Goal: Task Accomplishment & Management: Complete application form

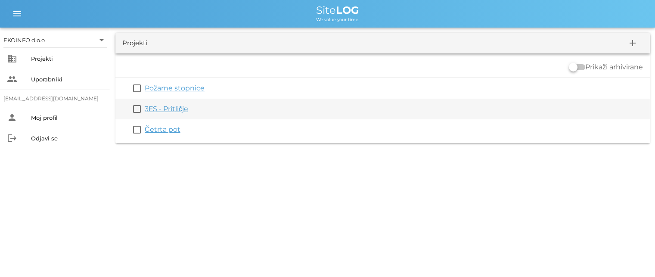
click at [167, 112] on link "3FS - Pritličje" at bounding box center [166, 109] width 43 height 8
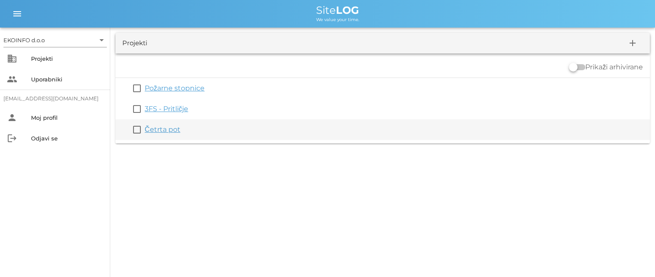
click at [149, 129] on link "Četrta pot" at bounding box center [163, 129] width 36 height 8
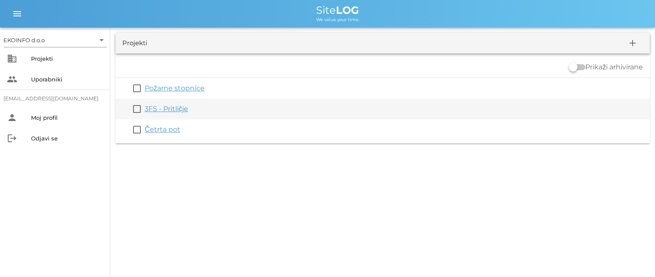
click at [161, 108] on link "3FS - Pritličje" at bounding box center [166, 109] width 43 height 8
click at [174, 110] on link "3FS - Pritličje" at bounding box center [166, 109] width 43 height 8
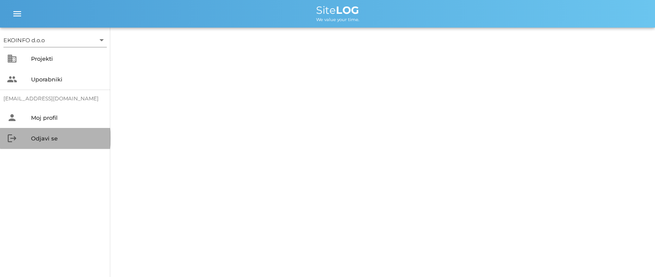
click at [47, 139] on div "Odjavi se" at bounding box center [67, 138] width 72 height 7
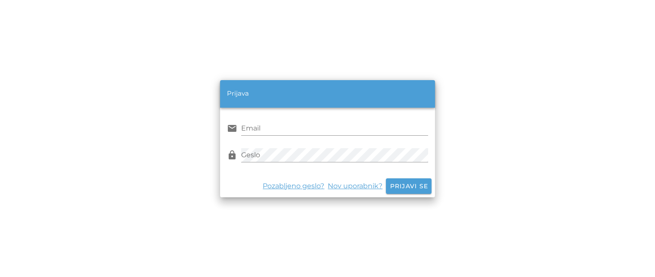
type input "[EMAIL_ADDRESS][DOMAIN_NAME]"
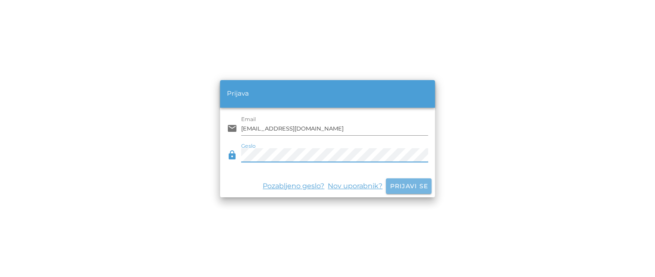
click at [405, 187] on span "Prijavi se" at bounding box center [408, 186] width 39 height 8
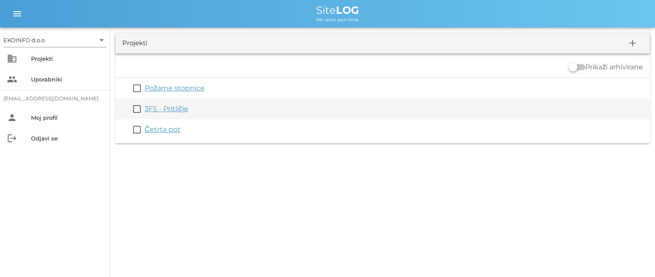
click at [165, 112] on link "3FS - Pritličje" at bounding box center [166, 109] width 43 height 8
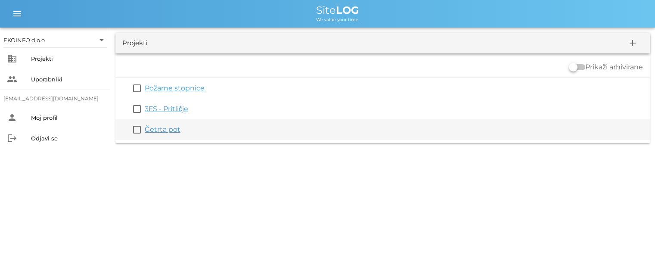
click at [158, 129] on link "Četrta pot" at bounding box center [163, 129] width 36 height 8
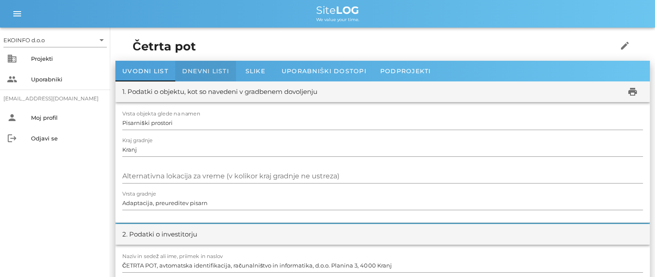
click at [202, 71] on span "Dnevni listi" at bounding box center [205, 71] width 47 height 8
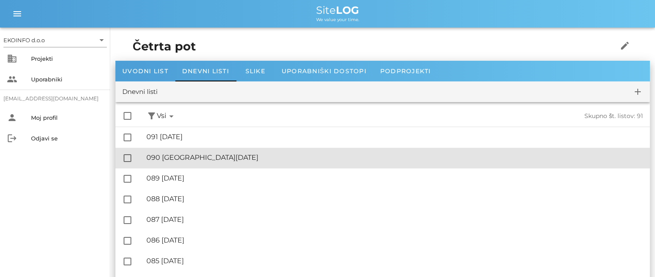
click at [189, 159] on div "🔏 090 [GEOGRAPHIC_DATA][DATE]" at bounding box center [394, 157] width 497 height 8
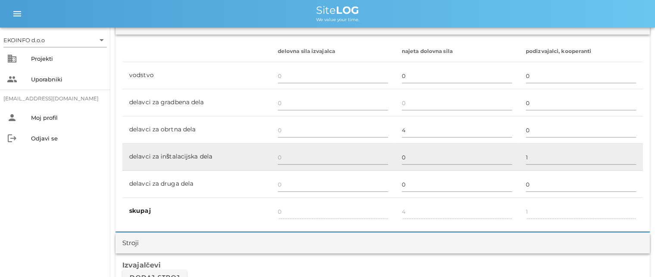
scroll to position [517, 0]
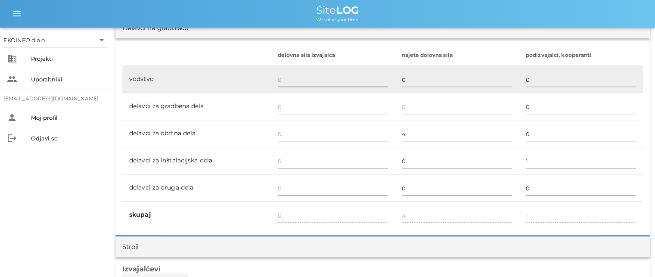
click at [281, 78] on input "text" at bounding box center [333, 80] width 110 height 14
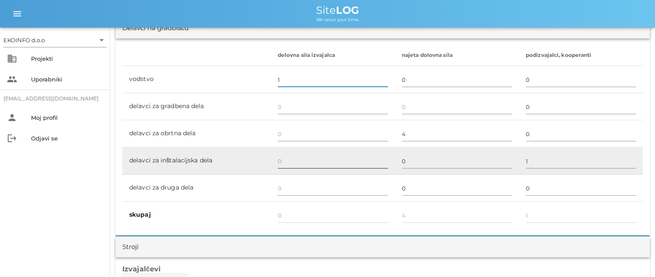
type input "1"
click at [282, 161] on input "text" at bounding box center [333, 161] width 110 height 14
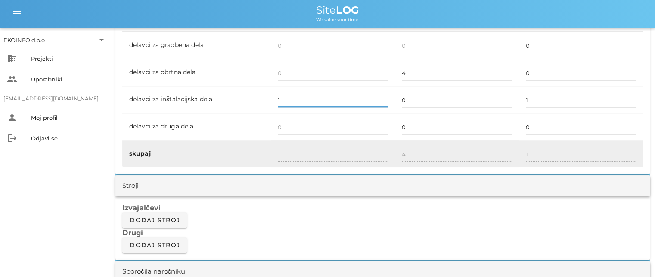
scroll to position [603, 0]
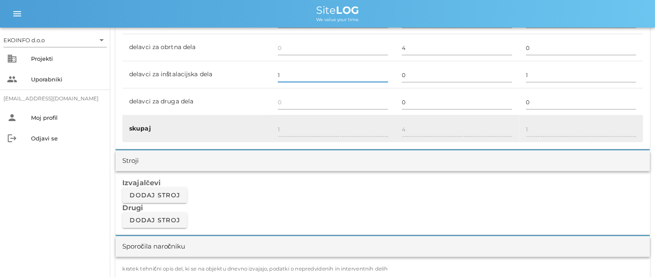
type input "1"
type input "2"
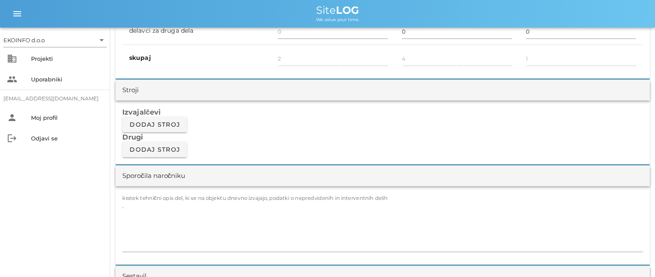
scroll to position [689, 0]
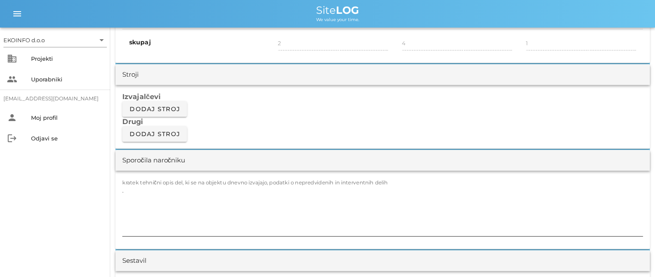
click at [139, 184] on label "kratek tehnični opis del, ki se na objektu dnevno izvajajo, podatki o nepredvid…" at bounding box center [255, 182] width 266 height 6
click at [139, 184] on textarea "." at bounding box center [382, 210] width 521 height 52
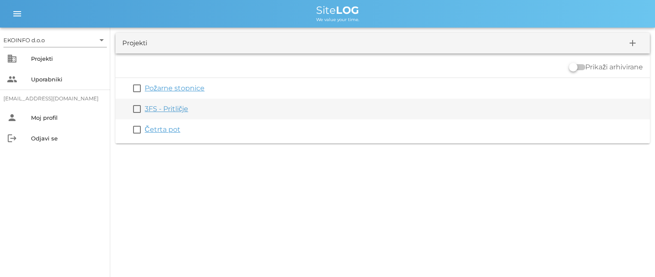
click at [160, 109] on link "3FS - Pritličje" at bounding box center [166, 109] width 43 height 8
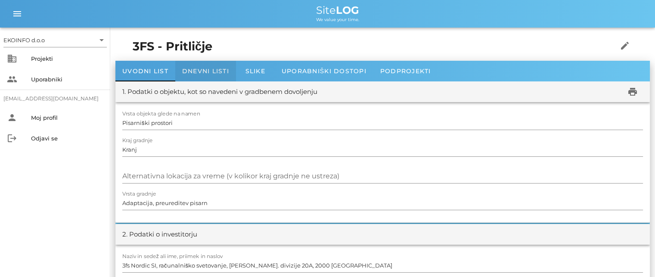
click at [197, 69] on span "Dnevni listi" at bounding box center [205, 71] width 47 height 8
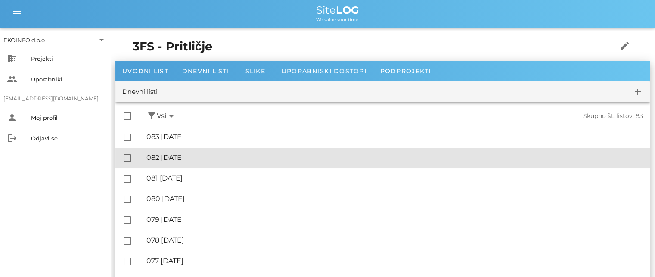
click at [189, 164] on div "🔏 082 [DATE] ✓ Podpisal: Nadzornik ✓ Podpisal: Sestavljalec ✓ Podpisal: Odgovor…" at bounding box center [394, 157] width 497 height 19
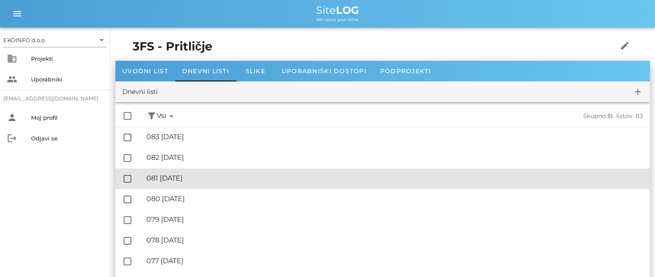
click at [191, 177] on div "🔏 081 [DATE]" at bounding box center [394, 178] width 497 height 8
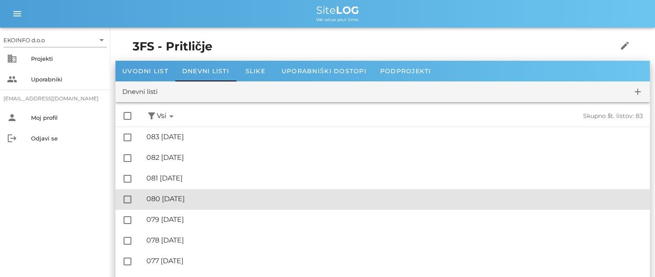
click at [194, 199] on div "🔏 080 [DATE]" at bounding box center [394, 199] width 497 height 8
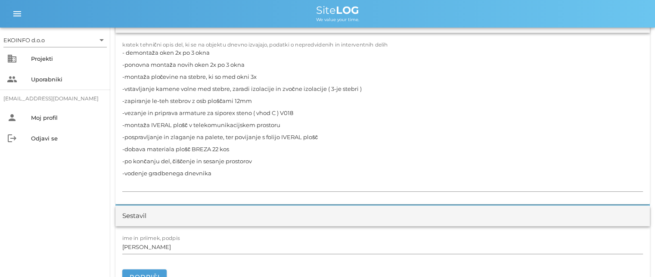
scroll to position [775, 0]
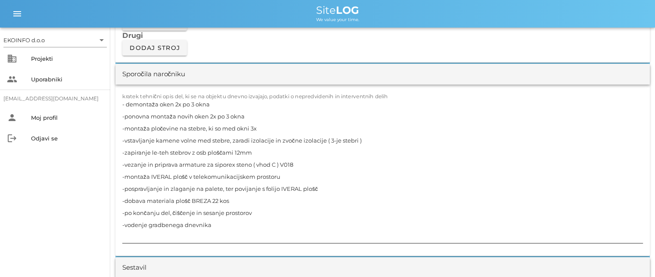
click at [219, 104] on textarea "- demontaža oken 2x po 3 okna -ponovna montaža novih oken 2x po 3 okna -montaža…" at bounding box center [382, 170] width 521 height 145
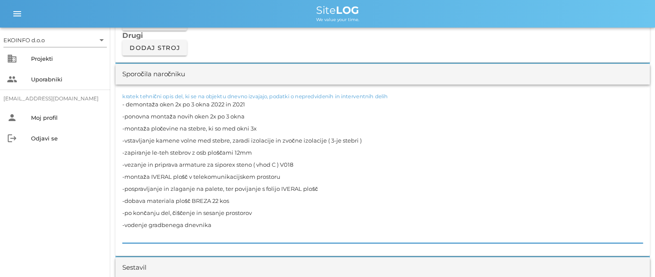
click at [256, 118] on textarea "- demontaža oken 2x po 3 okna Z022 in Z021 -ponovna montaža novih oken 2x po 3 …" at bounding box center [382, 170] width 521 height 145
click at [264, 134] on textarea "- demontaža oken 2x po 3 okna Z022 in Z021 -ponovna montaža novih oken 2x po 3 …" at bounding box center [382, 170] width 521 height 145
click at [262, 126] on textarea "- demontaža oken 2x po 3 okna Z022 in Z021 -ponovna montaža novih oken 2x po 3 …" at bounding box center [382, 170] width 521 height 145
click at [312, 143] on textarea "- demontaža oken 2x po 3 okna Z022 in Z021 -ponovna montaža novih oken 2x po 3 …" at bounding box center [382, 170] width 521 height 145
click at [367, 140] on textarea "- demontaža oken 2x po 3 okna Z022 in Z021 -ponovna montaža novih oken 2x po 3 …" at bounding box center [382, 170] width 521 height 145
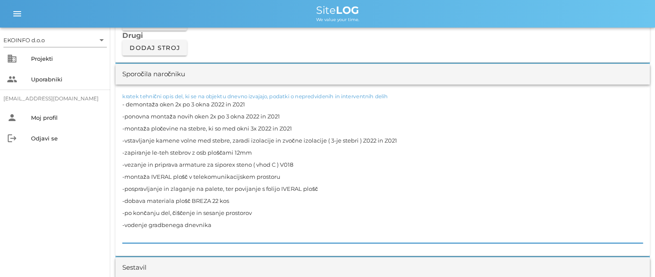
click at [264, 154] on textarea "- demontaža oken 2x po 3 okna Z022 in Z021 -ponovna montaža novih oken 2x po 3 …" at bounding box center [382, 170] width 521 height 145
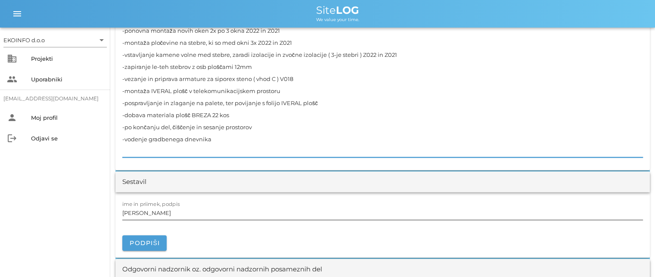
scroll to position [861, 0]
type textarea "- demontaža oken 2x po 3 okna Z022 in Z021 -ponovna montaža novih oken 2x po 3 …"
click at [160, 213] on input "[PERSON_NAME]" at bounding box center [382, 212] width 521 height 14
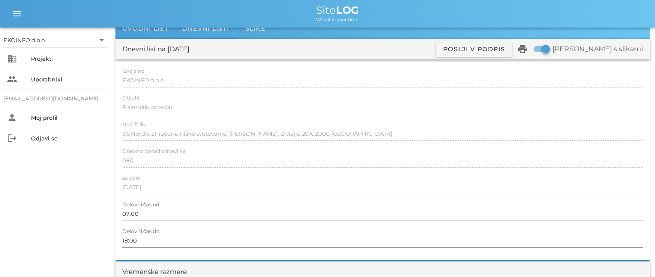
scroll to position [0, 0]
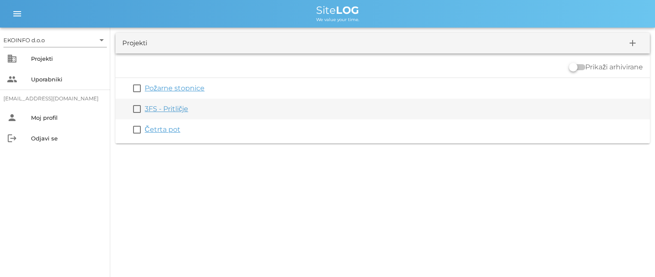
click at [158, 110] on link "3FS - Pritličje" at bounding box center [166, 109] width 43 height 8
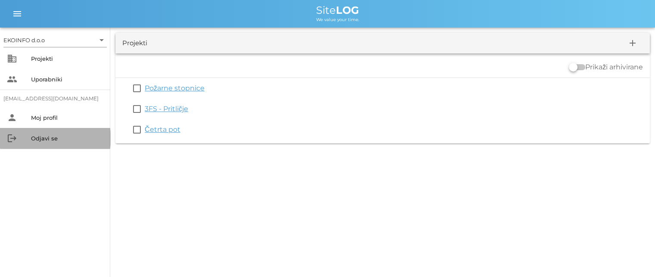
click at [47, 140] on div "Odjavi se" at bounding box center [67, 138] width 72 height 7
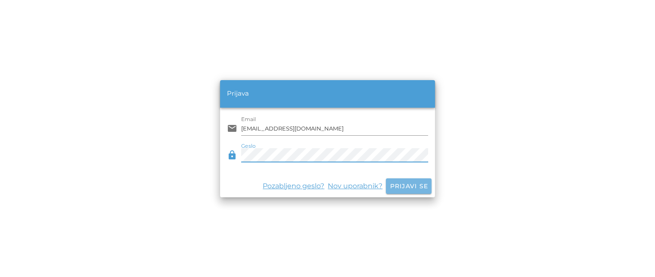
click at [400, 186] on span "Prijavi se" at bounding box center [408, 186] width 39 height 8
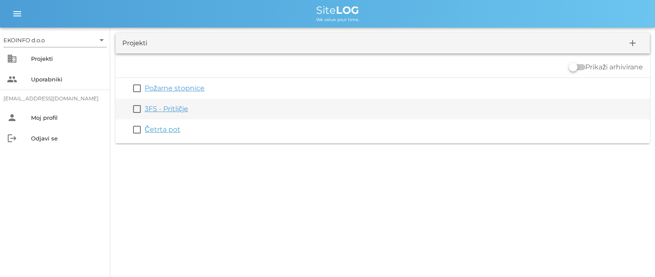
click at [160, 112] on link "3FS - Pritličje" at bounding box center [166, 109] width 43 height 8
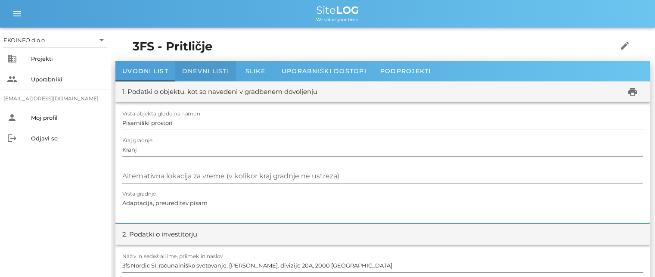
drag, startPoint x: 208, startPoint y: 73, endPoint x: 201, endPoint y: 80, distance: 10.1
click at [208, 73] on span "Dnevni listi" at bounding box center [205, 71] width 47 height 8
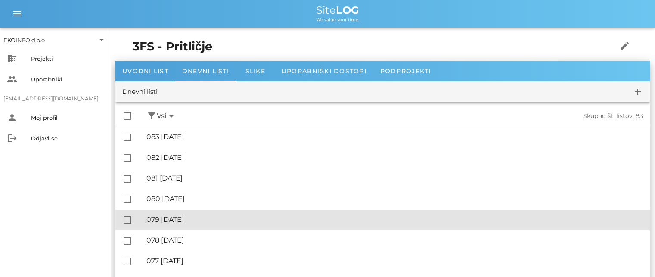
click at [195, 219] on div "🔏 079 [DATE]" at bounding box center [394, 219] width 497 height 8
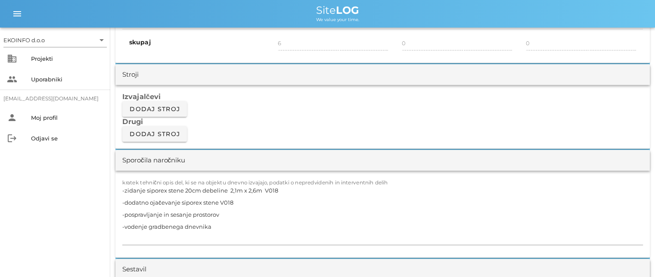
scroll to position [732, 0]
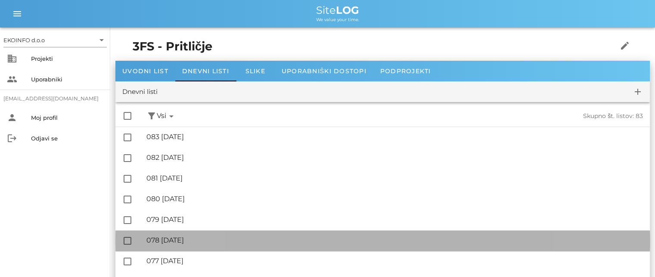
click at [195, 239] on div "🔏 078 [DATE]" at bounding box center [394, 240] width 497 height 8
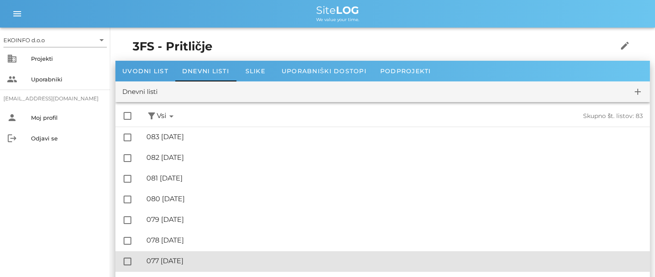
click at [200, 261] on div "🔏 077 [DATE]" at bounding box center [394, 261] width 497 height 8
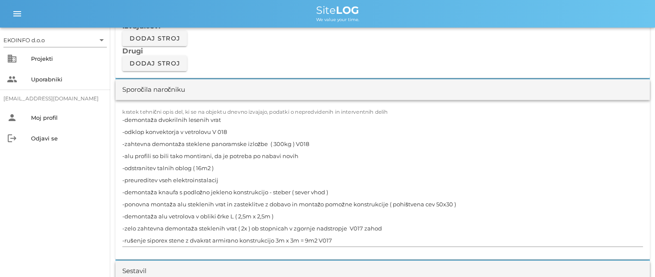
scroll to position [775, 0]
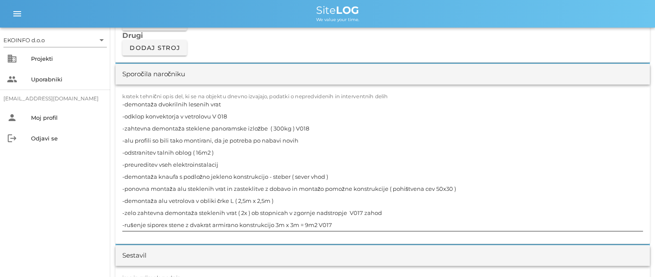
click at [217, 151] on textarea "-demontaža dvokrilnih lesenih vrat -odklop konvektorja v vetrolovu V 018 -zahte…" at bounding box center [382, 164] width 521 height 133
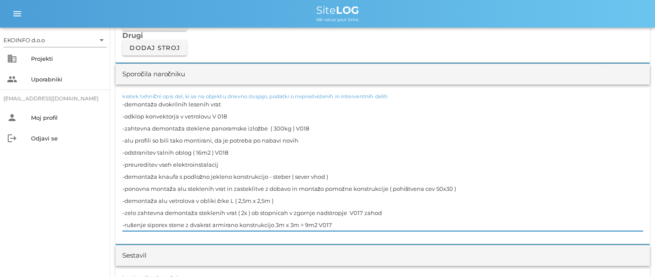
click at [221, 163] on textarea "-demontaža dvokrilnih lesenih vrat -odklop konvektorja v vetrolovu V 018 -zahte…" at bounding box center [382, 164] width 521 height 133
click at [335, 172] on textarea "-demontaža dvokrilnih lesenih vrat -odklop konvektorja v vetrolovu V 018 -zahte…" at bounding box center [382, 164] width 521 height 133
click at [354, 193] on textarea "-demontaža dvokrilnih lesenih vrat -odklop konvektorja v vetrolovu V 018 -zahte…" at bounding box center [382, 164] width 521 height 133
click at [456, 188] on textarea "-demontaža dvokrilnih lesenih vrat -odklop konvektorja v vetrolovu V 018 -zahte…" at bounding box center [382, 164] width 521 height 133
click at [294, 202] on textarea "-demontaža dvokrilnih lesenih vrat -odklop konvektorja v vetrolovu V 018 -zahte…" at bounding box center [382, 164] width 521 height 133
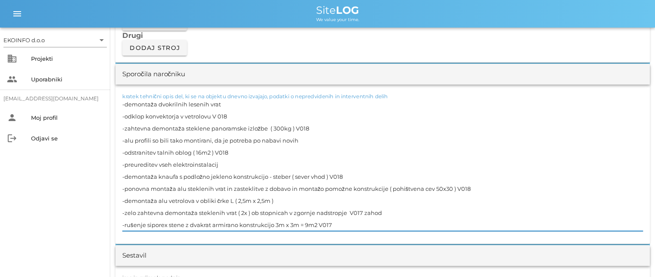
click at [336, 224] on textarea "-demontaža dvokrilnih lesenih vrat -odklop konvektorja v vetrolovu V 018 -zahte…" at bounding box center [382, 164] width 521 height 133
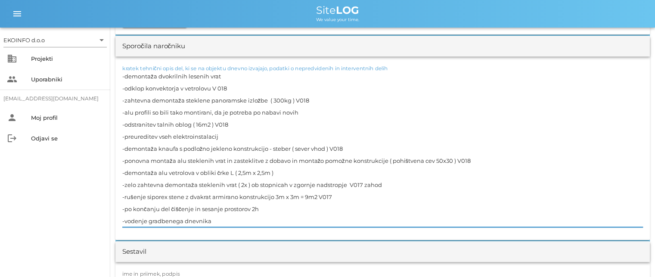
scroll to position [818, 0]
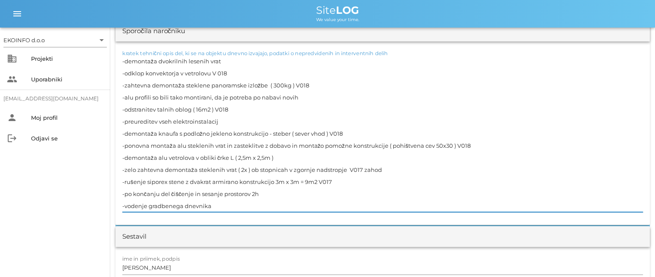
click at [284, 156] on textarea "-demontaža dvokrilnih lesenih vrat -odklop konvektorja v vetrolovu V 018 -zahte…" at bounding box center [382, 133] width 521 height 157
click at [342, 180] on textarea "-demontaža dvokrilnih lesenih vrat -odklop konvektorja v vetrolovu V 018 -zahte…" at bounding box center [382, 133] width 521 height 157
type textarea "-demontaža dvokrilnih lesenih vrat -odklop konvektorja v vetrolovu V 018 -zahte…"
click at [159, 267] on input "[PERSON_NAME]" at bounding box center [382, 268] width 521 height 14
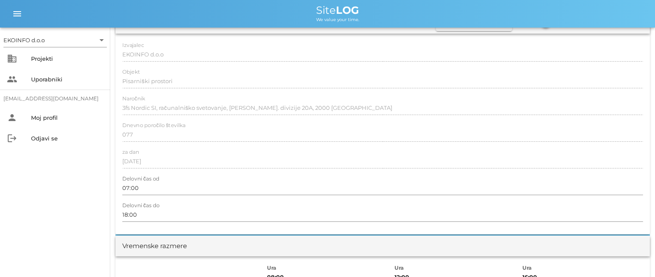
scroll to position [0, 0]
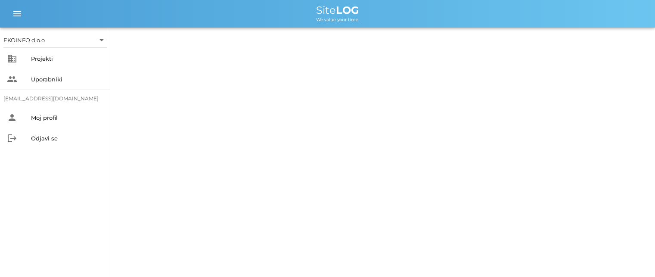
click at [152, 124] on div "EKOINFO d.o.o arrow_drop_down business Projekti people Uporabniki [EMAIL_ADDRES…" at bounding box center [327, 138] width 655 height 277
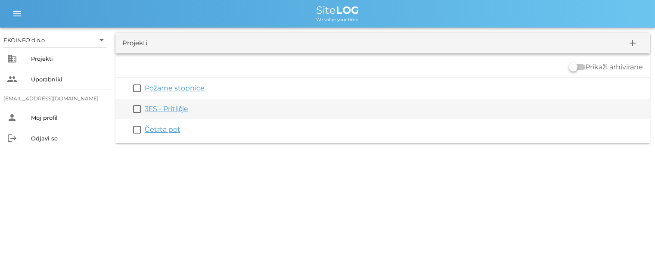
click at [172, 110] on link "3FS - Pritličje" at bounding box center [166, 109] width 43 height 8
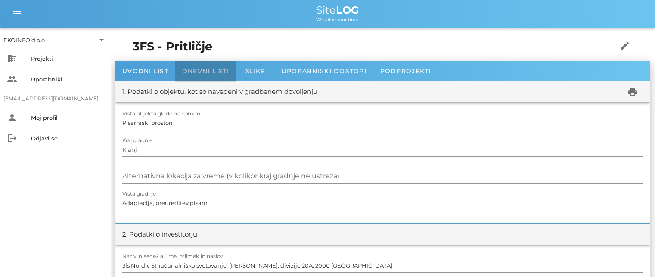
click at [196, 71] on span "Dnevni listi" at bounding box center [205, 71] width 47 height 8
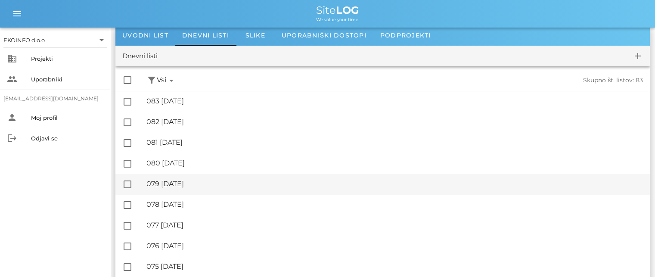
scroll to position [129, 0]
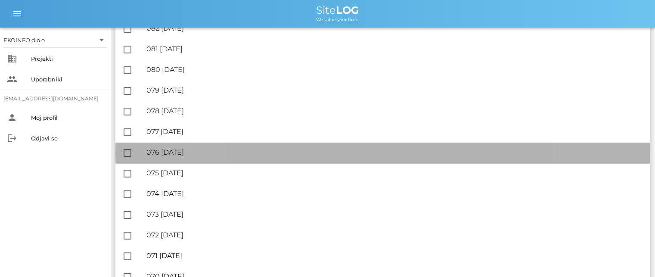
click at [197, 151] on div "🔏 076 [DATE]" at bounding box center [394, 152] width 497 height 8
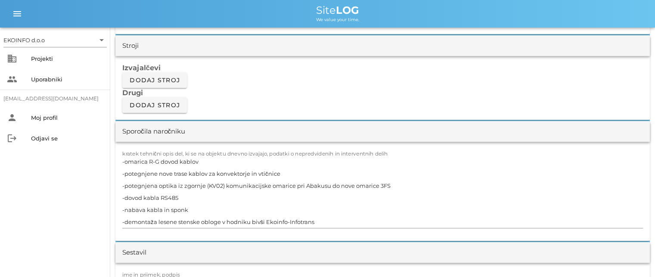
scroll to position [732, 0]
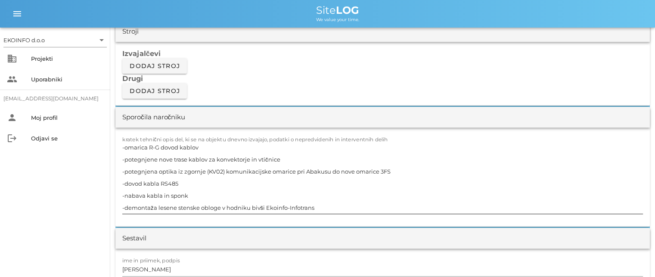
click at [320, 208] on textarea "-omarica R-G dovod kablov -potegnjene nove trase kablov za konvektorje in vtičn…" at bounding box center [382, 177] width 521 height 72
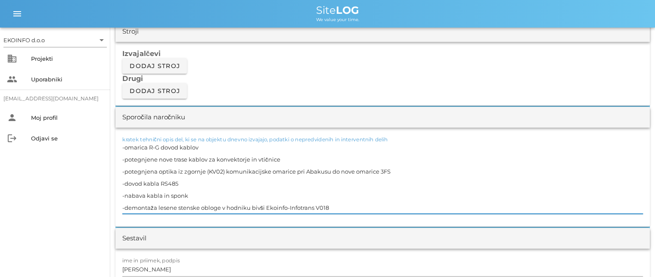
click at [220, 186] on textarea "-omarica R-G dovod kablov -potegnjene nove trase kablov za konvektorje in vtičn…" at bounding box center [382, 177] width 521 height 72
click at [208, 147] on textarea "-omarica R-G dovod kablov -potegnjene nove trase kablov za konvektorje in vtičn…" at bounding box center [382, 177] width 521 height 72
click at [289, 155] on textarea "-omarica R-G dovod kablov V016 sredina -potegnjene nove trase kablov za konvekt…" at bounding box center [382, 177] width 521 height 72
type textarea "-omarica R-G dovod kablov V016 sredina -potegnjene nove trase kablov za konvekt…"
click at [160, 270] on input "[PERSON_NAME]" at bounding box center [382, 269] width 521 height 14
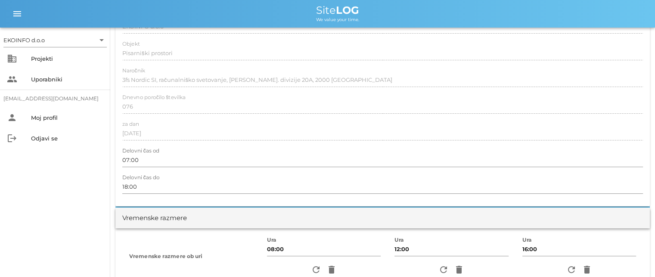
scroll to position [0, 0]
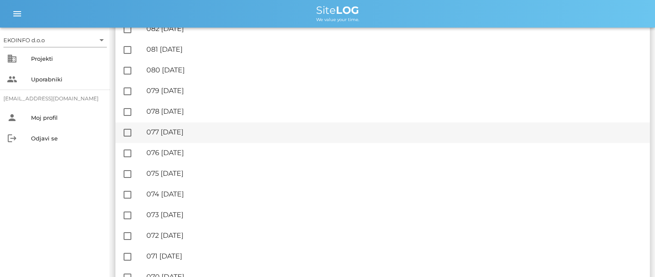
scroll to position [129, 0]
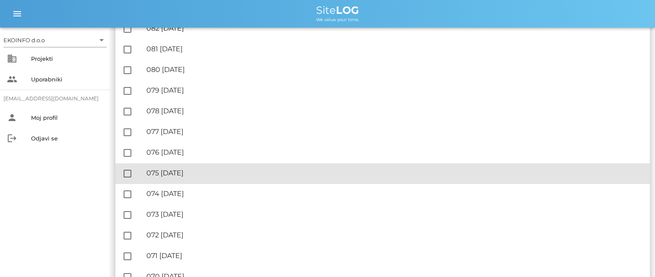
click at [191, 175] on div "🔏 075 sreda, 17.09.2025" at bounding box center [394, 173] width 497 height 8
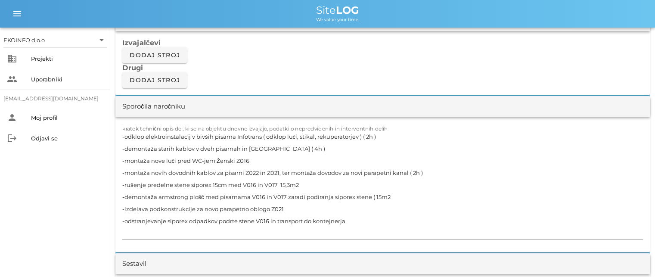
scroll to position [775, 0]
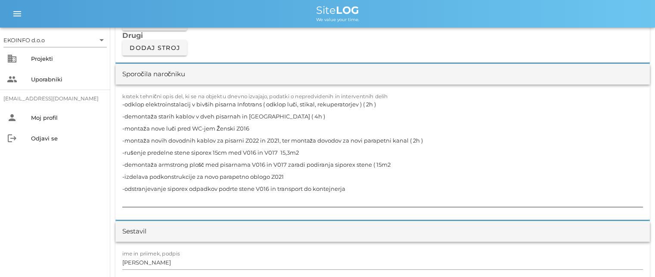
click at [390, 163] on textarea "-odklop elektroinstalacij v bivših pisarna Infotrans ( odklop luči, stikal, rek…" at bounding box center [382, 152] width 521 height 109
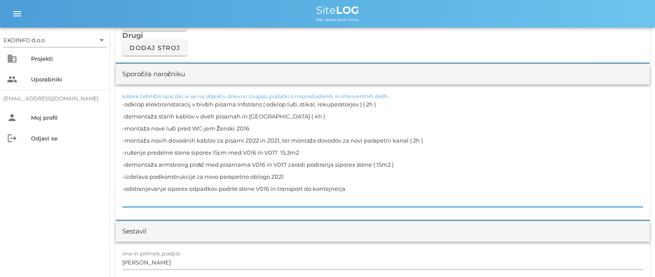
click at [290, 175] on textarea "-odklop elektroinstalacij v bivših pisarna Infotrans ( odklop luči, stikal, rek…" at bounding box center [382, 152] width 521 height 109
type textarea "-odklop elektroinstalacij v bivših pisarna Infotrans ( odklop luči, stikal, rek…"
click at [162, 265] on input "[PERSON_NAME]" at bounding box center [382, 262] width 521 height 14
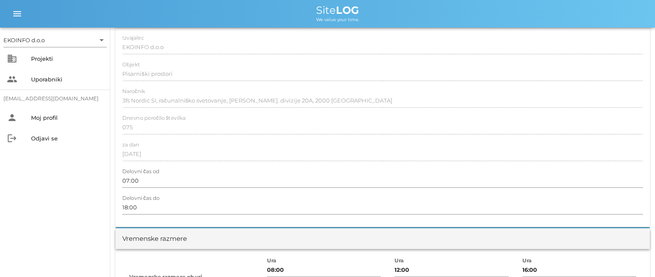
scroll to position [0, 0]
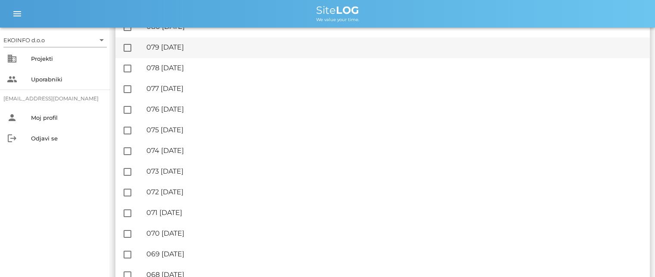
scroll to position [215, 0]
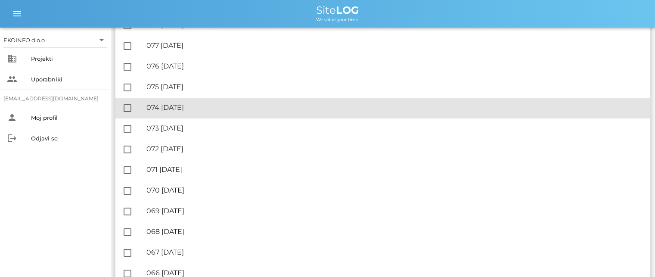
click at [194, 109] on div "🔏 074 torek, 16.09.2025" at bounding box center [394, 107] width 497 height 8
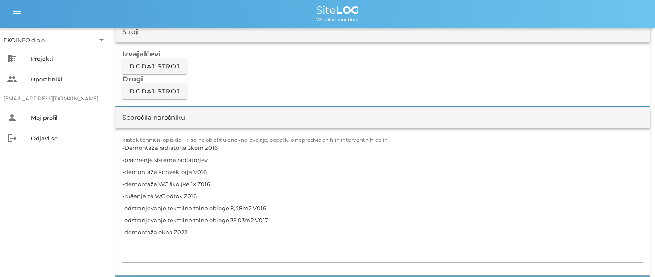
scroll to position [732, 0]
click at [211, 157] on textarea "-Demontaža radiatorja 3kom Z016 -praznenje sistema radiatorjev -demontaža konve…" at bounding box center [382, 201] width 521 height 121
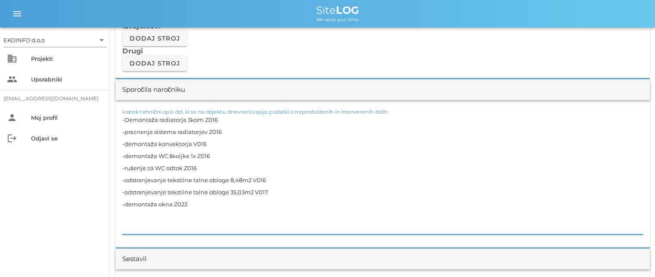
scroll to position [775, 0]
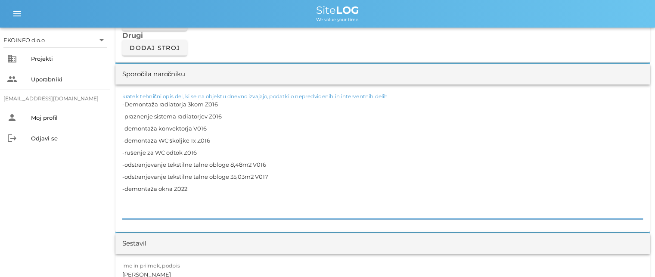
click at [193, 191] on textarea "-Demontaža radiatorja 3kom Z016 -praznenje sistema radiatorjev Z016 -demontaža …" at bounding box center [382, 158] width 521 height 121
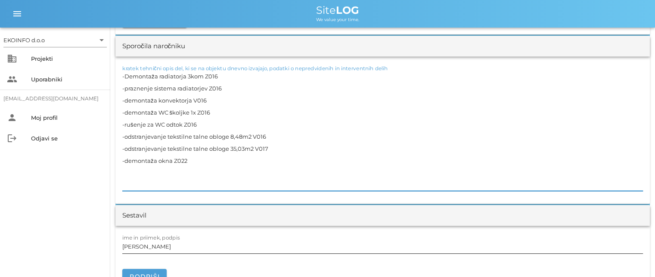
scroll to position [818, 0]
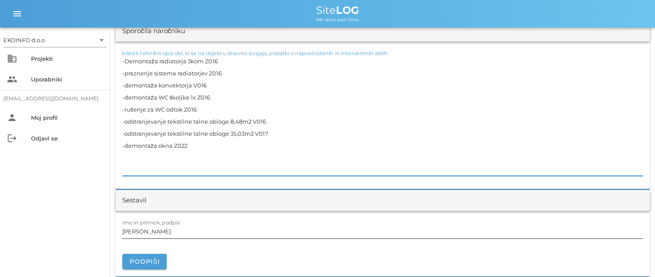
type textarea "-Demontaža radiatorja 3kom Z016 -praznenje sistema radiatorjev Z016 -demontaža …"
click at [159, 231] on input "[PERSON_NAME]" at bounding box center [382, 231] width 521 height 14
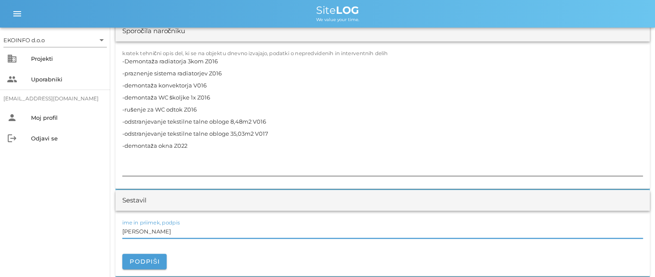
click at [188, 144] on textarea "-Demontaža radiatorja 3kom Z016 -praznenje sistema radiatorjev Z016 -demontaža …" at bounding box center [382, 115] width 521 height 121
click at [158, 235] on input "[PERSON_NAME]" at bounding box center [382, 231] width 521 height 14
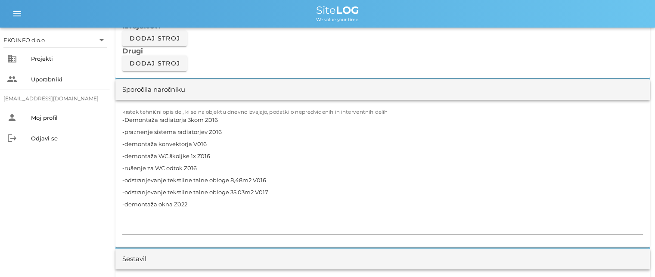
scroll to position [775, 0]
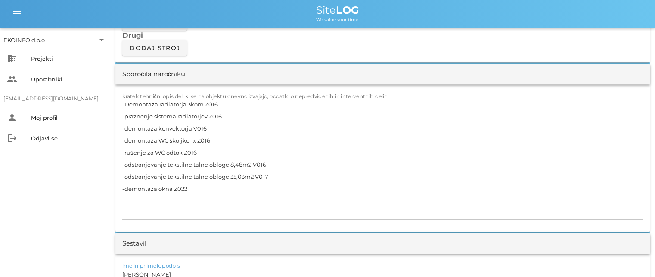
click at [191, 188] on textarea "-Demontaža radiatorja 3kom Z016 -praznenje sistema radiatorjev Z016 -demontaža …" at bounding box center [382, 158] width 521 height 121
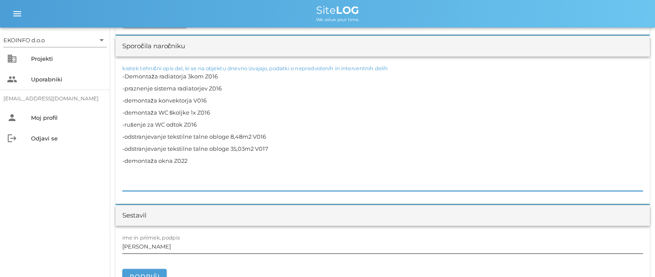
scroll to position [861, 0]
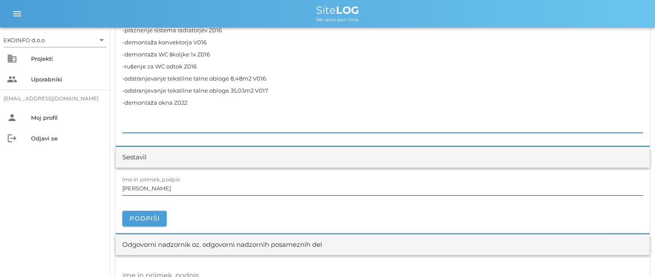
click at [160, 188] on input "[PERSON_NAME]" at bounding box center [382, 188] width 521 height 14
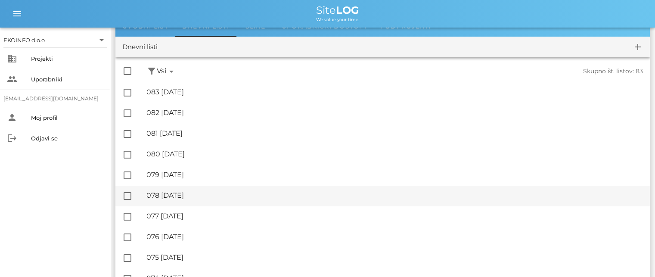
scroll to position [129, 0]
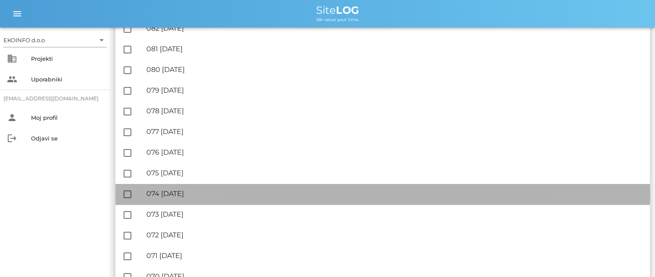
click at [200, 194] on div "🔏 074 torek, 16.09.2025" at bounding box center [394, 193] width 497 height 8
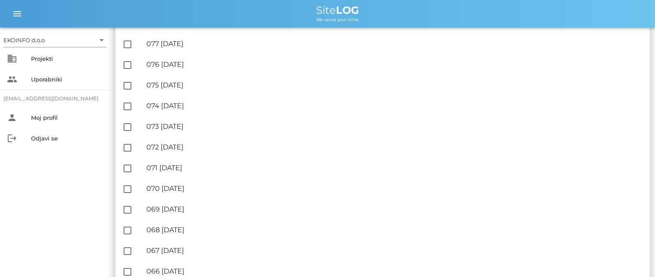
scroll to position [258, 0]
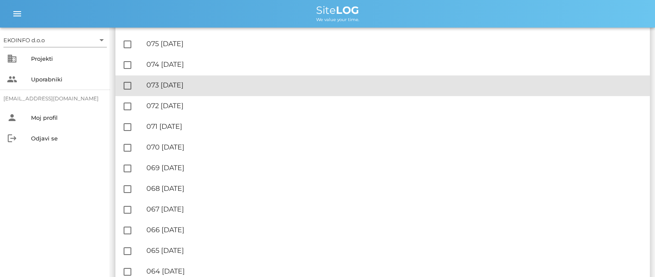
click at [181, 83] on div "🔏 073 ponedeljek, 15.09.2025" at bounding box center [394, 85] width 497 height 8
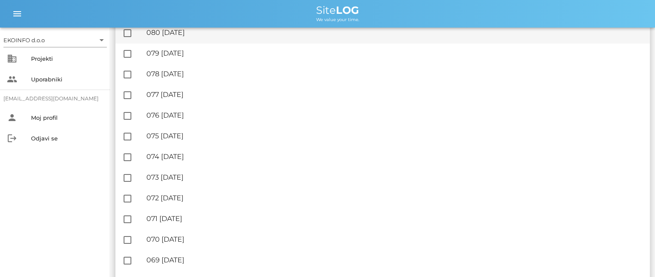
scroll to position [172, 0]
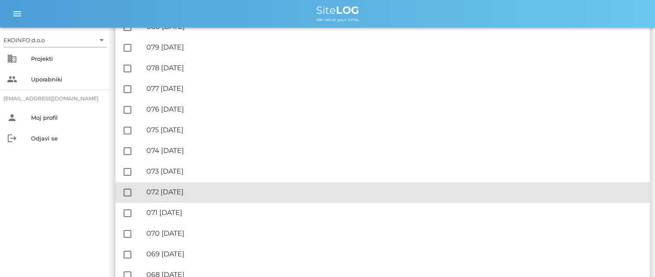
click at [172, 189] on div "🔏 072 nedelja, 14.09.2025" at bounding box center [394, 192] width 497 height 8
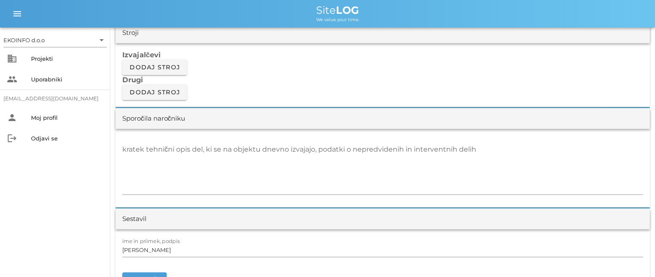
scroll to position [732, 0]
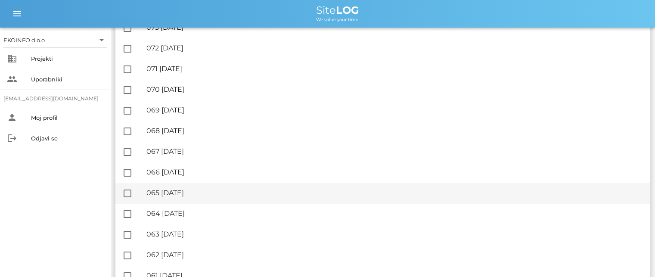
scroll to position [301, 0]
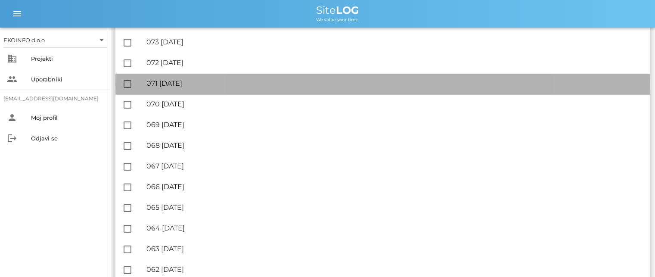
click at [200, 84] on div "🔏 071 sobota, 13.09.2025" at bounding box center [394, 83] width 497 height 8
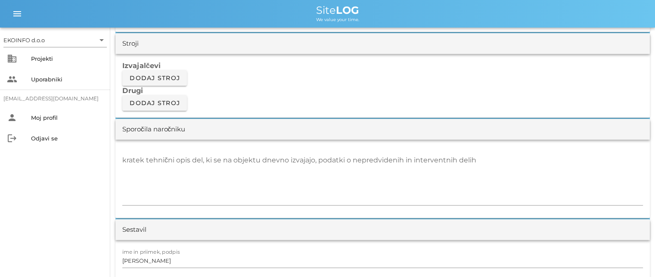
scroll to position [775, 0]
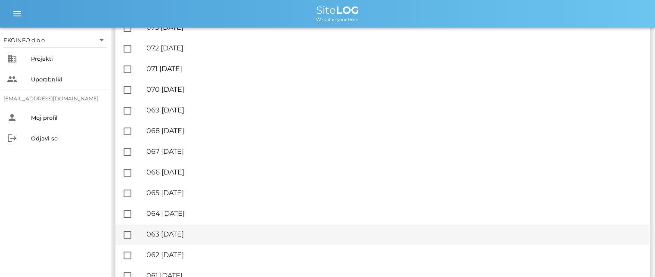
scroll to position [301, 0]
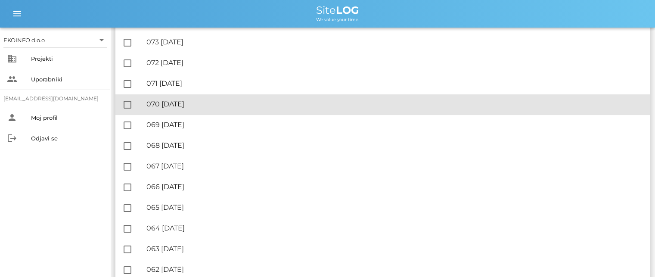
click at [203, 99] on div "🔏 070 petek, 12.09.2025 ✓ Podpisal: Nadzornik ✓ Podpisal: Sestavljalec ✓ Podpis…" at bounding box center [394, 104] width 497 height 19
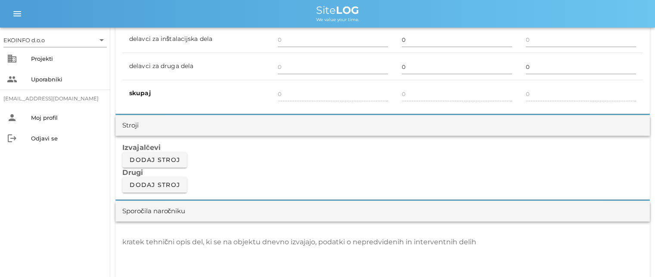
scroll to position [689, 0]
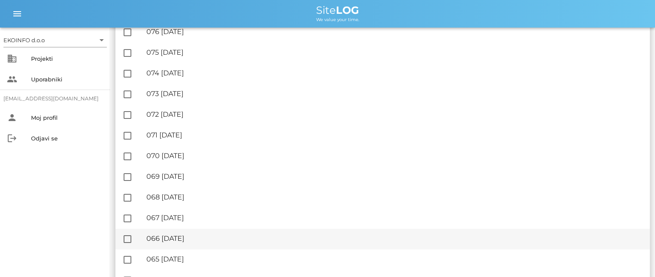
scroll to position [301, 0]
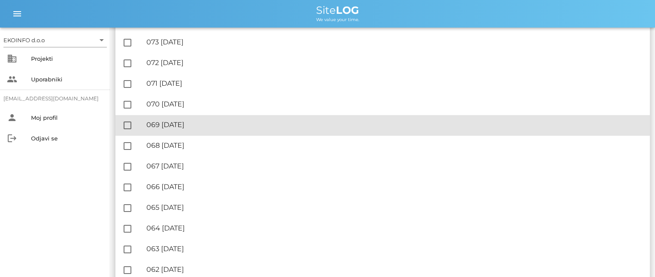
click at [211, 118] on div "🔏 069 četrtek, 11.09.2025 ✓ Podpisal: Nadzornik ✓ Podpisal: Sestavljalec ✓ Podp…" at bounding box center [394, 124] width 497 height 19
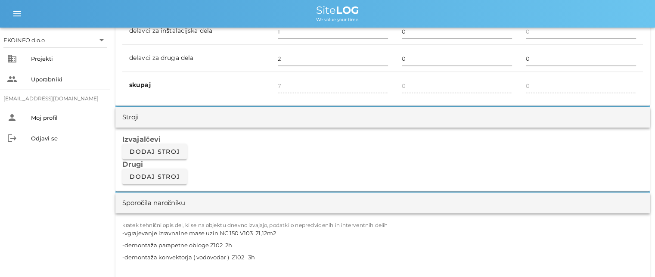
scroll to position [732, 0]
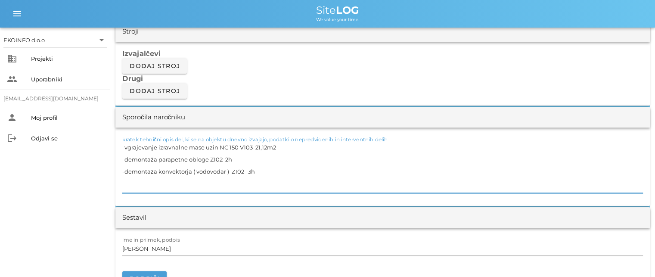
drag, startPoint x: 260, startPoint y: 170, endPoint x: 121, endPoint y: 143, distance: 141.3
click at [121, 143] on div "kratek tehnični opis del, ki se na objektu dnevno izvajajo, podatki o nepredvid…" at bounding box center [382, 166] width 534 height 78
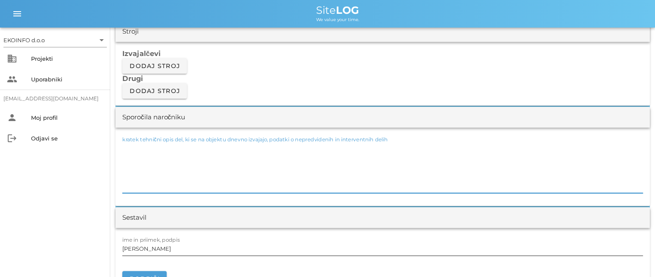
click at [158, 250] on input "[PERSON_NAME]" at bounding box center [382, 249] width 521 height 14
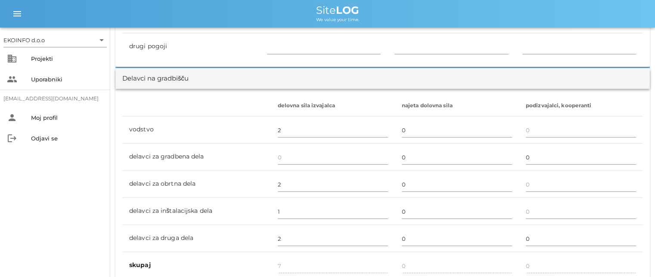
scroll to position [517, 0]
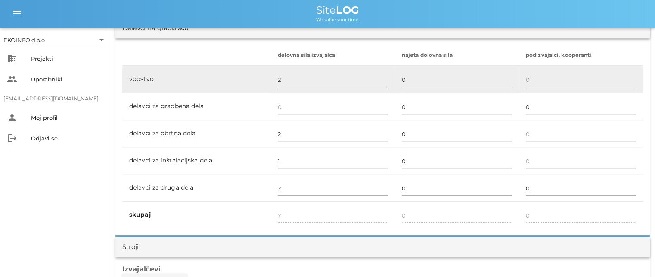
click at [283, 79] on input "2" at bounding box center [333, 80] width 110 height 14
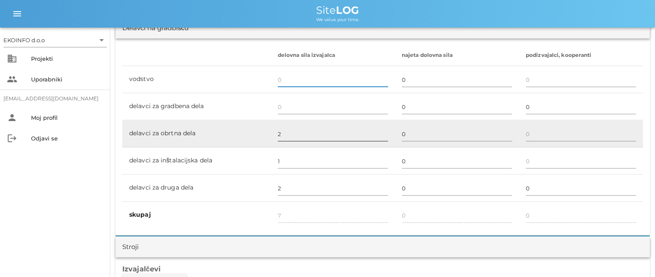
type input "5"
click at [280, 132] on input "2" at bounding box center [333, 134] width 110 height 14
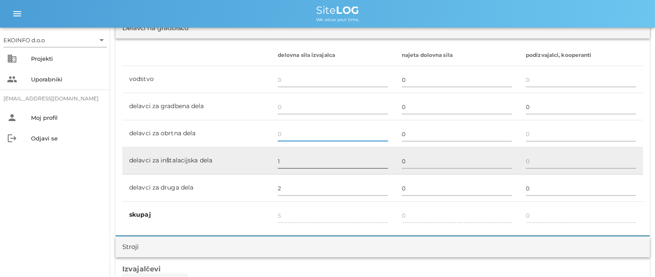
type input "3"
click at [284, 161] on input "1" at bounding box center [333, 161] width 110 height 14
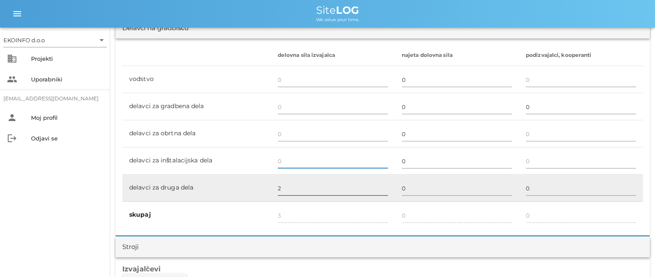
type input "2"
click at [281, 186] on input "2" at bounding box center [333, 188] width 110 height 14
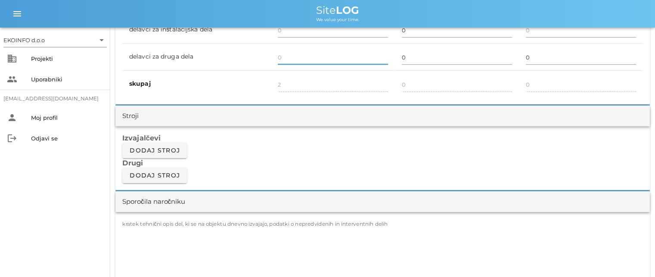
scroll to position [689, 0]
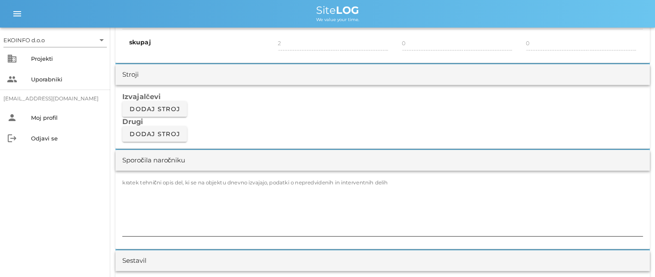
click at [134, 187] on textarea "kratek tehnični opis del, ki se na objektu dnevno izvajajo, podatki o nepredvid…" at bounding box center [382, 210] width 521 height 52
type input "0"
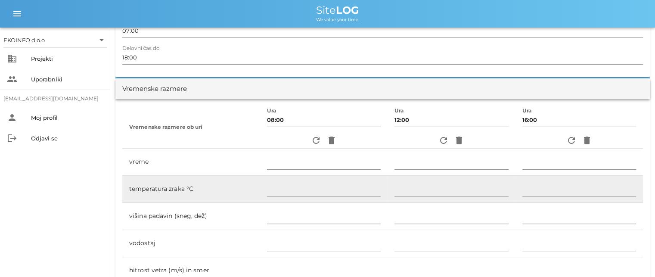
scroll to position [0, 0]
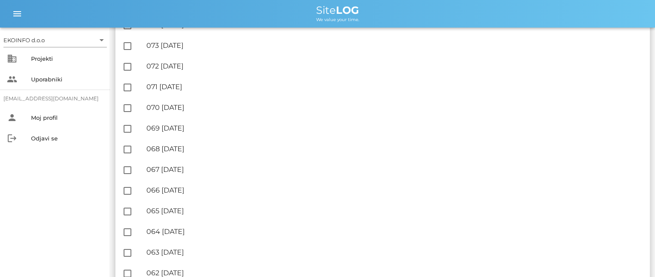
scroll to position [301, 0]
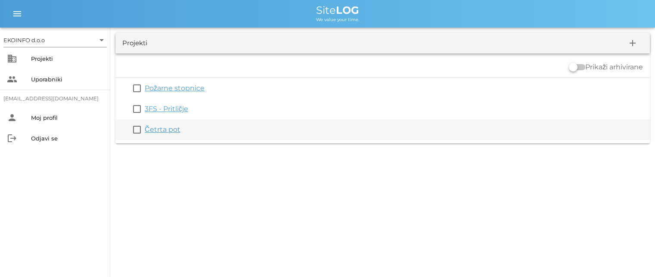
click at [160, 125] on link "Četrta pot" at bounding box center [163, 129] width 36 height 8
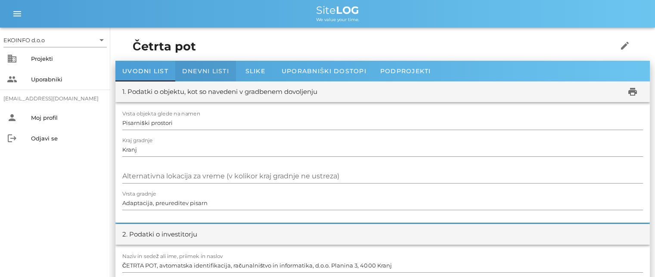
click at [205, 73] on span "Dnevni listi" at bounding box center [205, 71] width 47 height 8
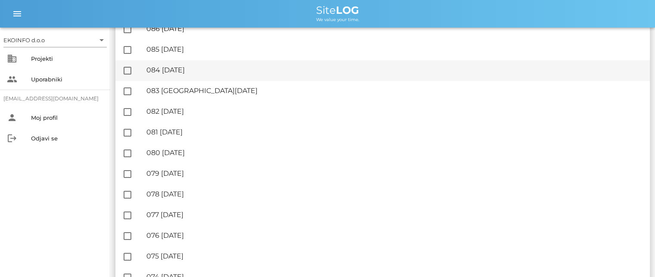
scroll to position [258, 0]
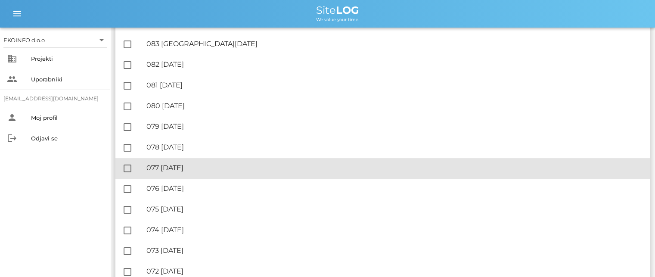
click at [198, 167] on div "🔏 077 četrtek, 11.09.2025" at bounding box center [394, 168] width 497 height 8
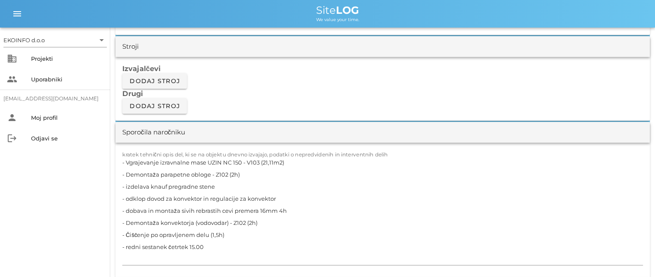
scroll to position [732, 0]
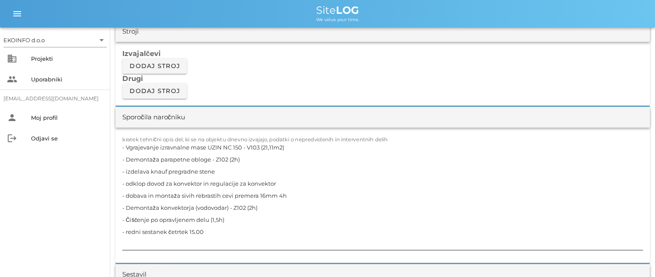
click at [279, 182] on textarea "- Vgrajevanje izravnalne mase UZIN NC 150 - V103 (21,11m2) - Demontaža parapetn…" at bounding box center [382, 195] width 521 height 109
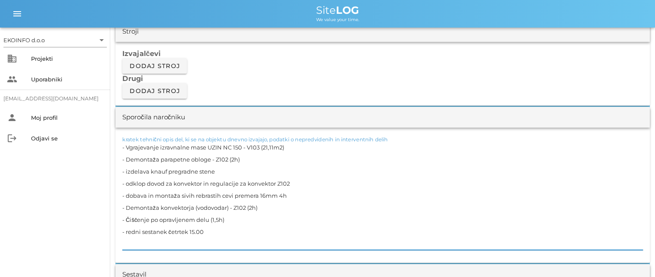
click at [233, 223] on textarea "- Vgrajevanje izravnalne mase UZIN NC 150 - V103 (21,11m2) - Demontaža parapetn…" at bounding box center [382, 195] width 521 height 109
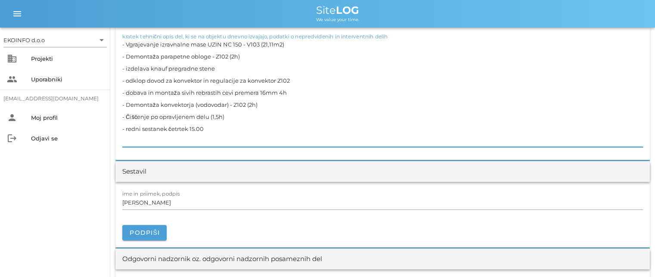
scroll to position [861, 0]
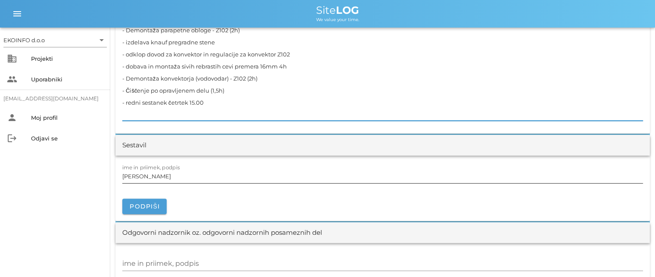
type textarea "- Vgrajevanje izravnalne mase UZIN NC 150 - V103 (21,11m2) - Demontaža parapetn…"
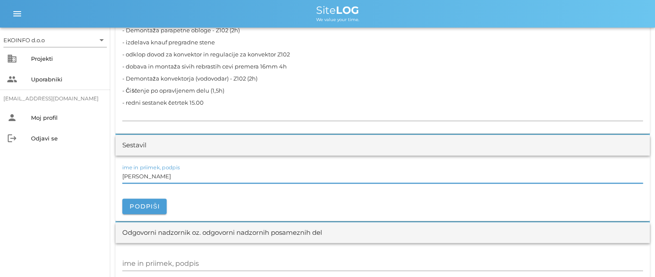
click at [165, 172] on input "[PERSON_NAME]" at bounding box center [382, 176] width 521 height 14
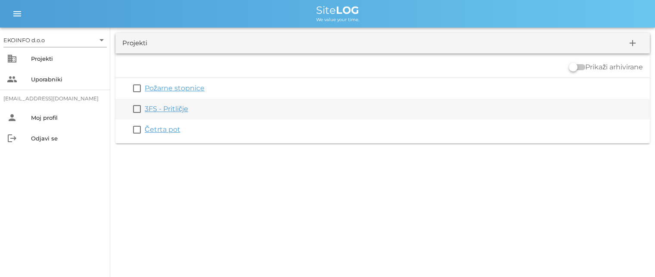
click at [167, 110] on link "3FS - Pritličje" at bounding box center [166, 109] width 43 height 8
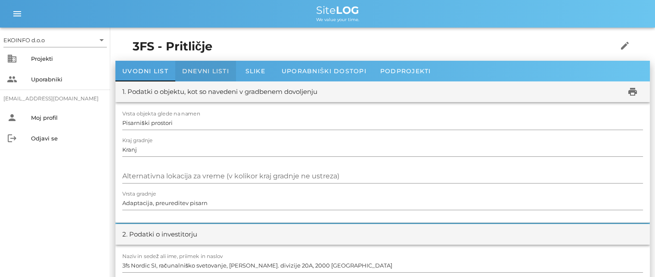
click at [198, 71] on span "Dnevni listi" at bounding box center [205, 71] width 47 height 8
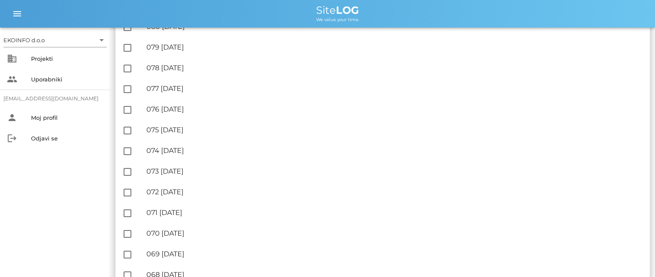
scroll to position [301, 0]
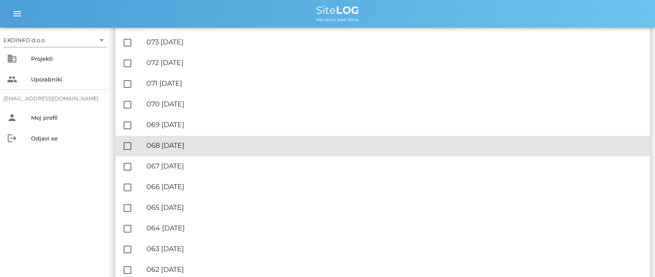
click at [207, 141] on div "🔏 068 sreda, 10.09.2025 ✓ Podpisal: Nadzornik ✓ Podpisal: Sestavljalec ✓ Podpis…" at bounding box center [394, 145] width 497 height 19
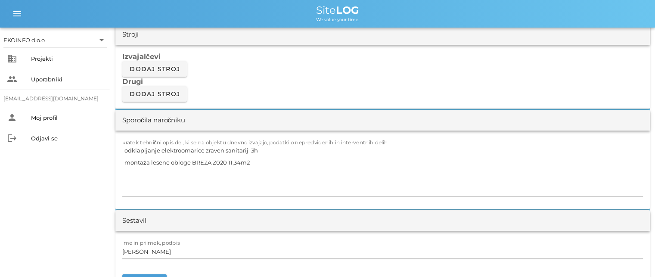
scroll to position [732, 0]
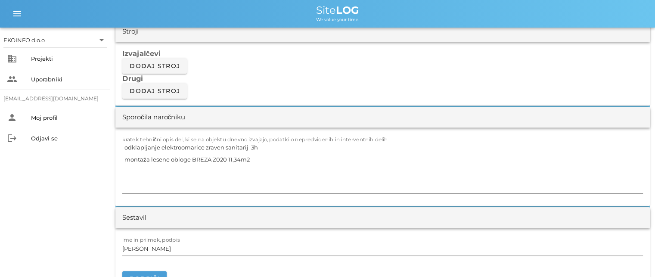
click at [247, 146] on textarea "-odklapljanje elektroomarice zraven sanitarij 3h -montaža lesene obloge BREZA Z…" at bounding box center [382, 167] width 521 height 52
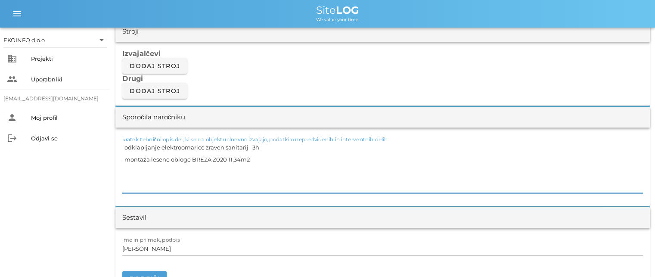
click at [226, 156] on textarea "-odklapljanje elektroomarice zraven sanitarij 3h -montaža lesene obloge BREZA Z…" at bounding box center [382, 167] width 521 height 52
click at [248, 146] on textarea "-odklapljanje elektroomarice zraven sanitarij 3h -montaža lesene obloge BREZA Z…" at bounding box center [382, 167] width 521 height 52
click at [254, 161] on textarea "-odklapljanje elektroomarice zraven sanitarij V016 sredina 3h -montaža lesene o…" at bounding box center [382, 167] width 521 height 52
type textarea "-odklapljanje elektroomarice zraven sanitarij V016 sredina 3h -montaža lesene o…"
click at [162, 249] on input "[PERSON_NAME]" at bounding box center [382, 249] width 521 height 14
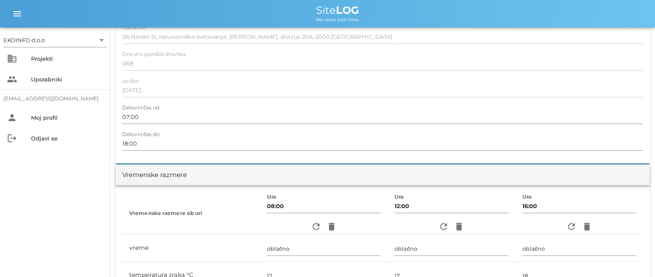
scroll to position [0, 0]
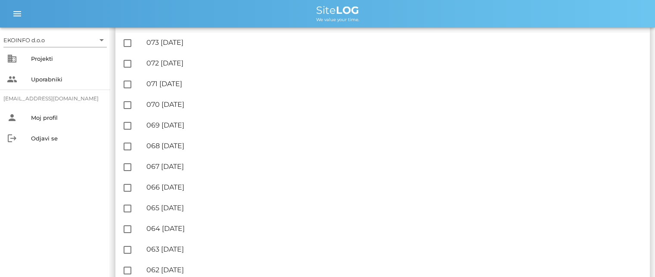
scroll to position [301, 0]
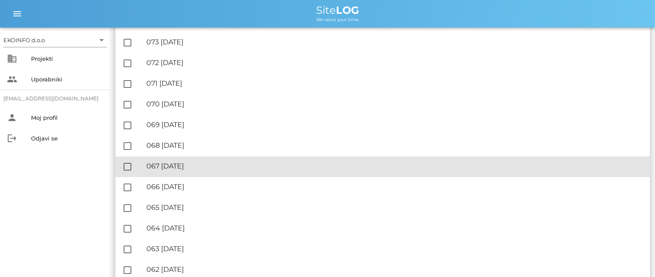
click at [203, 167] on div "🔏 067 torek, 09.09.2025" at bounding box center [394, 166] width 497 height 8
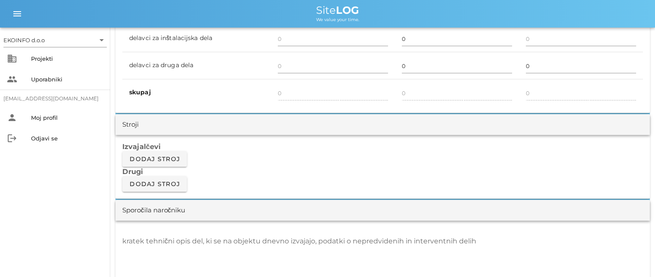
scroll to position [689, 0]
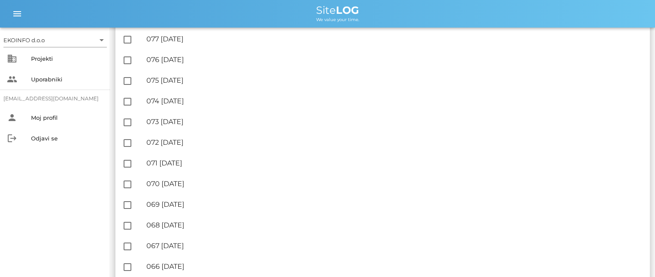
scroll to position [258, 0]
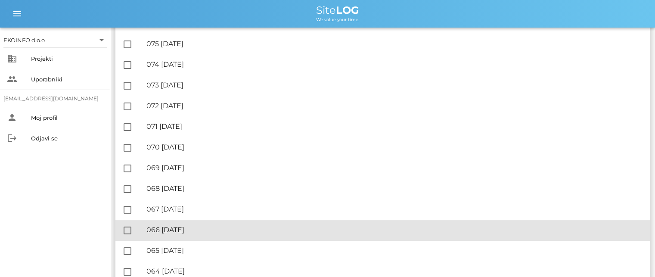
click at [214, 233] on div "🔏 066 ponedeljek, 08.09.2025" at bounding box center [394, 230] width 497 height 8
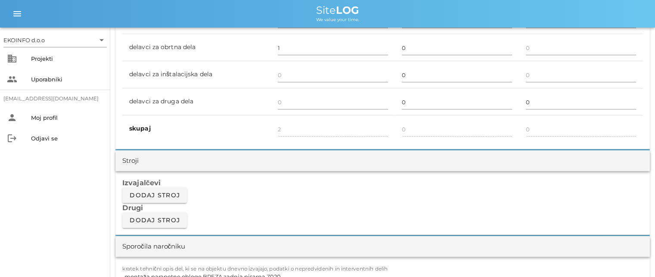
scroll to position [732, 0]
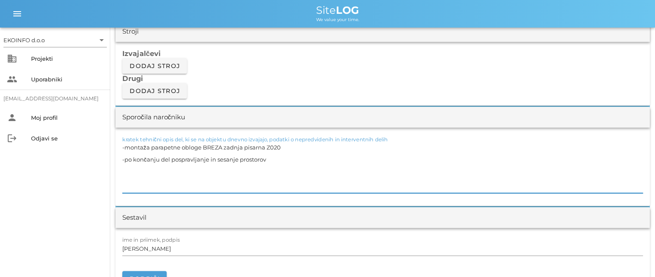
click at [281, 146] on textarea "-montaža parapetne obloge BREZA zadnja pisarna Z020 -po končanju del pospravlja…" at bounding box center [382, 167] width 521 height 52
click at [273, 156] on textarea "-montaža parapetne obloge BREZA zadnja pisarna Z022 -po končanju del pospravlja…" at bounding box center [382, 167] width 521 height 52
type textarea "-montaža parapetne obloge BREZA zadnja pisarna Z022 -po končanju del pospravlja…"
click at [163, 248] on input "[PERSON_NAME]" at bounding box center [382, 249] width 521 height 14
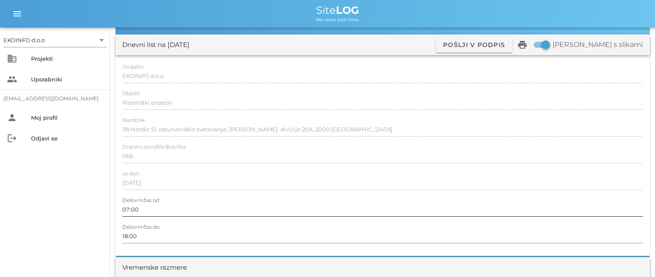
scroll to position [0, 0]
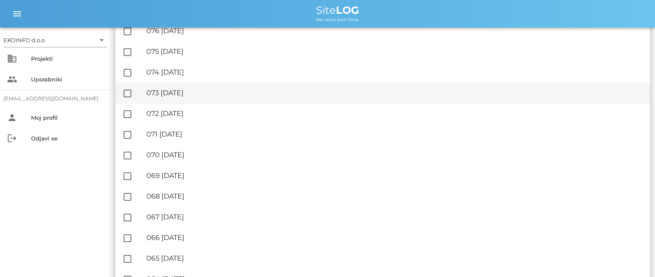
scroll to position [301, 0]
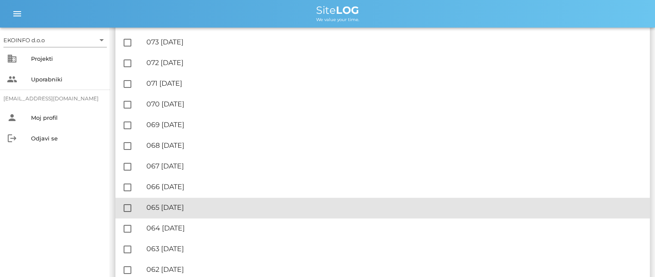
click at [204, 204] on div "🔏 065 nedelja, 07.09.2025" at bounding box center [394, 207] width 497 height 8
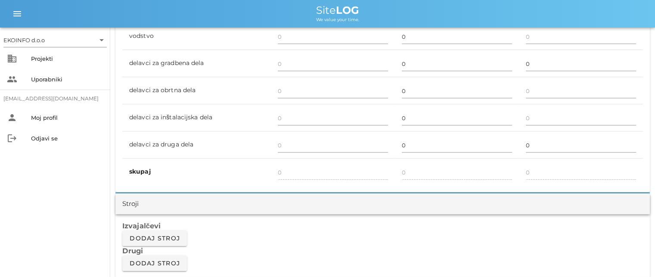
scroll to position [689, 0]
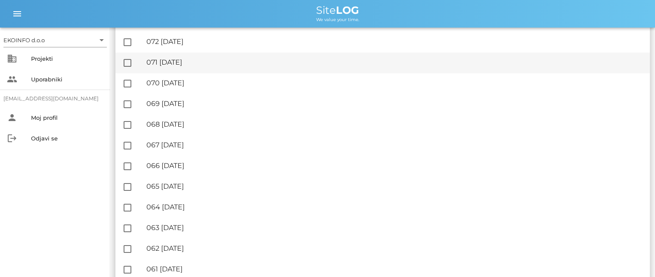
scroll to position [388, 0]
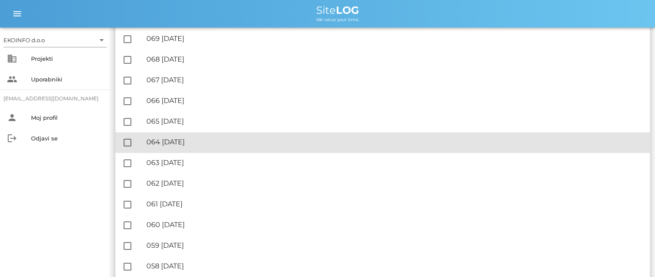
click at [207, 138] on div "🔏 064 sobota, 06.09.2025" at bounding box center [394, 142] width 497 height 8
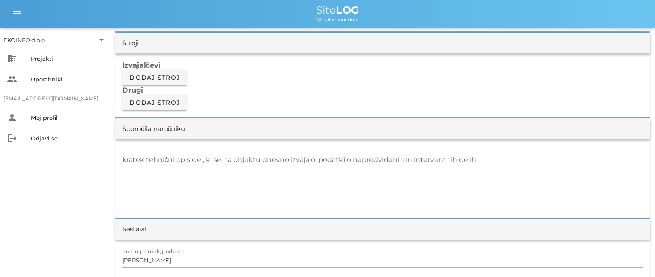
scroll to position [775, 0]
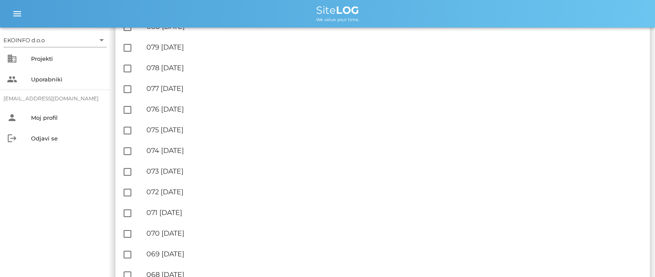
scroll to position [388, 0]
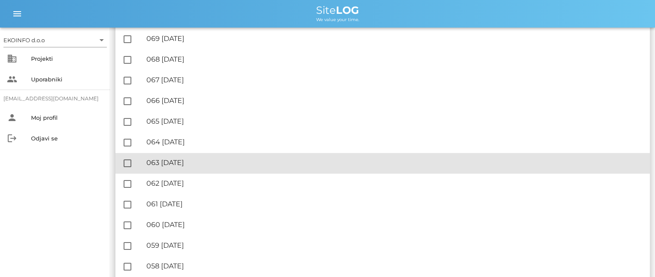
click at [208, 163] on div "🔏 063 petek, 05.09.2025" at bounding box center [394, 162] width 497 height 8
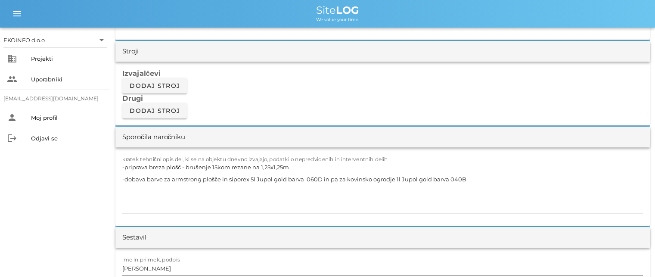
scroll to position [732, 0]
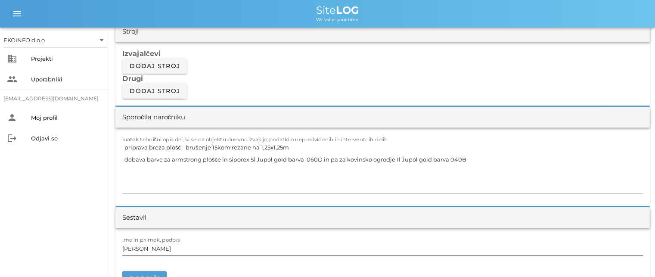
click at [161, 248] on input "[PERSON_NAME]" at bounding box center [382, 249] width 521 height 14
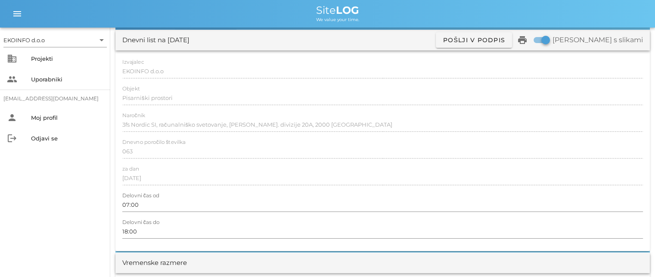
scroll to position [0, 0]
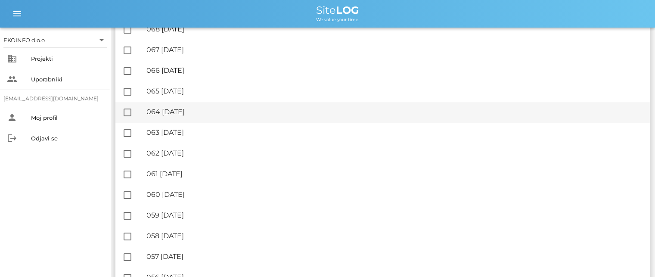
scroll to position [431, 0]
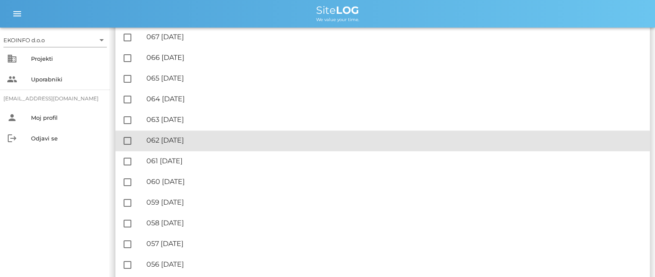
click at [207, 134] on div "🔏 062 četrtek, 04.09.2025 ✓ Podpisal: Nadzornik ✓ Podpisal: Sestavljalec ✓ Podp…" at bounding box center [394, 140] width 497 height 19
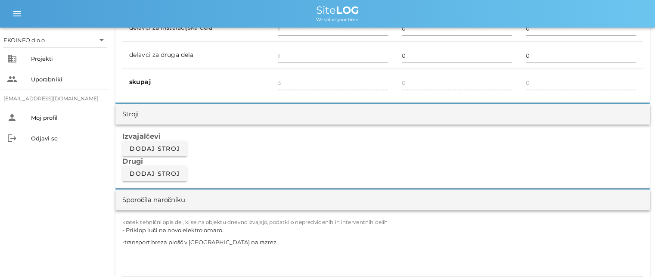
scroll to position [689, 0]
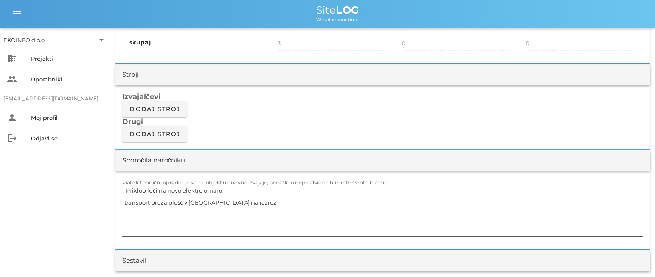
click at [224, 188] on textarea "- Priklop luči na novo elektro omaro. -transport breza plošč v Vižmarje na razr…" at bounding box center [382, 210] width 521 height 52
click at [252, 204] on textarea "- Priklop luči na novo elektro omaro V019 sredina -transport breza plošč v Vižm…" at bounding box center [382, 210] width 521 height 52
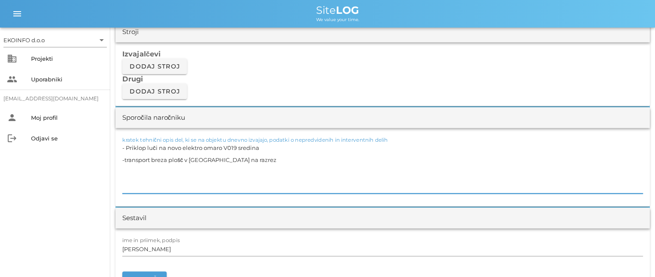
scroll to position [732, 0]
type textarea "- Priklop luči na novo elektro omaro V019 sredina -transport breza plošč v Vižm…"
click at [161, 249] on input "[PERSON_NAME]" at bounding box center [382, 249] width 521 height 14
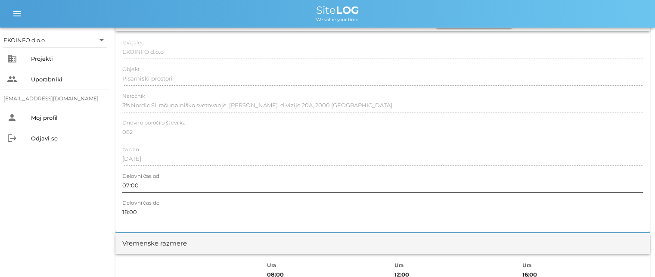
scroll to position [0, 0]
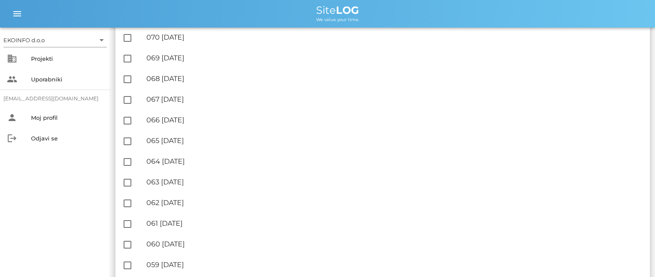
scroll to position [431, 0]
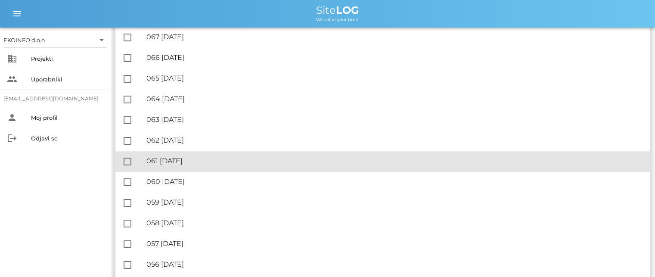
click at [197, 159] on div "🔏 061 sreda, 03.09.2025" at bounding box center [394, 161] width 497 height 8
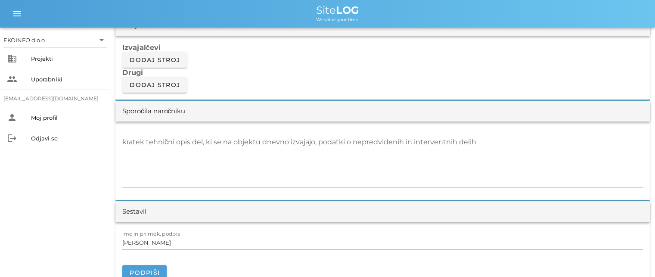
scroll to position [775, 0]
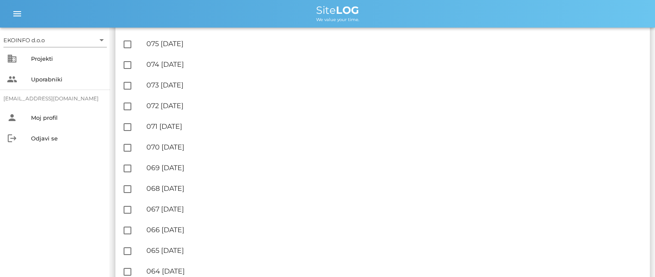
scroll to position [517, 0]
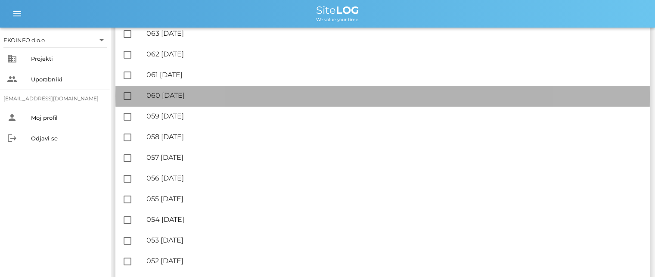
click at [203, 93] on div "🔏 060 torek, 02.09.2025" at bounding box center [394, 95] width 497 height 8
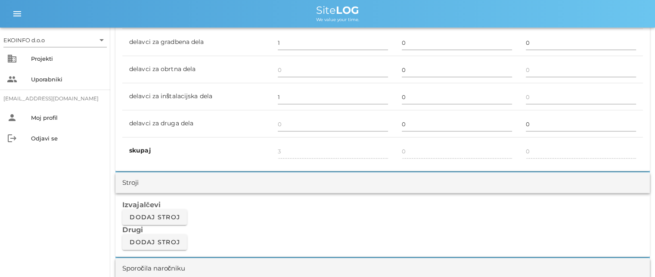
scroll to position [689, 0]
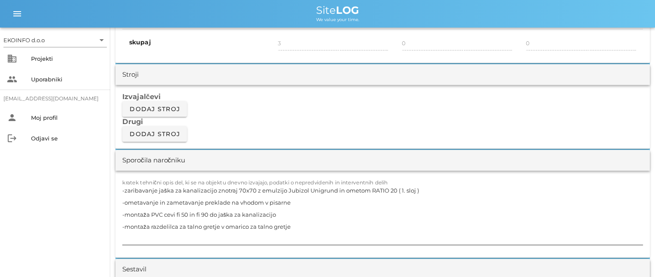
click at [417, 189] on textarea "-zaribavanje jaška za kanalizacijo znotraj 70x70 z emulzijo Jubizol Unigrund in…" at bounding box center [382, 214] width 521 height 60
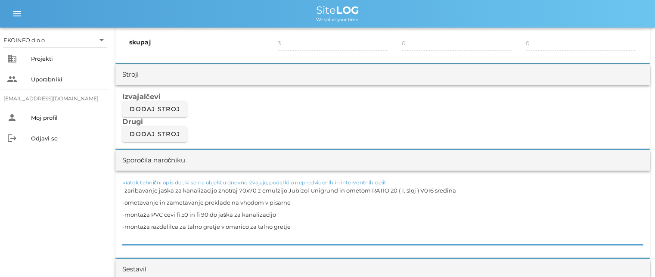
click at [299, 205] on textarea "-zaribavanje jaška za kanalizacijo znotraj 70x70 z emulzijo Jubizol Unigrund in…" at bounding box center [382, 214] width 521 height 60
click at [279, 213] on textarea "-zaribavanje jaška za kanalizacijo znotraj 70x70 z emulzijo Jubizol Unigrund in…" at bounding box center [382, 214] width 521 height 60
click at [293, 224] on textarea "-zaribavanje jaška za kanalizacijo znotraj 70x70 z emulzijo Jubizol Unigrund in…" at bounding box center [382, 214] width 521 height 60
click at [288, 216] on textarea "-zaribavanje jaška za kanalizacijo znotraj 70x70 z emulzijo Jubizol Unigrund in…" at bounding box center [382, 214] width 521 height 60
click at [295, 201] on textarea "-zaribavanje jaška za kanalizacijo znotraj 70x70 z emulzijo Jubizol Unigrund in…" at bounding box center [382, 214] width 521 height 60
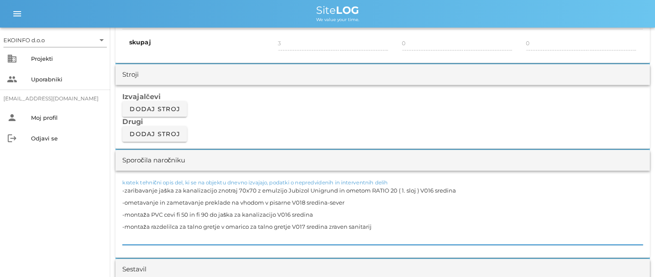
click at [320, 219] on textarea "-zaribavanje jaška za kanalizacijo znotraj 70x70 z emulzijo Jubizol Unigrund in…" at bounding box center [382, 214] width 521 height 60
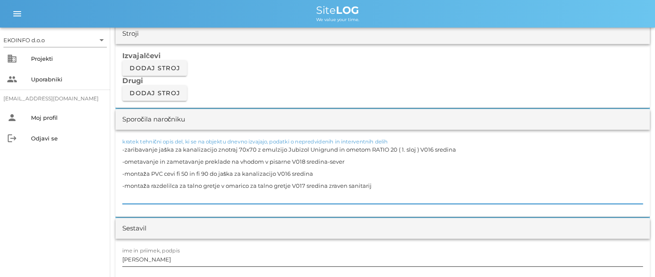
scroll to position [775, 0]
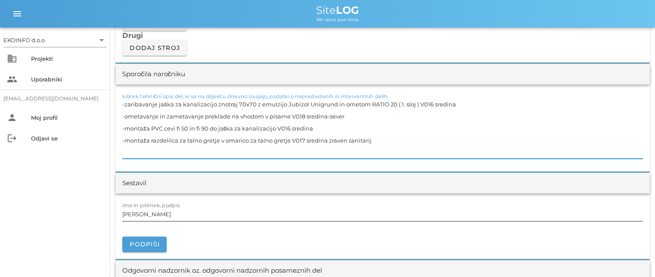
type textarea "-zaribavanje jaška za kanalizacijo znotraj 70x70 z emulzijo Jubizol Unigrund in…"
click at [160, 213] on input "[PERSON_NAME]" at bounding box center [382, 214] width 521 height 14
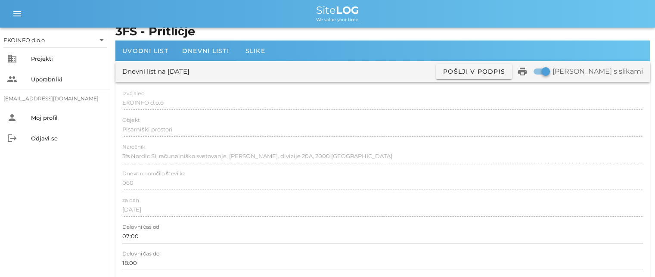
scroll to position [0, 0]
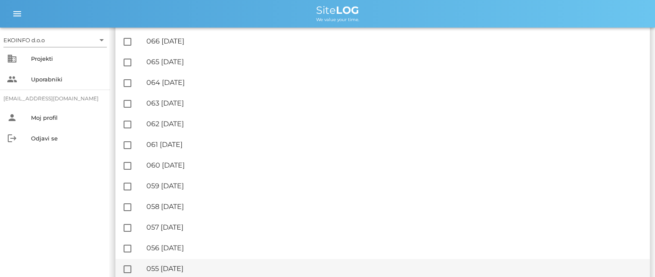
scroll to position [517, 0]
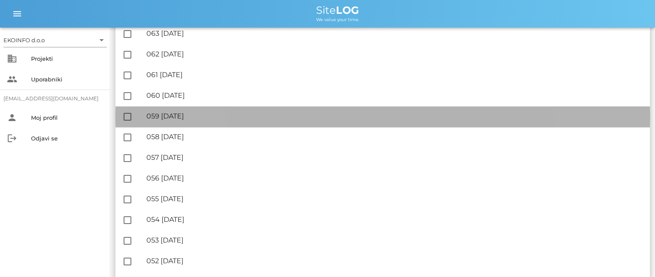
click at [209, 122] on div "🔏 059 ponedeljek, 01.09.2025 ✓ Podpisal: Nadzornik ✓ Podpisal: Sestavljalec ✓ P…" at bounding box center [394, 116] width 497 height 19
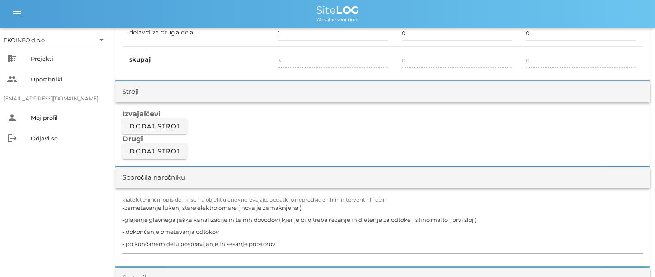
scroll to position [732, 0]
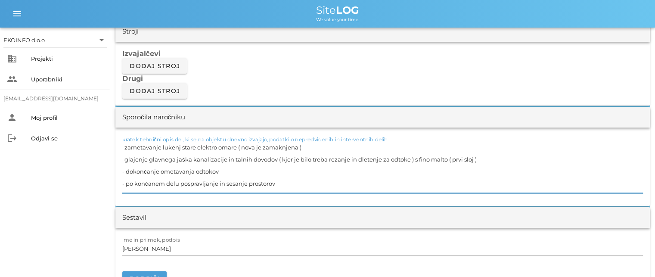
click at [296, 145] on textarea "-zametavanje lukenj stare elektro omare ( nova je zamaknjena ) -glajenje glavne…" at bounding box center [382, 167] width 521 height 52
click at [302, 146] on textarea "-zametavanje lukenj stare elektro omare ( nova je zamaknjena ) -glajenje glavne…" at bounding box center [382, 167] width 521 height 52
click at [480, 159] on textarea "-zametavanje lukenj stare elektro omare ( nova je zamaknjena ) V019 sredina -gl…" at bounding box center [382, 167] width 521 height 52
click at [220, 170] on textarea "-zametavanje lukenj stare elektro omare ( nova je zamaknjena ) V019 sredina -gl…" at bounding box center [382, 167] width 521 height 52
click at [283, 182] on textarea "-zametavanje lukenj stare elektro omare ( nova je zamaknjena ) V019 sredina -gl…" at bounding box center [382, 167] width 521 height 52
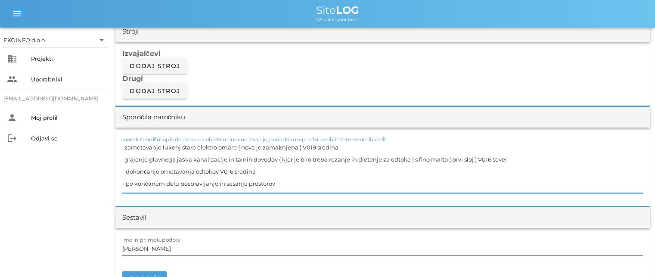
type textarea "-zametavanje lukenj stare elektro omare ( nova je zamaknjena ) V019 sredina -gl…"
click at [163, 252] on input "[PERSON_NAME]" at bounding box center [382, 249] width 521 height 14
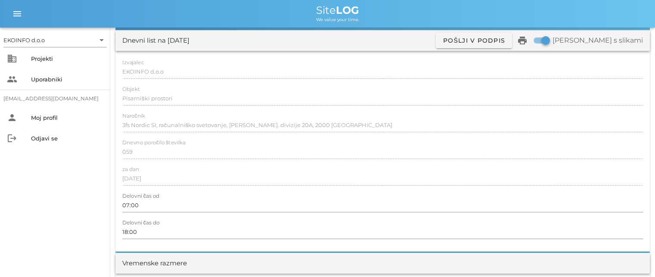
scroll to position [0, 0]
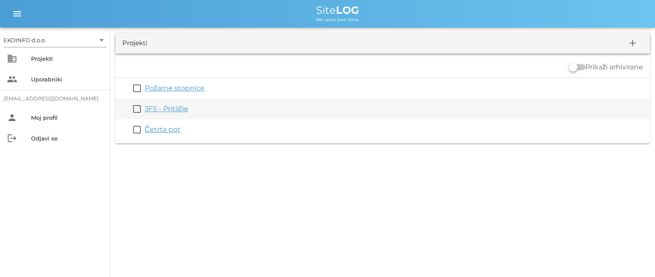
click at [164, 109] on link "3FS - Pritličje" at bounding box center [166, 109] width 43 height 8
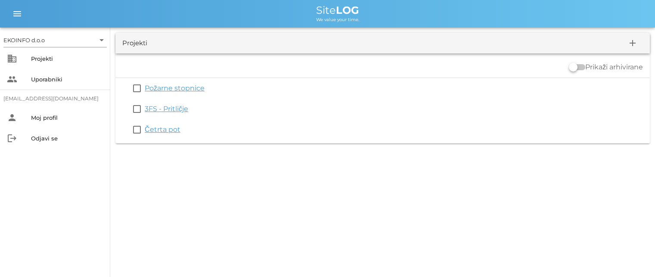
click at [166, 108] on link "3FS - Pritličje" at bounding box center [166, 109] width 43 height 8
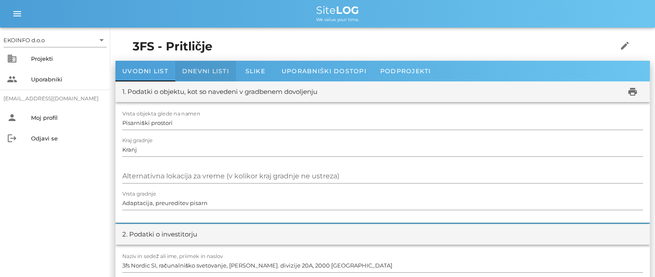
click at [200, 61] on div "Dnevni listi" at bounding box center [205, 71] width 61 height 21
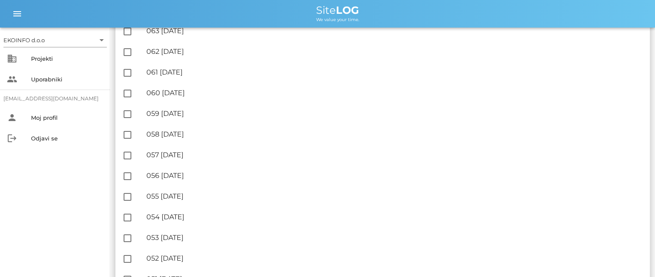
scroll to position [517, 0]
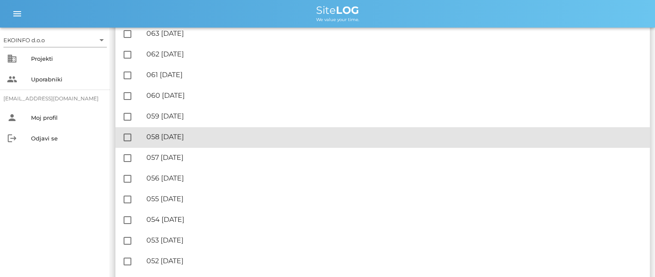
click at [209, 139] on div "🔏 058 nedelja, 31.08.2025" at bounding box center [394, 137] width 497 height 8
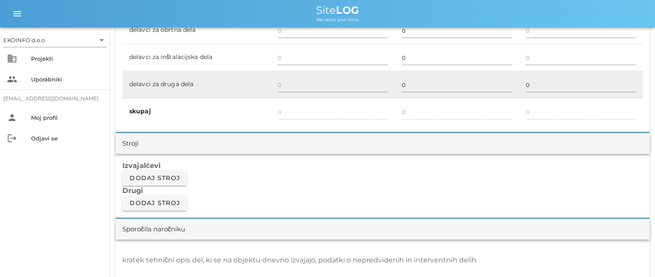
scroll to position [689, 0]
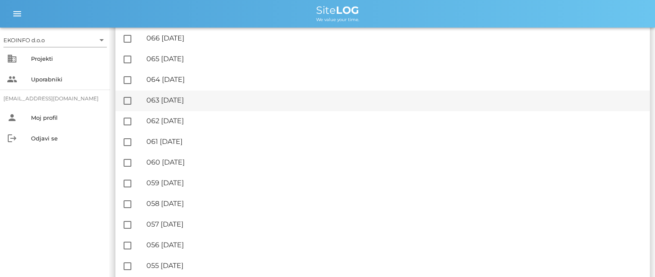
scroll to position [560, 0]
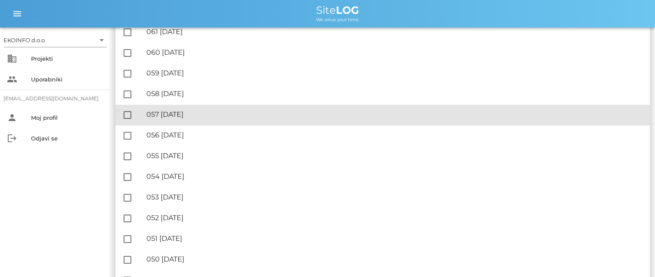
click at [211, 112] on div "🔏 057 sobota, 30.08.2025" at bounding box center [394, 114] width 497 height 8
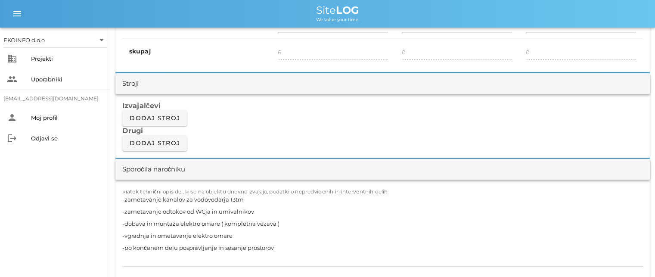
scroll to position [732, 0]
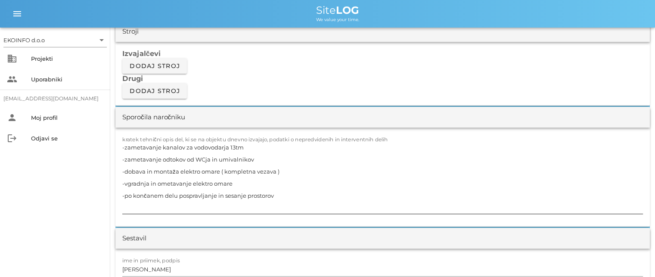
click at [243, 146] on textarea "-zametavanje kanalov za vodovodarja 13tm -zametavanje odtokov od WCja in umival…" at bounding box center [382, 177] width 521 height 72
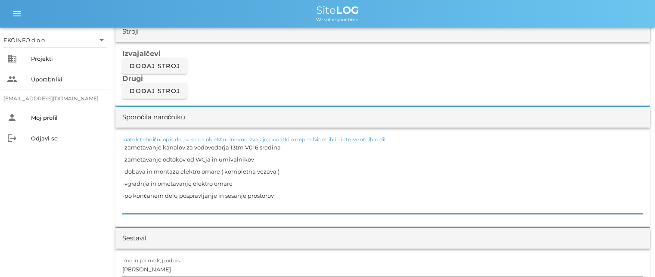
click at [263, 158] on textarea "-zametavanje kanalov za vodovodarja 13tm V016 sredina -zametavanje odtokov od W…" at bounding box center [382, 177] width 521 height 72
click at [281, 171] on textarea "-zametavanje kanalov za vodovodarja 13tm V016 sredina -zametavanje odtokov od W…" at bounding box center [382, 177] width 521 height 72
click at [246, 184] on textarea "-zametavanje kanalov za vodovodarja 13tm V016 sredina -zametavanje odtokov od W…" at bounding box center [382, 177] width 521 height 72
click at [288, 195] on textarea "-zametavanje kanalov za vodovodarja 13tm V016 sredina -zametavanje odtokov od W…" at bounding box center [382, 177] width 521 height 72
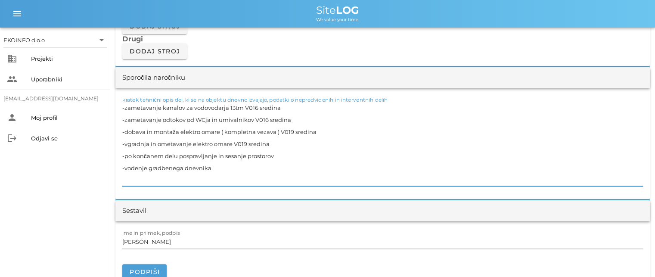
scroll to position [818, 0]
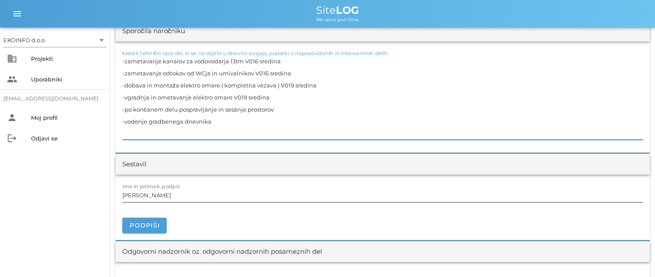
type textarea "-zametavanje kanalov za vodovodarja 13tm V016 sredina -zametavanje odtokov od W…"
click at [162, 193] on input "[PERSON_NAME]" at bounding box center [382, 195] width 521 height 14
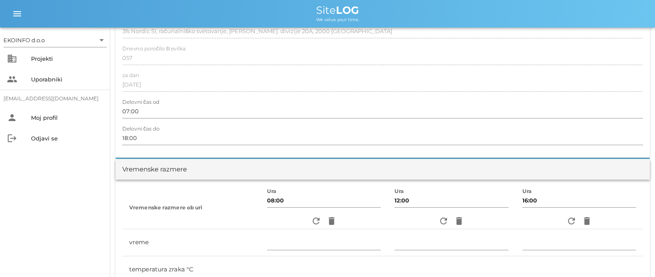
scroll to position [0, 0]
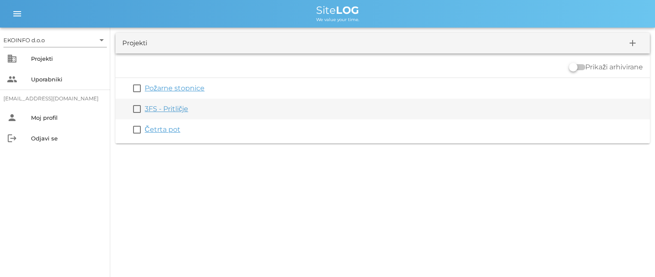
click at [169, 112] on link "3FS - Pritličje" at bounding box center [166, 109] width 43 height 8
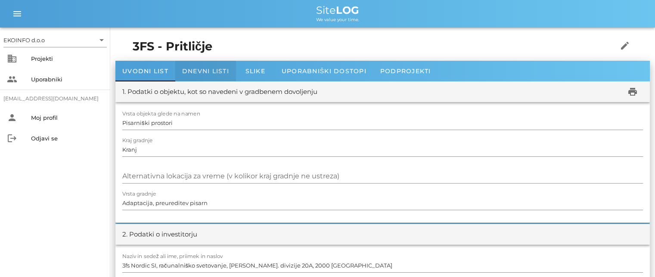
click at [200, 73] on span "Dnevni listi" at bounding box center [205, 71] width 47 height 8
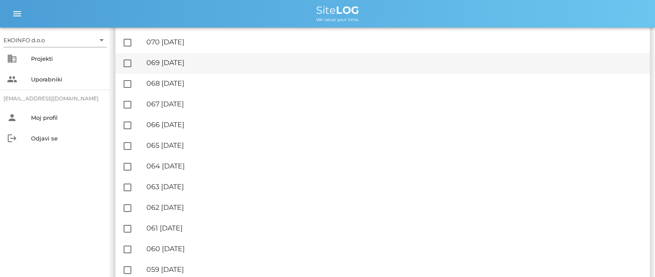
scroll to position [517, 0]
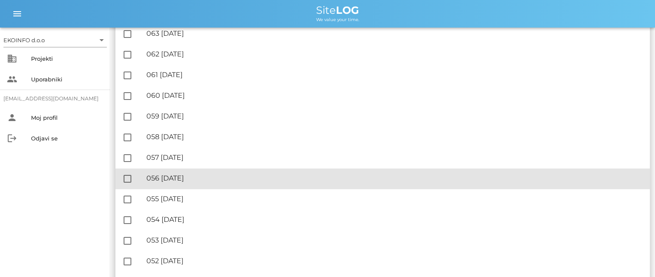
click at [201, 180] on div "🔏 056 petek, 29.08.2025" at bounding box center [394, 178] width 497 height 8
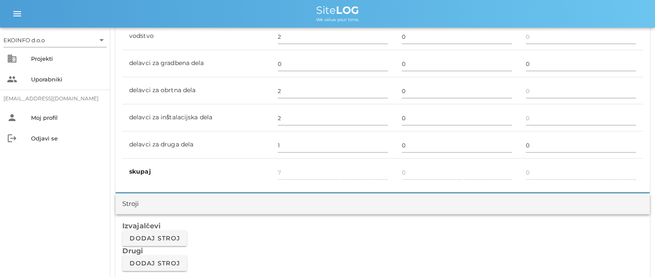
scroll to position [732, 0]
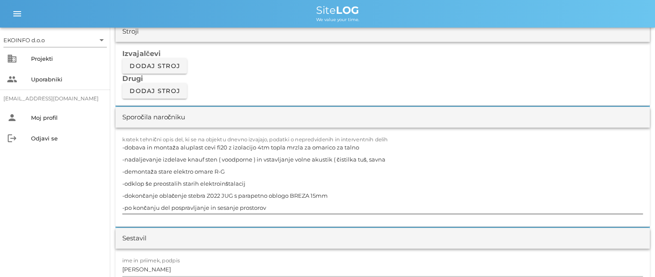
click at [357, 146] on textarea "-dobava in montaža aluplast cevi fi20 z izolacijo 4tm topla mrzla za omarico za…" at bounding box center [382, 177] width 521 height 72
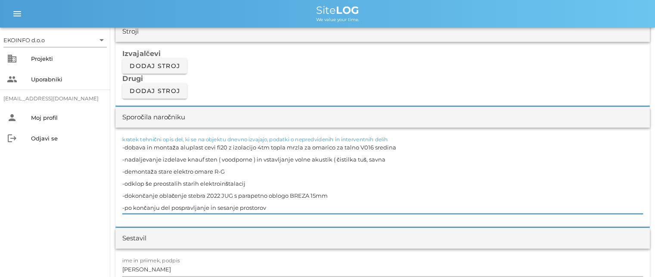
click at [386, 160] on textarea "-dobava in montaža aluplast cevi fi20 z izolacijo 4tm topla mrzla za omarico za…" at bounding box center [382, 177] width 521 height 72
click at [233, 170] on textarea "-dobava in montaža aluplast cevi fi20 z izolacijo 4tm topla mrzla za omarico za…" at bounding box center [382, 177] width 521 height 72
click at [255, 190] on textarea "-dobava in montaža aluplast cevi fi20 z izolacijo 4tm topla mrzla za omarico za…" at bounding box center [382, 177] width 521 height 72
click at [337, 194] on textarea "-dobava in montaža aluplast cevi fi20 z izolacijo 4tm topla mrzla za omarico za…" at bounding box center [382, 177] width 521 height 72
click at [278, 208] on textarea "-dobava in montaža aluplast cevi fi20 z izolacijo 4tm topla mrzla za omarico za…" at bounding box center [382, 177] width 521 height 72
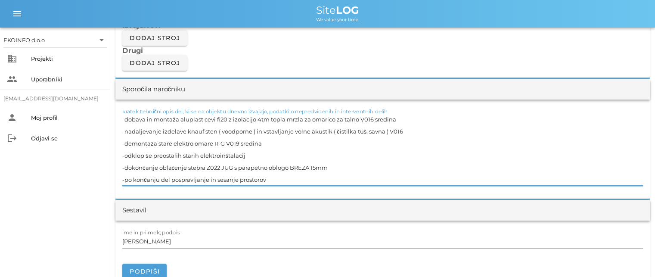
scroll to position [775, 0]
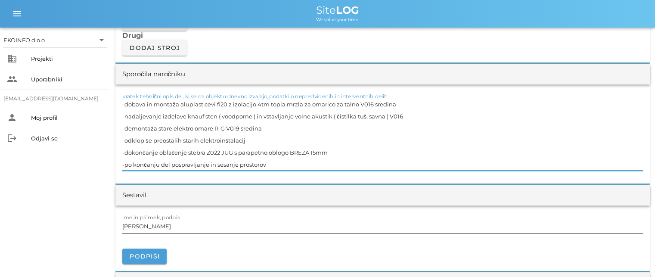
type textarea "-dobava in montaža aluplast cevi fi20 z izolacijo 4tm topla mrzla za omarico za…"
click at [159, 227] on input "[PERSON_NAME]" at bounding box center [382, 226] width 521 height 14
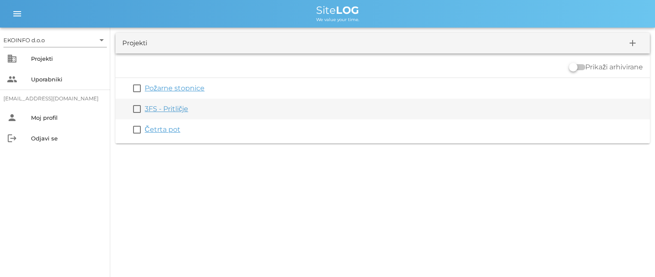
click at [178, 110] on link "3FS - Pritličje" at bounding box center [166, 109] width 43 height 8
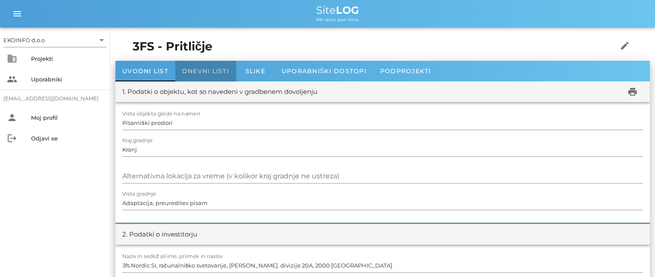
click at [206, 78] on div "Dnevni listi" at bounding box center [205, 71] width 61 height 21
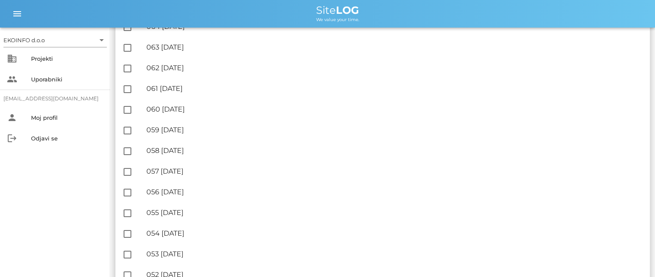
scroll to position [517, 0]
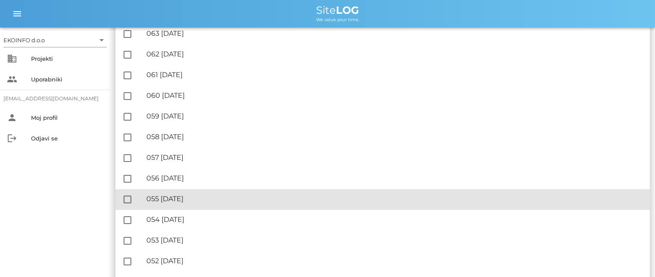
click at [204, 199] on div "🔏 055 četrtek, 28.08.2025" at bounding box center [394, 199] width 497 height 8
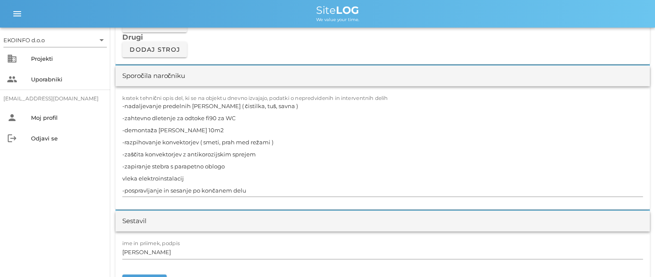
scroll to position [775, 0]
drag, startPoint x: 282, startPoint y: 105, endPoint x: 286, endPoint y: 108, distance: 5.9
click at [283, 105] on textarea "-nadaljevanje predelnih sten knauf ( čistilka, tuš, savna ) -zahtevno dletenje …" at bounding box center [382, 146] width 521 height 96
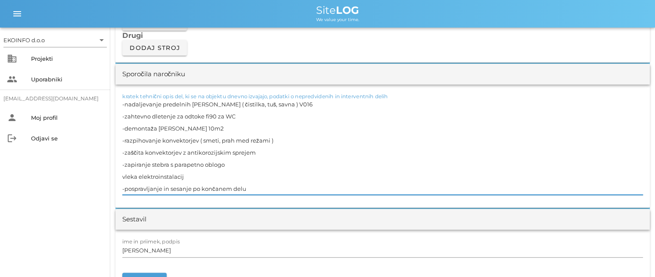
click at [239, 114] on textarea "-nadaljevanje predelnih sten knauf ( čistilka, tuš, savna ) V016 -zahtevno dlet…" at bounding box center [382, 146] width 521 height 96
click at [124, 176] on textarea "-nadaljevanje predelnih sten knauf ( čistilka, tuš, savna ) V016 -zahtevno dlet…" at bounding box center [382, 146] width 521 height 96
click at [123, 176] on textarea "-nadaljevanje predelnih sten knauf ( čistilka, tuš, savna ) V016 -zahtevno dlet…" at bounding box center [382, 146] width 521 height 96
click at [245, 117] on textarea "-nadaljevanje predelnih sten knauf ( čistilka, tuš, savna ) V016 -zahtevno dlet…" at bounding box center [382, 146] width 521 height 96
click at [217, 127] on textarea "-nadaljevanje predelnih sten knauf ( čistilka, tuš, savna ) V016 -zahtevno dlet…" at bounding box center [382, 146] width 521 height 96
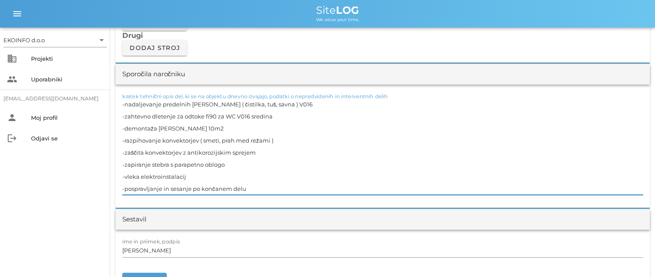
click at [281, 140] on textarea "-nadaljevanje predelnih sten knauf ( čistilka, tuš, savna ) V016 -zahtevno dlet…" at bounding box center [382, 146] width 521 height 96
click at [289, 138] on textarea "-nadaljevanje predelnih sten knauf ( čistilka, tuš, savna ) V016 -zahtevno dlet…" at bounding box center [382, 146] width 521 height 96
click at [303, 139] on textarea "-nadaljevanje predelnih sten knauf ( čistilka, tuš, savna ) V016 -zahtevno dlet…" at bounding box center [382, 146] width 521 height 96
click at [320, 138] on textarea "-nadaljevanje predelnih sten knauf ( čistilka, tuš, savna ) V016 -zahtevno dlet…" at bounding box center [382, 146] width 521 height 96
click at [273, 152] on textarea "-nadaljevanje predelnih sten knauf ( čistilka, tuš, savna ) V016 -zahtevno dlet…" at bounding box center [382, 146] width 521 height 96
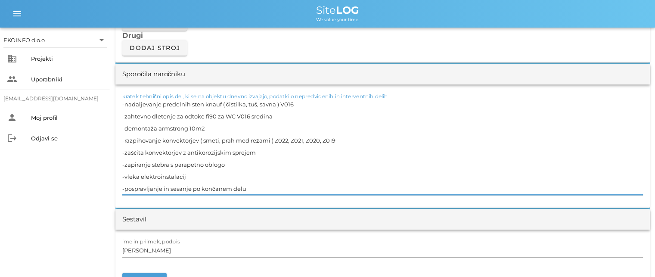
drag, startPoint x: 337, startPoint y: 139, endPoint x: 275, endPoint y: 144, distance: 62.7
click at [275, 144] on textarea "-nadaljevanje predelnih sten knauf ( čistilka, tuš, savna ) V016 -zahtevno dlet…" at bounding box center [382, 146] width 521 height 96
click at [260, 150] on textarea "-nadaljevanje predelnih sten knauf ( čistilka, tuš, savna ) V016 -zahtevno dlet…" at bounding box center [382, 146] width 521 height 96
paste textarea "Z022, Z021, Z020, Z019"
click at [239, 165] on textarea "-nadaljevanje predelnih sten knauf ( čistilka, tuš, savna ) V016 -zahtevno dlet…" at bounding box center [382, 146] width 521 height 96
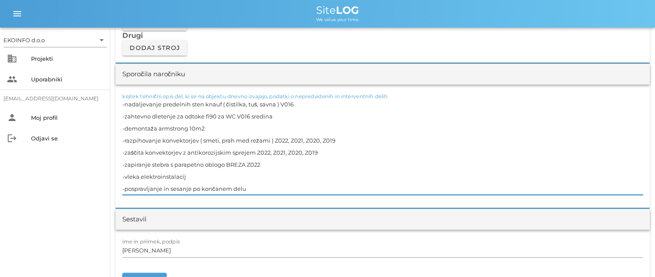
click at [203, 175] on textarea "-nadaljevanje predelnih sten knauf ( čistilka, tuš, savna ) V016 -zahtevno dlet…" at bounding box center [382, 146] width 521 height 96
type textarea "-nadaljevanje predelnih sten knauf ( čistilka, tuš, savna ) V016 -zahtevno dlet…"
click at [164, 251] on input "[PERSON_NAME]" at bounding box center [382, 250] width 521 height 14
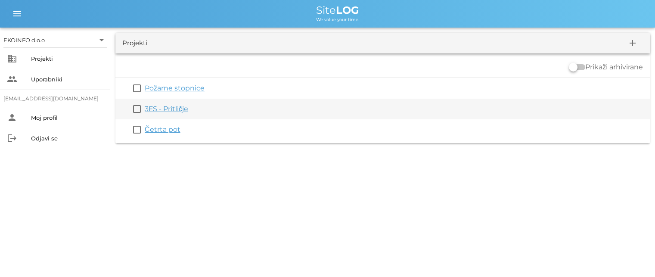
click at [180, 109] on link "3FS - Pritličje" at bounding box center [166, 109] width 43 height 8
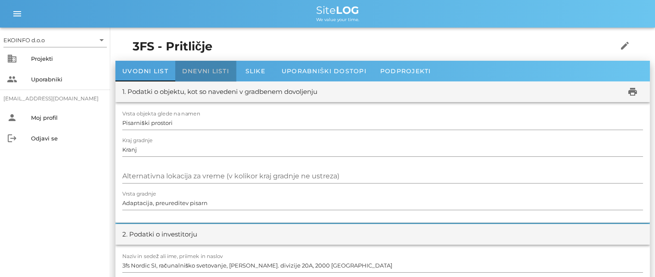
click at [207, 69] on span "Dnevni listi" at bounding box center [205, 71] width 47 height 8
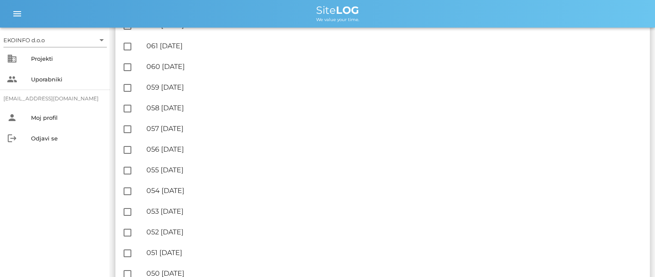
scroll to position [560, 0]
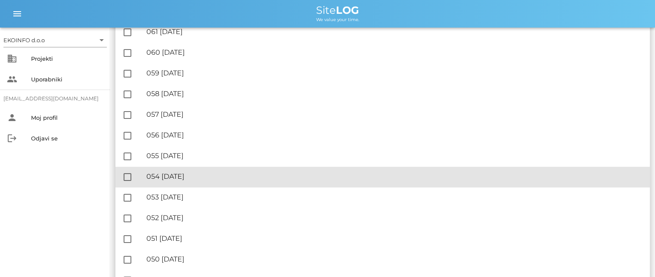
click at [207, 176] on div "🔏 054 sreda, 27.08.2025" at bounding box center [394, 176] width 497 height 8
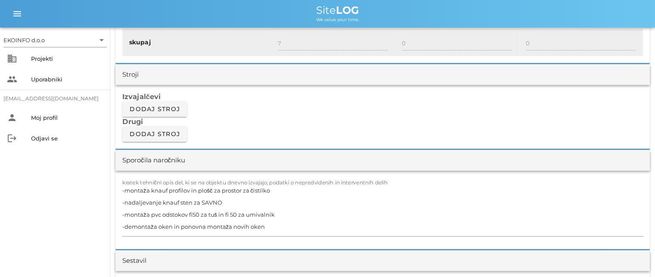
scroll to position [732, 0]
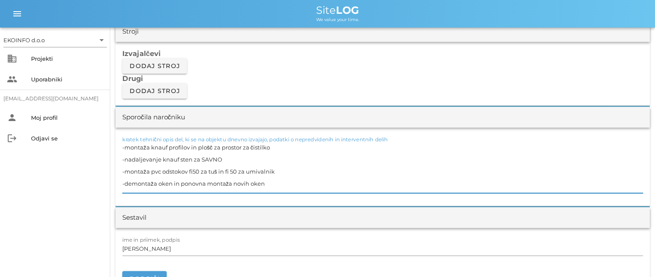
click at [274, 147] on textarea "-montaža knauf profilov in plošč za prostor za čistilko -nadaljevanje knauf ste…" at bounding box center [382, 167] width 521 height 52
click at [227, 160] on textarea "-montaža knauf profilov in plošč za prostor za čistilko V016 -nadaljevanje knau…" at bounding box center [382, 167] width 521 height 52
click at [279, 168] on textarea "-montaža knauf profilov in plošč za prostor za čistilko V016 -nadaljevanje knau…" at bounding box center [382, 167] width 521 height 52
drag, startPoint x: 255, startPoint y: 182, endPoint x: 117, endPoint y: 183, distance: 138.2
click at [119, 183] on div "kratek tehnični opis del, ki se na objektu dnevno izvajajo, podatki o nepredvid…" at bounding box center [382, 166] width 534 height 78
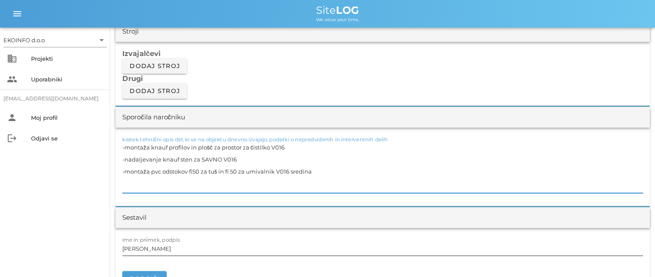
type textarea "-montaža knauf profilov in plošč za prostor za čistilko V016 -nadaljevanje knau…"
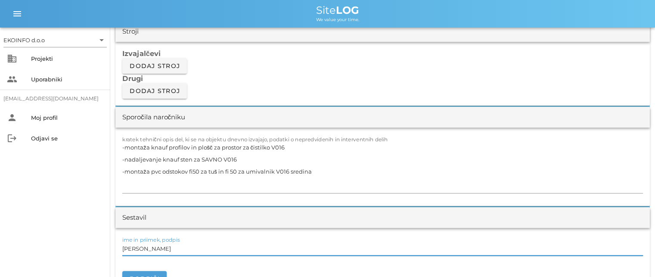
click at [161, 248] on input "[PERSON_NAME]" at bounding box center [382, 249] width 521 height 14
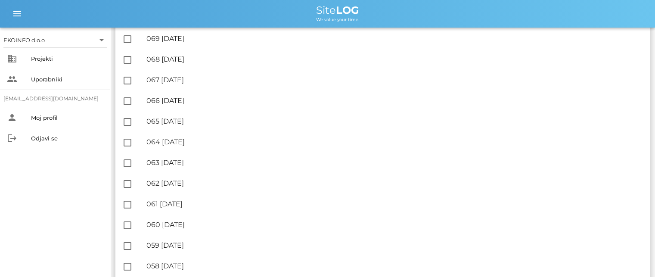
scroll to position [517, 0]
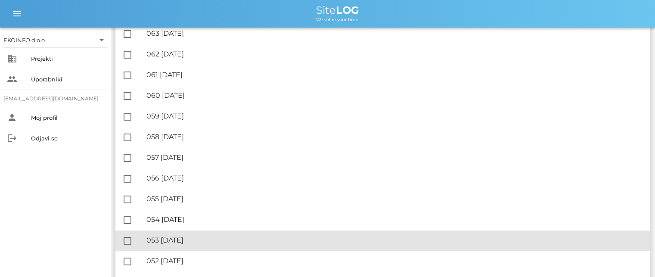
click at [205, 242] on div "🔏 053 torek, 26.08.2025" at bounding box center [394, 240] width 497 height 8
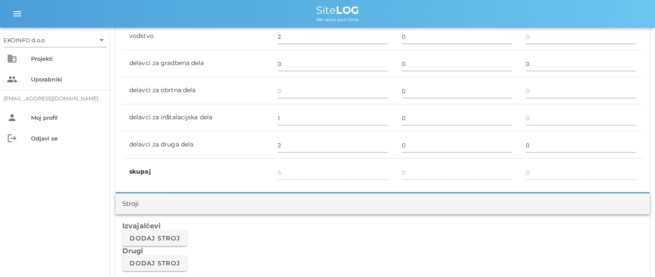
scroll to position [732, 0]
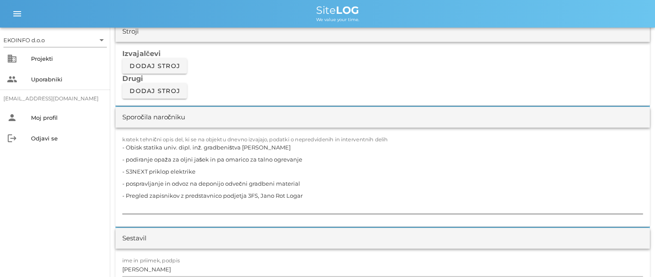
click at [222, 157] on textarea "- Obisk statika univ. dipl. inž. gradbeništva Boža Škabarja - podiranje opaža z…" at bounding box center [382, 177] width 521 height 72
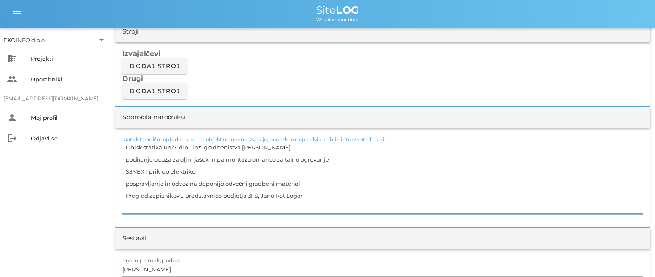
click at [274, 158] on textarea "- Obisk statika univ. dipl. inž. gradbeništva Boža Škabarja - podiranje opaža z…" at bounding box center [382, 177] width 521 height 72
click at [332, 161] on textarea "- Obisk statika univ. dipl. inž. gradbeništva Boža Škabarja - podiranje opaža z…" at bounding box center [382, 177] width 521 height 72
click at [309, 199] on textarea "- Obisk statika univ. dipl. inž. gradbeništva Boža Škabarja - podiranje opaža z…" at bounding box center [382, 177] width 521 height 72
click at [258, 195] on textarea "- Obisk statika univ. dipl. inž. gradbeništva Boža Škabarja - podiranje opaža z…" at bounding box center [382, 177] width 521 height 72
click at [306, 194] on textarea "- Obisk statika univ. dipl. inž. gradbeništva Boža Škabarja - podiranje opaža z…" at bounding box center [382, 177] width 521 height 72
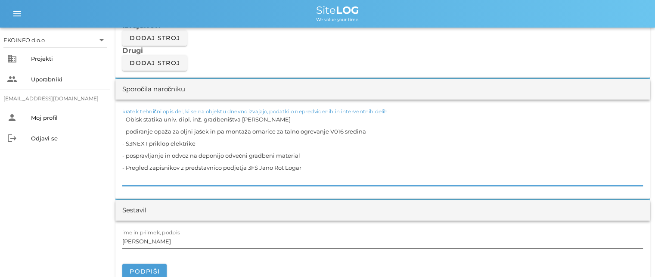
scroll to position [775, 0]
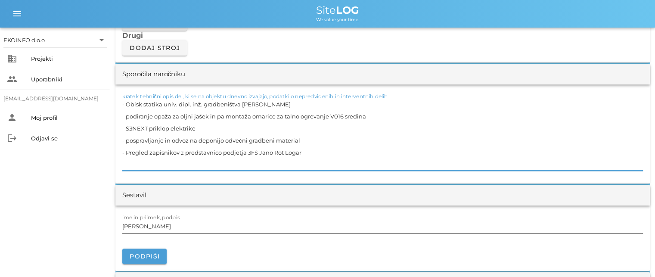
type textarea "- Obisk statika univ. dipl. inž. gradbeništva Boža Škabarja - podiranje opaža z…"
click at [161, 228] on input "[PERSON_NAME]" at bounding box center [382, 226] width 521 height 14
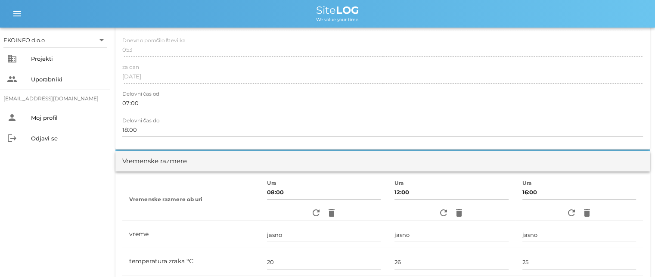
scroll to position [0, 0]
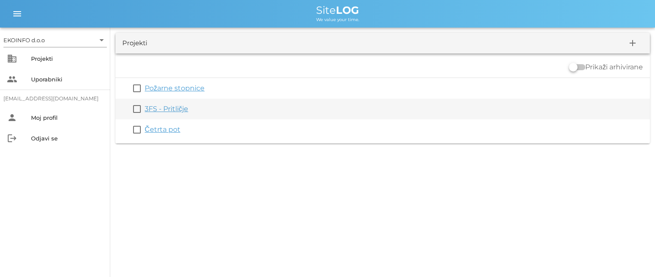
click at [172, 109] on link "3FS - Pritličje" at bounding box center [166, 109] width 43 height 8
click at [169, 111] on link "3FS - Pritličje" at bounding box center [166, 109] width 43 height 8
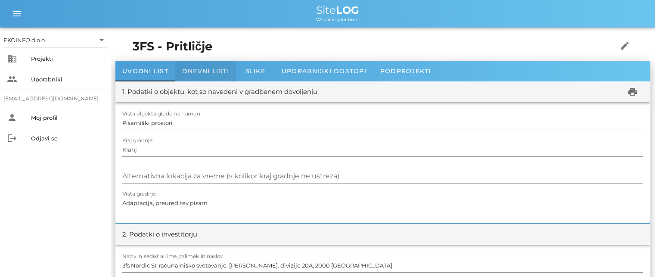
click at [206, 69] on span "Dnevni listi" at bounding box center [205, 71] width 47 height 8
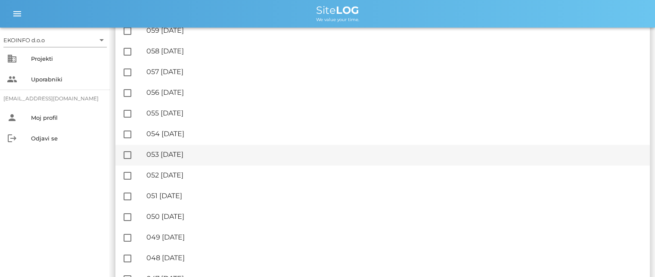
scroll to position [603, 0]
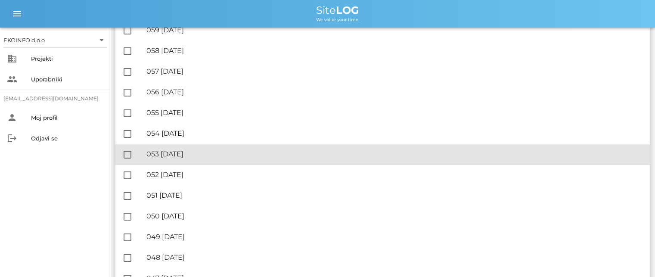
click at [207, 155] on div "🔏 053 torek, 26.08.2025" at bounding box center [394, 154] width 497 height 8
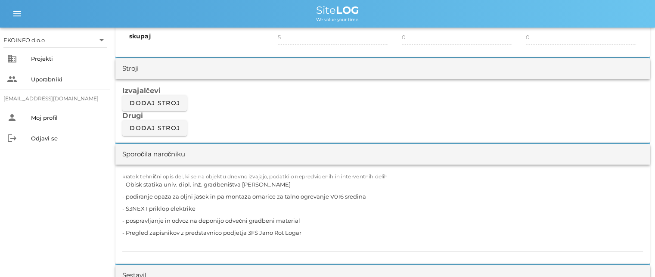
scroll to position [732, 0]
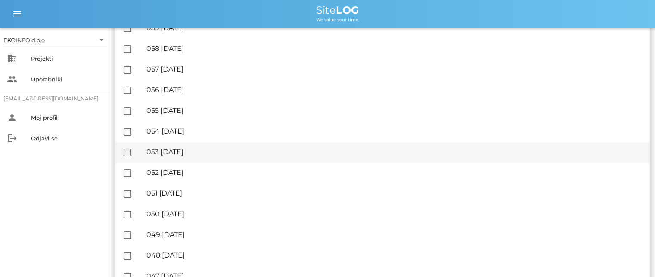
scroll to position [646, 0]
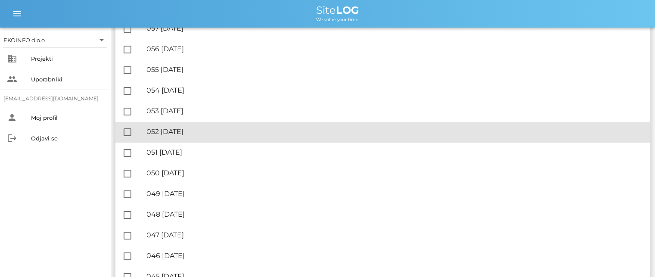
click at [211, 132] on div "🔏 052 ponedeljek, 25.08.2025" at bounding box center [394, 131] width 497 height 8
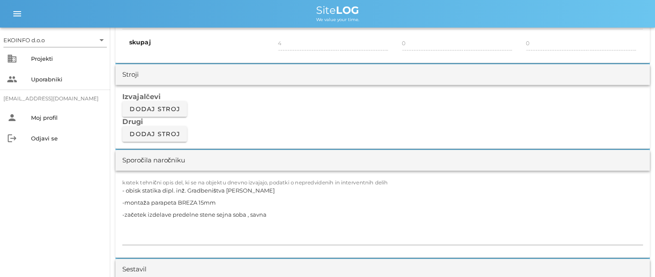
scroll to position [732, 0]
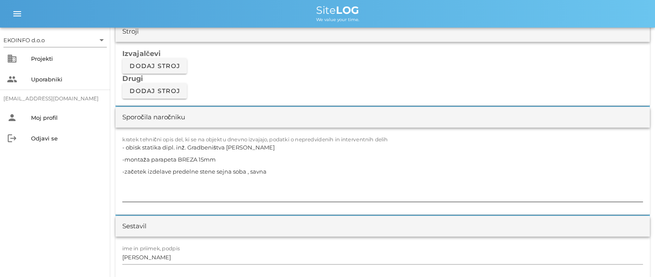
click at [217, 158] on textarea "- obisk statika dipl. inž. Gradbeništva Boža Škabarja -montaža parapeta BREZA 1…" at bounding box center [382, 171] width 521 height 60
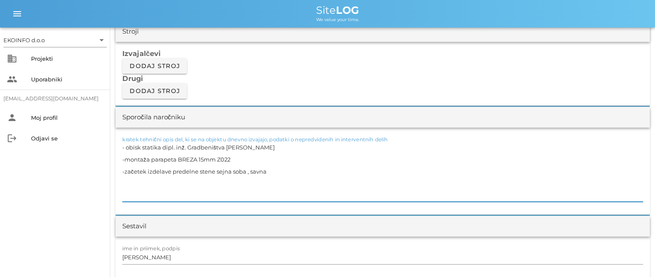
click at [273, 170] on textarea "- obisk statika dipl. inž. Gradbeništva Boža Škabarja -montaža parapeta BREZA 1…" at bounding box center [382, 171] width 521 height 60
click at [133, 181] on textarea "- obisk statika dipl. inž. Gradbeništva Boža Škabarja -montaža parapeta BREZA 1…" at bounding box center [382, 171] width 521 height 60
type textarea "- obisk statika dipl. inž. Gradbeništva Boža Škabarja -montaža parapeta BREZA 1…"
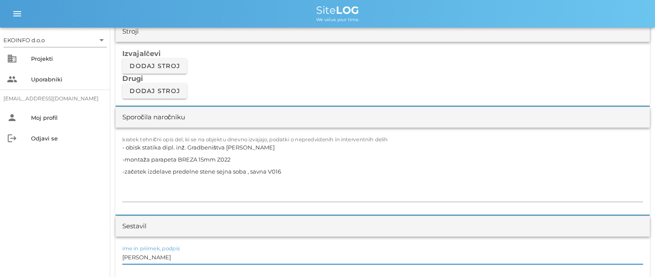
click at [162, 260] on input "[PERSON_NAME]" at bounding box center [382, 257] width 521 height 14
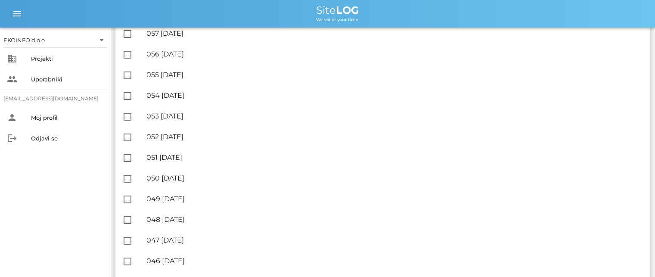
scroll to position [646, 0]
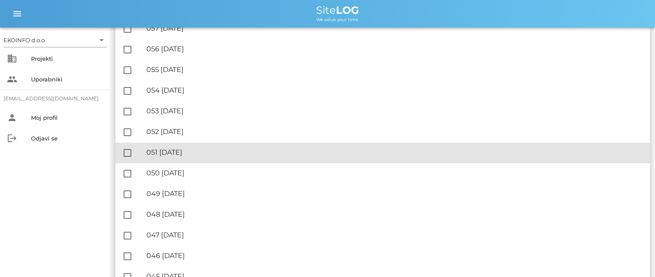
click at [183, 148] on div "🔏 051 nedelja, 24.08.2025 ✓ Podpisal: Nadzornik ✓ Podpisal: Sestavljalec ✓ Podp…" at bounding box center [394, 152] width 497 height 19
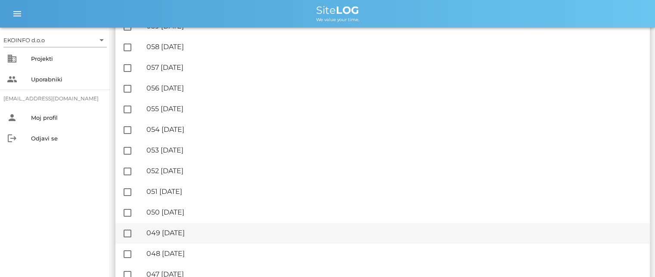
scroll to position [646, 0]
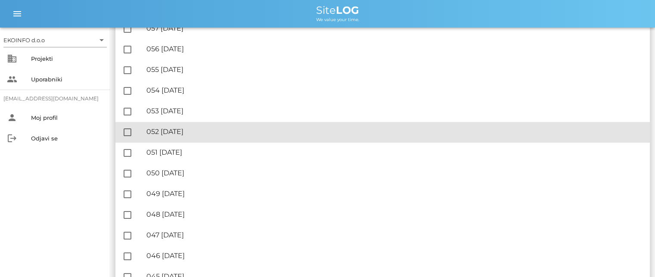
click at [215, 132] on div "🔏 052 ponedeljek, 25.08.2025" at bounding box center [394, 131] width 497 height 8
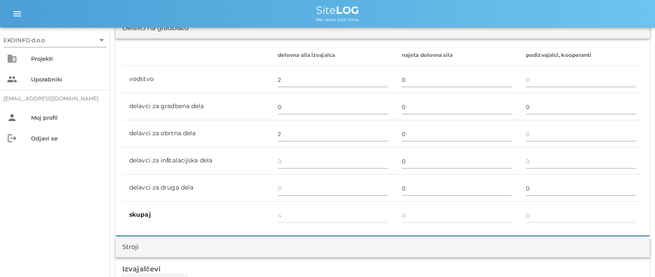
scroll to position [689, 0]
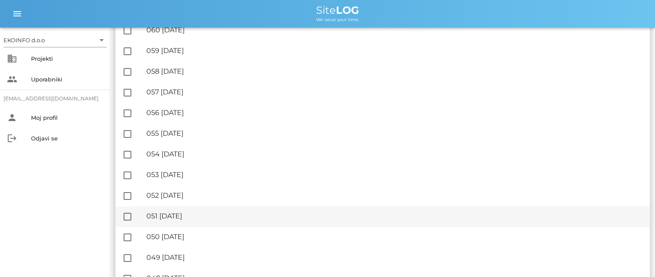
scroll to position [603, 0]
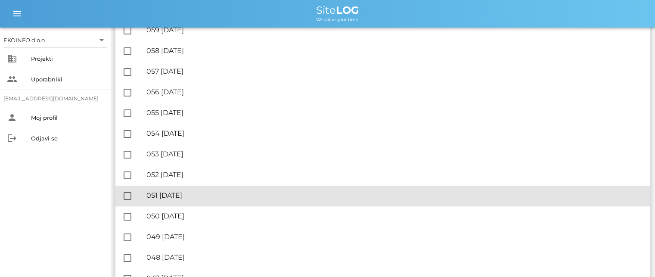
click at [211, 197] on div "🔏 051 nedelja, 24.08.2025" at bounding box center [394, 195] width 497 height 8
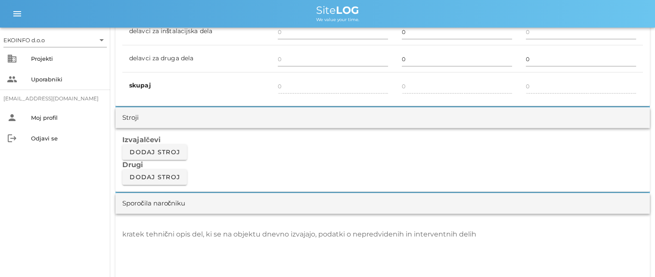
scroll to position [732, 0]
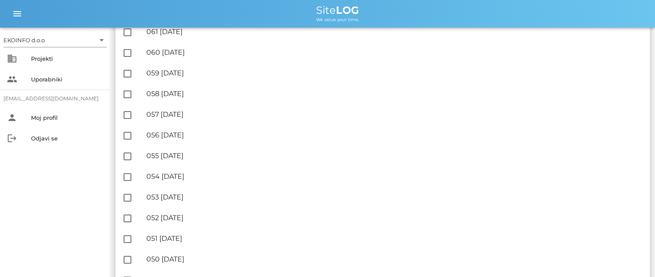
scroll to position [646, 0]
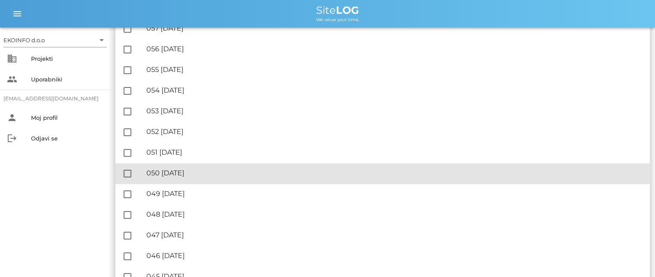
click at [211, 173] on div "🔏 050 sobota, 23.08.2025" at bounding box center [394, 173] width 497 height 8
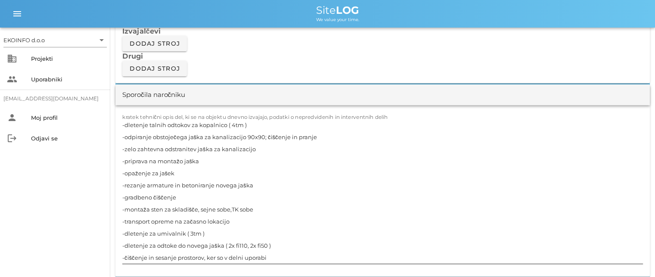
scroll to position [775, 0]
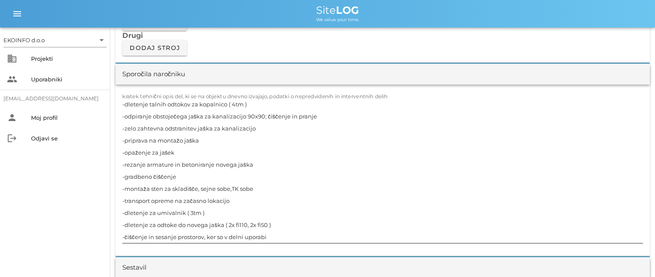
click at [258, 103] on textarea "-dletenje talnih odtokov za kopalnico ( 4tm ) -odpiranje obstoječega jaška za k…" at bounding box center [382, 170] width 521 height 145
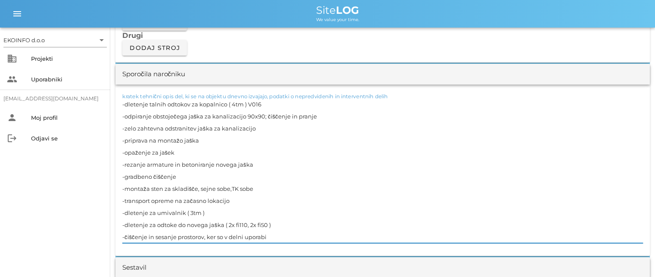
click at [327, 115] on textarea "-dletenje talnih odtokov za kopalnico ( 4tm ) V016 -odpiranje obstoječega jaška…" at bounding box center [382, 170] width 521 height 145
click at [264, 102] on textarea "-dletenje talnih odtokov za kopalnico ( 4tm ) V016 -odpiranje obstoječega jaška…" at bounding box center [382, 170] width 521 height 145
drag, startPoint x: 285, startPoint y: 102, endPoint x: 247, endPoint y: 104, distance: 37.9
click at [247, 104] on textarea "-dletenje talnih odtokov za kopalnico ( 4tm ) V016 sredina -odpiranje obstoječe…" at bounding box center [382, 170] width 521 height 145
click at [320, 115] on textarea "-dletenje talnih odtokov za kopalnico ( 4tm ) V016 sredina -odpiranje obstoječe…" at bounding box center [382, 170] width 521 height 145
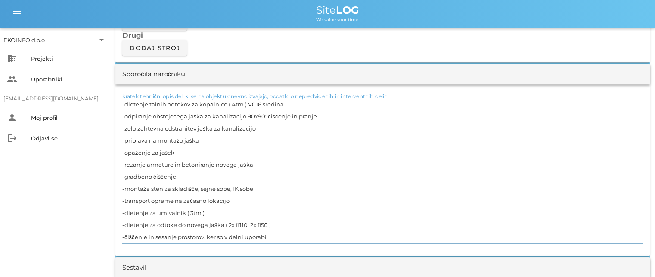
paste textarea "V016 sredina"
click at [263, 127] on textarea "-dletenje talnih odtokov za kopalnico ( 4tm ) V016 sredina -odpiranje obstoječe…" at bounding box center [382, 170] width 521 height 145
click at [264, 127] on textarea "-dletenje talnih odtokov za kopalnico ( 4tm ) V016 sredina -odpiranje obstoječe…" at bounding box center [382, 170] width 521 height 145
paste textarea "V016 sredina"
click at [223, 137] on textarea "-dletenje talnih odtokov za kopalnico ( 4tm ) V016 sredina -odpiranje obstoječe…" at bounding box center [382, 170] width 521 height 145
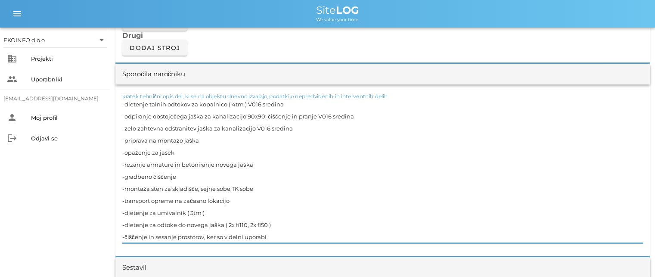
paste textarea "V016 sredina"
click at [186, 150] on textarea "-dletenje talnih odtokov za kopalnico ( 4tm ) V016 sredina -odpiranje obstoječe…" at bounding box center [382, 170] width 521 height 145
paste textarea "V016 sredina"
click at [257, 163] on textarea "-dletenje talnih odtokov za kopalnico ( 4tm ) V016 sredina -odpiranje obstoječe…" at bounding box center [382, 170] width 521 height 145
paste textarea "V016 sredina"
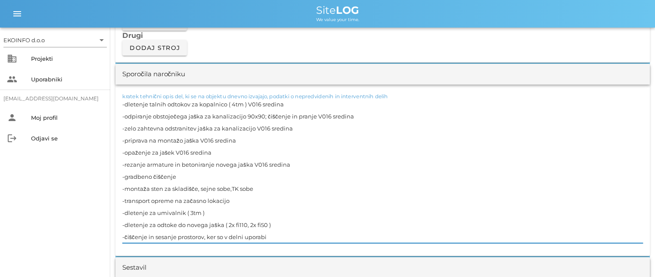
click at [258, 188] on textarea "-dletenje talnih odtokov za kopalnico ( 4tm ) V016 sredina -odpiranje obstoječe…" at bounding box center [382, 170] width 521 height 145
click at [214, 212] on textarea "-dletenje talnih odtokov za kopalnico ( 4tm ) V016 sredina -odpiranje obstoječe…" at bounding box center [382, 170] width 521 height 145
paste textarea "V016 sredina"
click at [276, 224] on textarea "-dletenje talnih odtokov za kopalnico ( 4tm ) V016 sredina -odpiranje obstoječe…" at bounding box center [382, 170] width 521 height 145
paste textarea "V016 sredina"
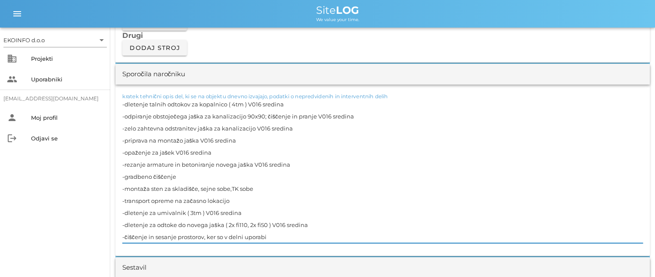
click at [261, 187] on textarea "-dletenje talnih odtokov za kopalnico ( 4tm ) V016 sredina -odpiranje obstoječe…" at bounding box center [382, 170] width 521 height 145
click at [236, 204] on textarea "-dletenje talnih odtokov za kopalnico ( 4tm ) V016 sredina -odpiranje obstoječe…" at bounding box center [382, 170] width 521 height 145
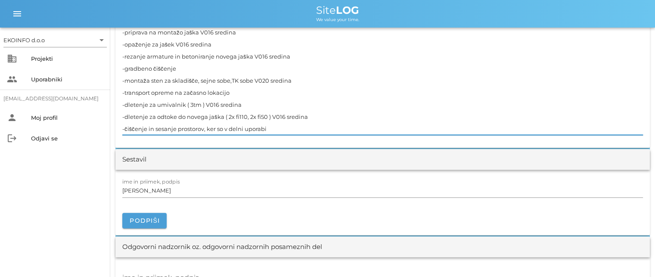
scroll to position [904, 0]
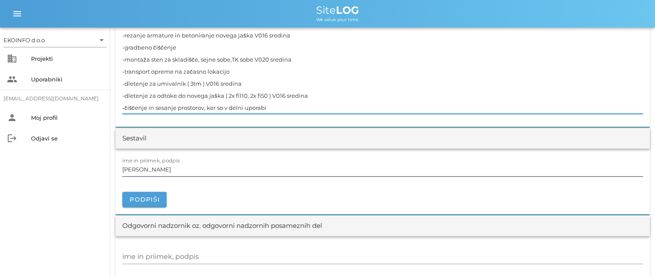
type textarea "-dletenje talnih odtokov za kopalnico ( 4tm ) V016 sredina -odpiranje obstoječe…"
click at [162, 168] on input "[PERSON_NAME]" at bounding box center [382, 169] width 521 height 14
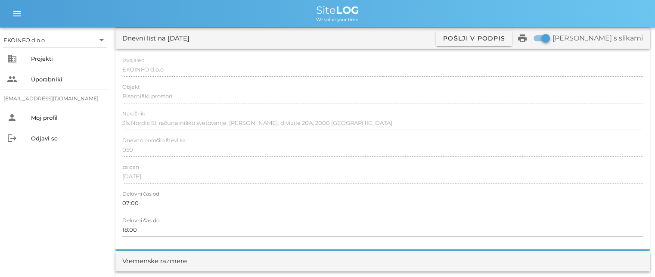
scroll to position [0, 0]
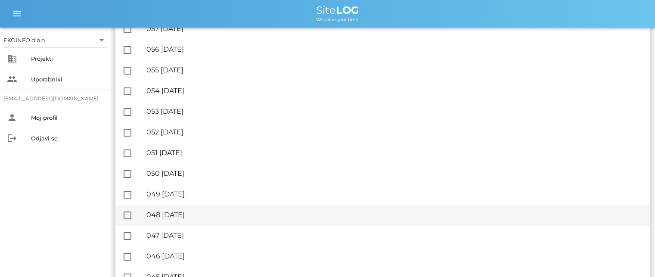
scroll to position [689, 0]
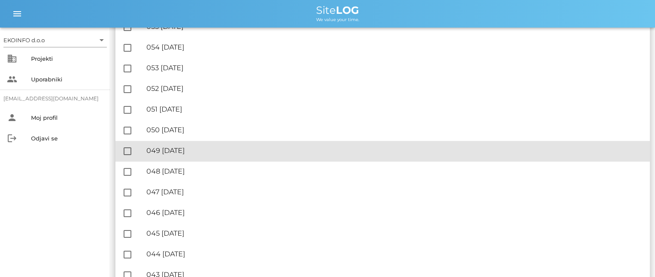
click at [208, 150] on div "🔏 049 petek, 22.08.2025" at bounding box center [394, 150] width 497 height 8
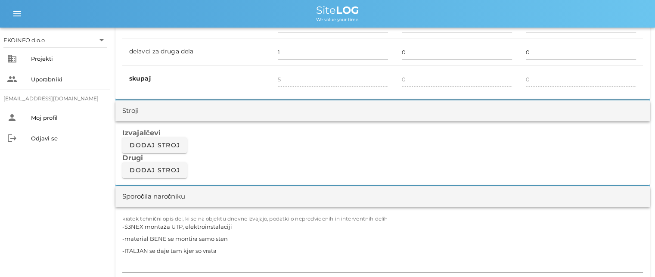
scroll to position [689, 0]
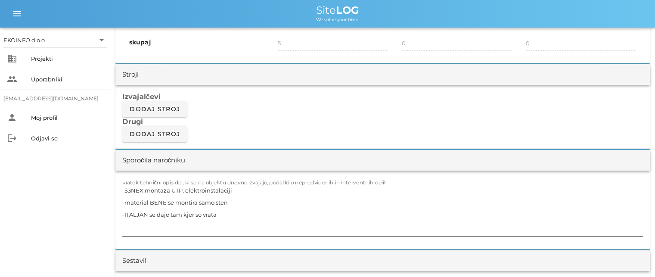
click at [231, 202] on textarea "-S3NEX montaža UTP, elektroinstalaciji -material BENE se montira samo sten -ITA…" at bounding box center [382, 210] width 521 height 52
click at [223, 213] on textarea "-S3NEX montaža UTP, elektroinstalaciji -material BENE se montira samo stene -IT…" at bounding box center [382, 210] width 521 height 52
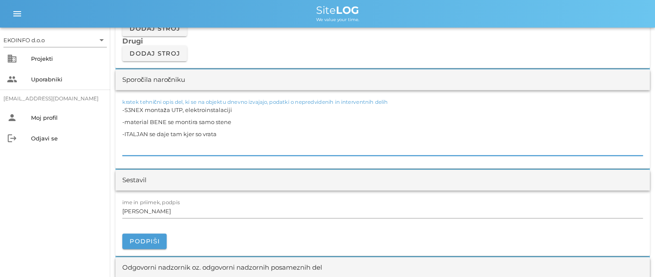
scroll to position [775, 0]
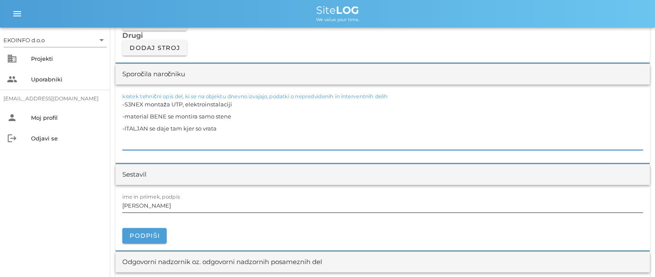
type textarea "-S3NEX montaža UTP, elektroinstalaciji -material BENE se montira samo stene -IT…"
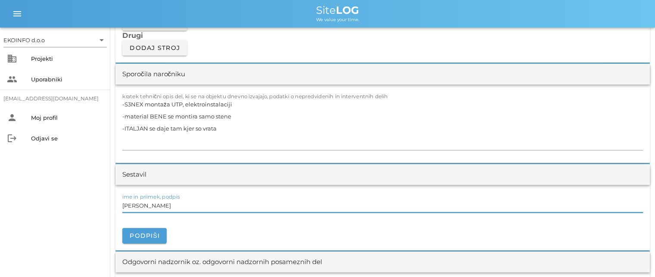
click at [159, 208] on input "[PERSON_NAME]" at bounding box center [382, 206] width 521 height 14
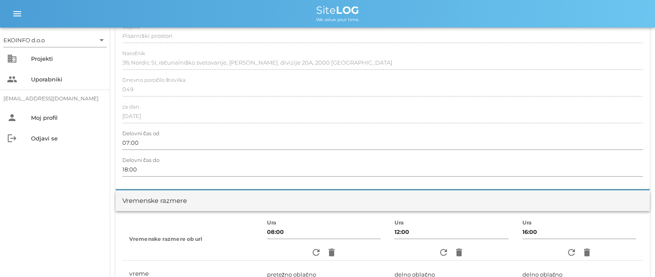
scroll to position [0, 0]
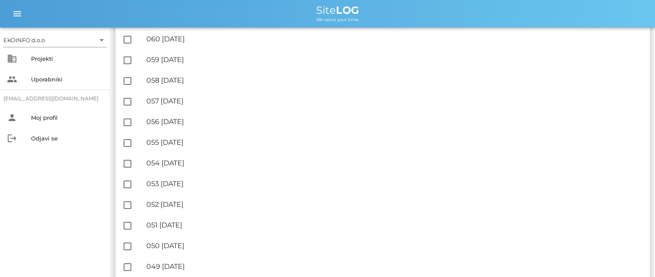
scroll to position [646, 0]
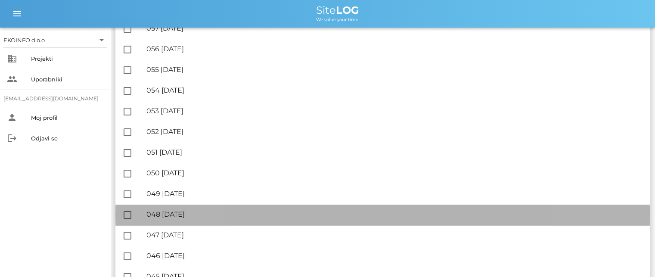
click at [213, 211] on div "🔏 048 četrtek, 21.08.2025" at bounding box center [394, 214] width 497 height 8
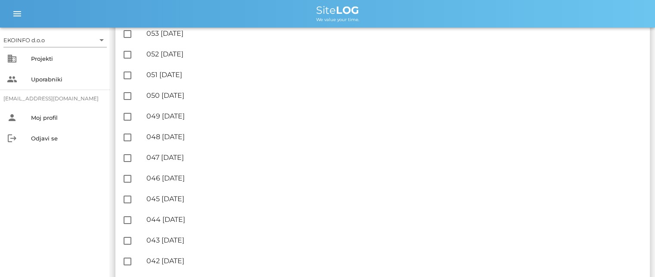
scroll to position [732, 0]
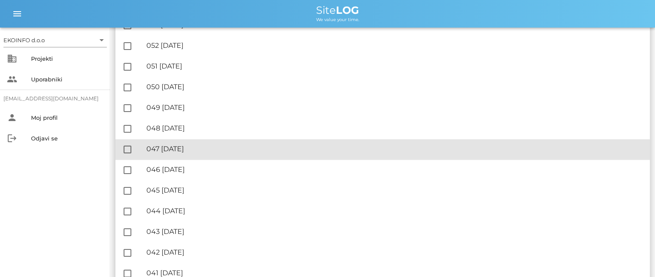
click at [210, 149] on div "🔏 047 sreda, 20.08.2025" at bounding box center [394, 149] width 497 height 8
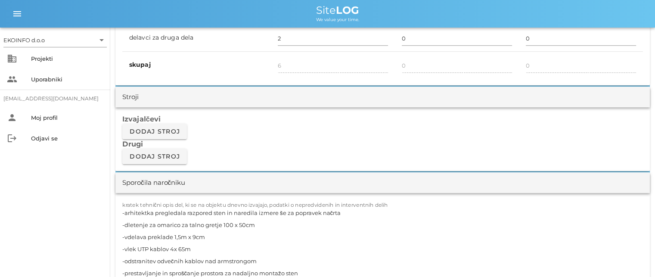
scroll to position [732, 0]
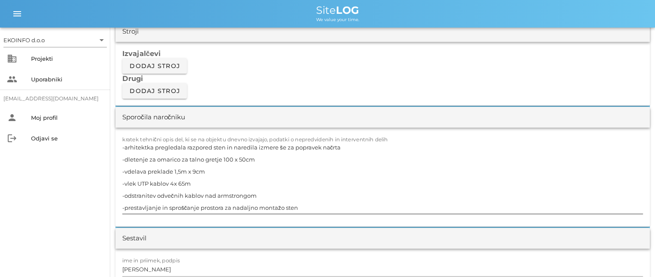
click at [257, 158] on textarea "-arhitektka pregledala razpored sten in naredila izmere še za popravek načrta -…" at bounding box center [382, 177] width 521 height 72
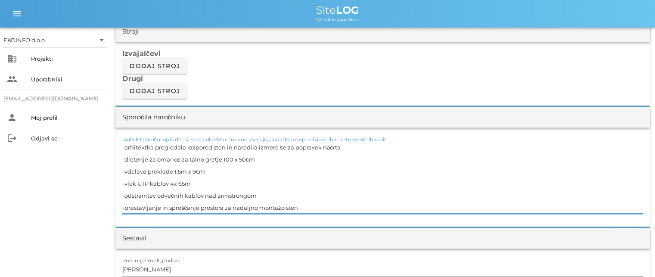
paste textarea "V016 sredina"
click at [216, 171] on textarea "-arhitektka pregledala razpored sten in naredila izmere še za popravek načrta -…" at bounding box center [382, 177] width 521 height 72
paste textarea "V016 sredina"
click at [222, 171] on textarea "-arhitektka pregledala razpored sten in naredila izmere še za popravek načrta -…" at bounding box center [382, 177] width 521 height 72
click at [220, 170] on textarea "-arhitektka pregledala razpored sten in naredila izmere še za popravek načrta -…" at bounding box center [382, 177] width 521 height 72
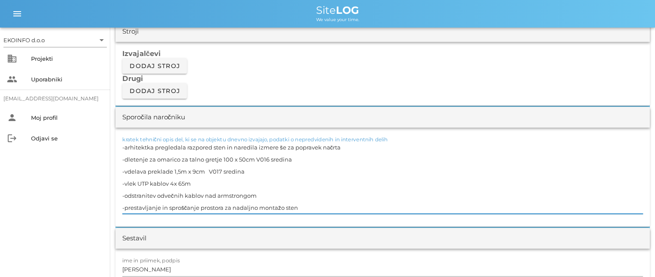
click at [267, 158] on textarea "-arhitektka pregledala razpored sten in naredila izmere še za popravek načrta -…" at bounding box center [382, 177] width 521 height 72
click at [217, 181] on textarea "-arhitektka pregledala razpored sten in naredila izmere še za popravek načrta -…" at bounding box center [382, 177] width 521 height 72
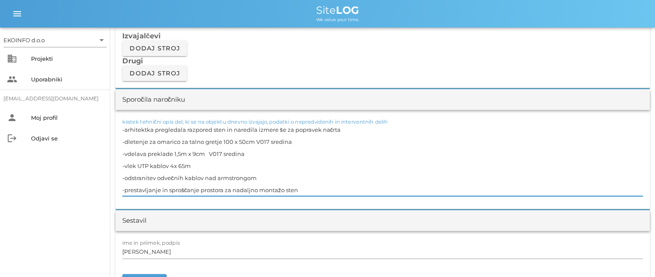
scroll to position [775, 0]
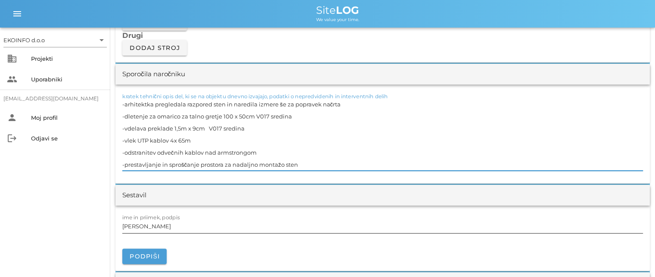
type textarea "-arhitektka pregledala razpored sten in naredila izmere še za popravek načrta -…"
click at [165, 225] on input "[PERSON_NAME]" at bounding box center [382, 226] width 521 height 14
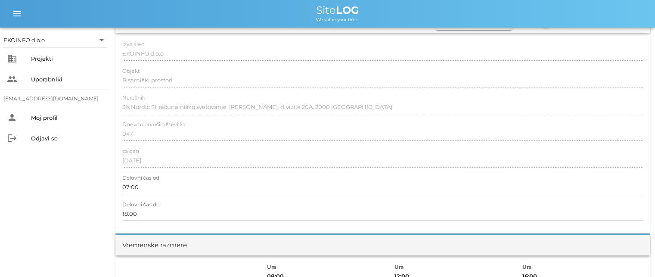
scroll to position [0, 0]
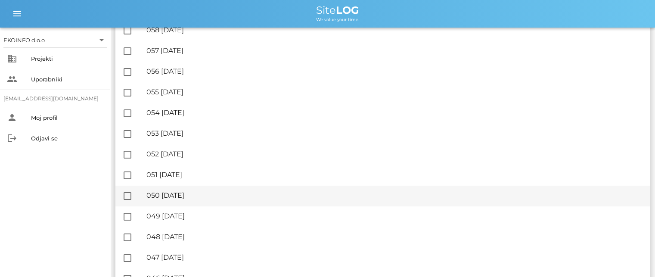
scroll to position [689, 0]
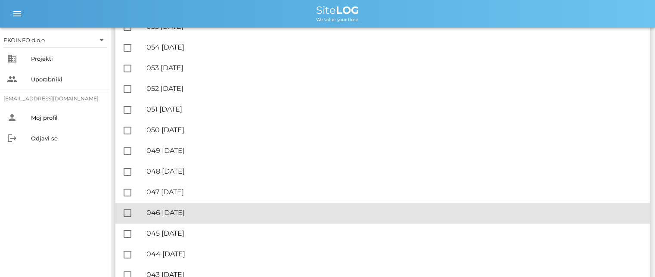
click at [207, 214] on div "🔏 046 torek, 19.08.2025" at bounding box center [394, 212] width 497 height 8
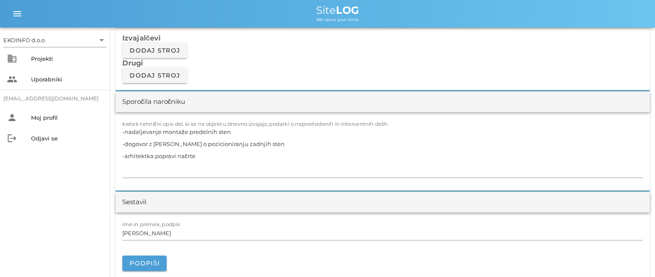
scroll to position [818, 0]
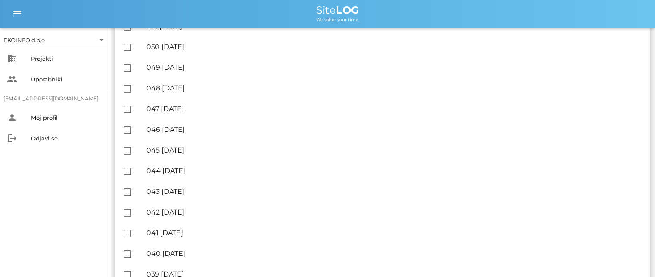
scroll to position [775, 0]
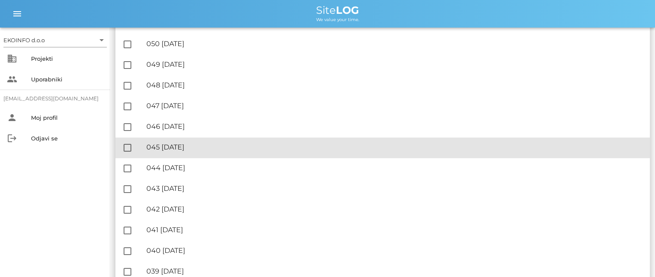
click at [215, 146] on div "🔏 045 ponedeljek, 18.08.2025" at bounding box center [394, 147] width 497 height 8
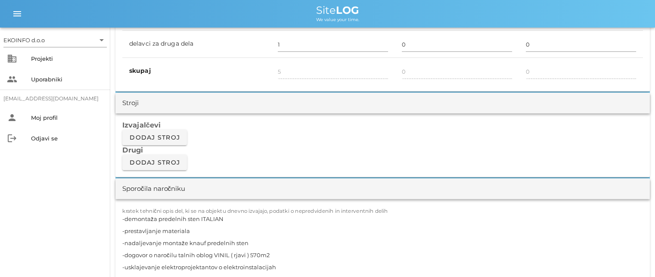
scroll to position [732, 0]
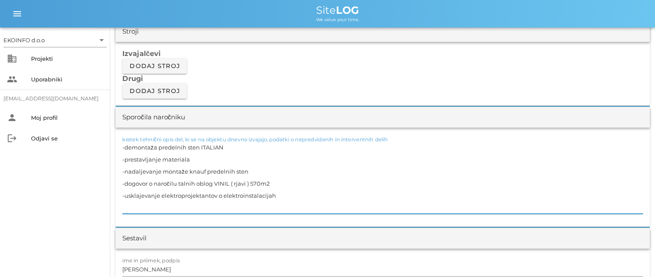
drag, startPoint x: 202, startPoint y: 170, endPoint x: 103, endPoint y: 170, distance: 98.2
click at [103, 170] on div "EKOINFO d.o.o arrow_drop_down business Projekti people Uporabniki mozina.uros@g…" at bounding box center [327, 269] width 655 height 2003
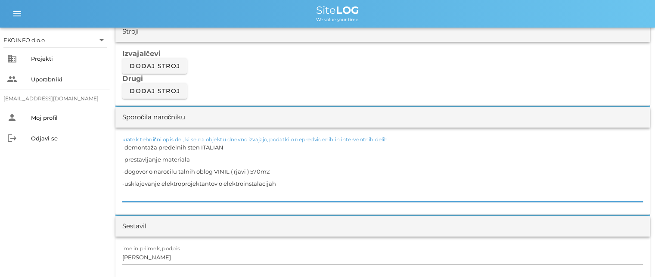
click at [157, 154] on textarea "-demontaža predelnih sten ITALIAN -prestavljanje materiala -dogovor o naročilu …" at bounding box center [382, 171] width 521 height 60
click at [162, 144] on textarea "-demontaža predelnih sten ITALIAN -prestavljanje materiala -dogovor o naročilu …" at bounding box center [382, 171] width 521 height 60
click at [224, 146] on textarea "-demontaža predelnih sten ITALIAN -prestavljanje materiala -dogovor o naročilu …" at bounding box center [382, 171] width 521 height 60
type textarea "-demontaža predelnih sten ITALIAN -prestavljanje materiala -dogovor o naročilu …"
click at [162, 254] on input "[PERSON_NAME]" at bounding box center [382, 257] width 521 height 14
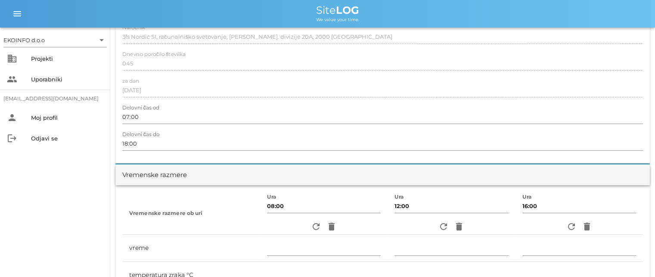
scroll to position [0, 0]
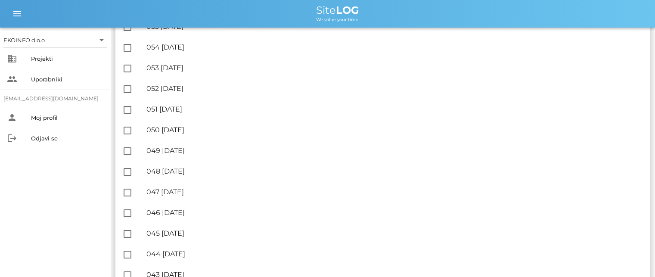
scroll to position [818, 0]
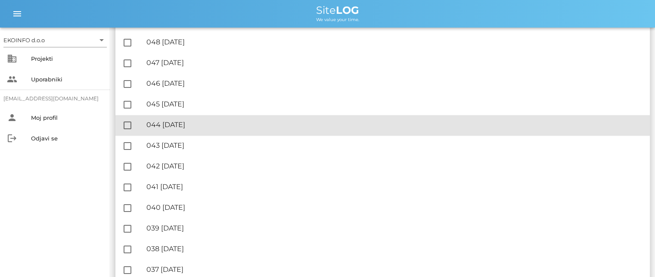
click at [211, 121] on div "🔏 044 nedelja, 17.08.2025" at bounding box center [394, 125] width 497 height 8
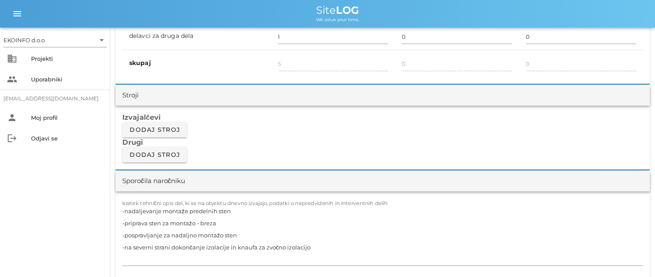
scroll to position [732, 0]
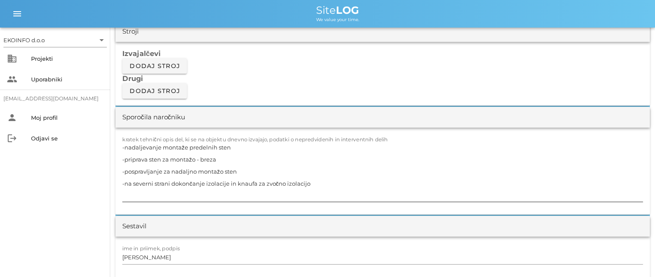
click at [317, 183] on textarea "-nadaljevanje montaže predelnih sten -priprava sten za montažo - breza -posprav…" at bounding box center [382, 171] width 521 height 60
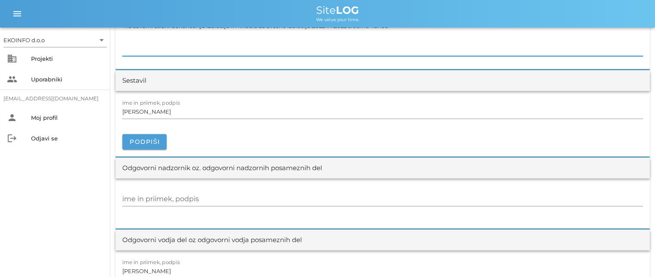
scroll to position [904, 0]
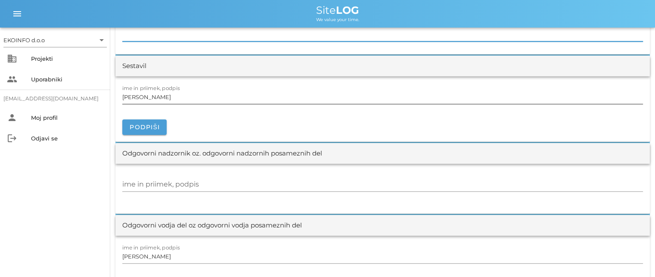
type textarea "-nadaljevanje montaže predelnih sten -priprava sten za montažo - breza -posprav…"
click at [163, 96] on input "[PERSON_NAME]" at bounding box center [382, 97] width 521 height 14
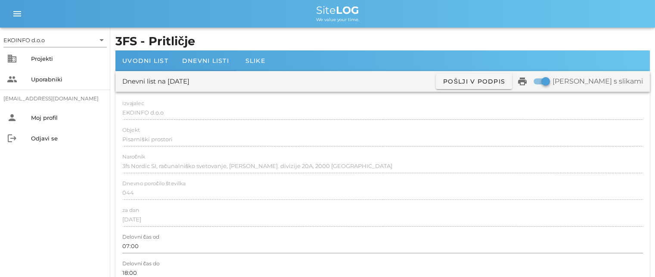
scroll to position [0, 0]
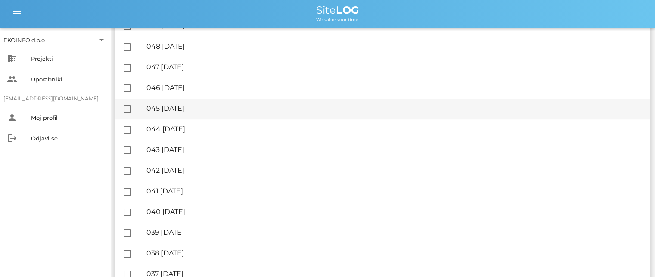
scroll to position [818, 0]
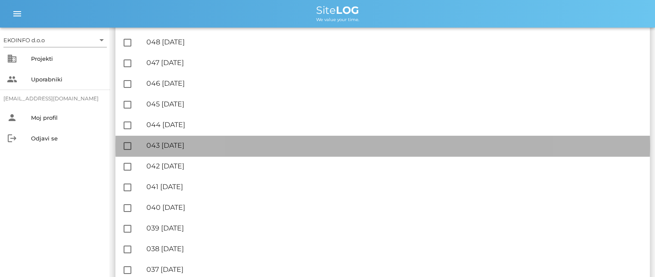
click at [203, 141] on div "🔏 043 sobota, 16.08.2025" at bounding box center [394, 145] width 497 height 8
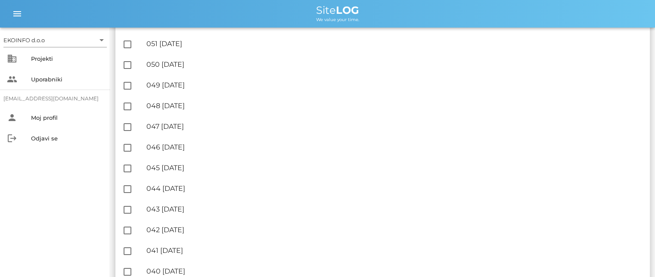
scroll to position [818, 0]
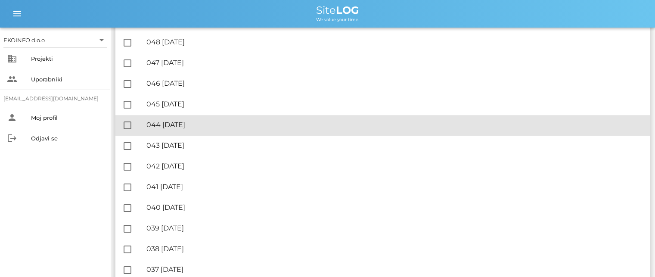
click at [208, 125] on div "🔏 044 nedelja, 17.08.2025" at bounding box center [394, 125] width 497 height 8
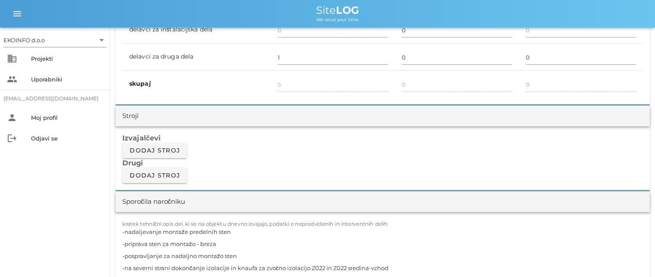
scroll to position [646, 0]
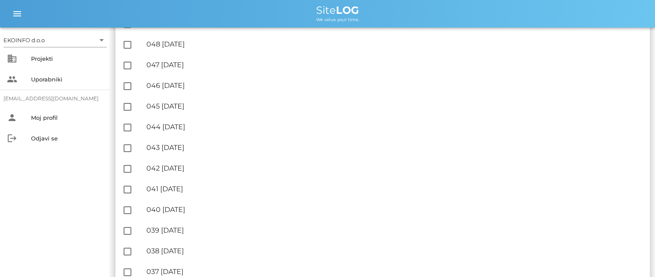
scroll to position [818, 0]
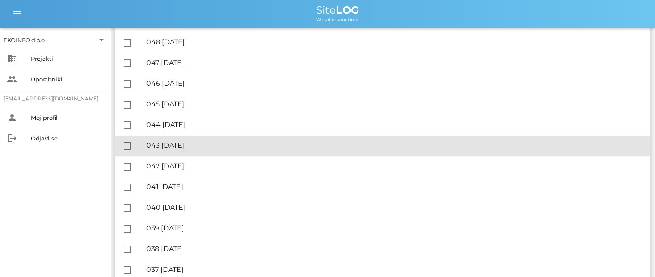
click at [202, 141] on div "🔏 043 sobota, 16.08.2025" at bounding box center [394, 145] width 497 height 8
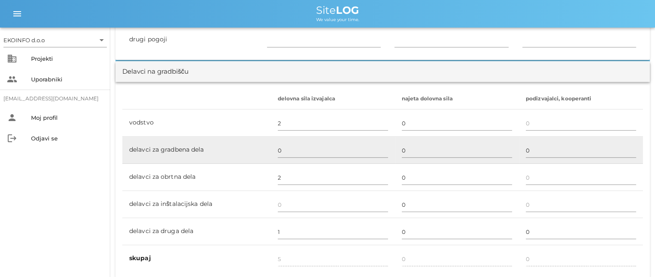
scroll to position [474, 0]
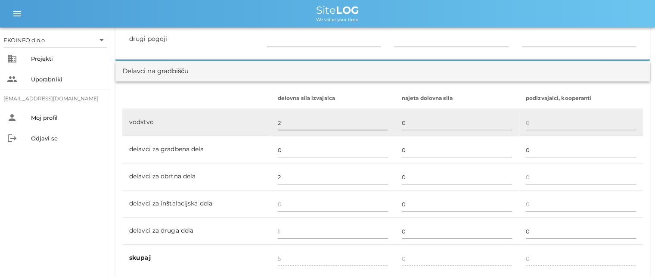
click at [282, 121] on input "2" at bounding box center [333, 123] width 110 height 14
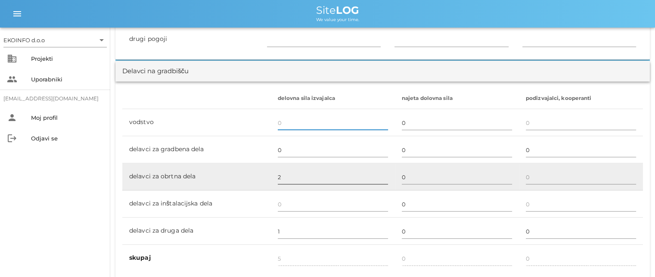
type input "3"
click at [281, 175] on input "2" at bounding box center [333, 177] width 110 height 14
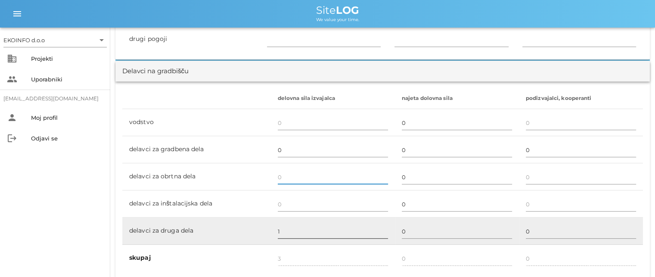
type input "1"
click at [279, 231] on input "1" at bounding box center [333, 231] width 110 height 14
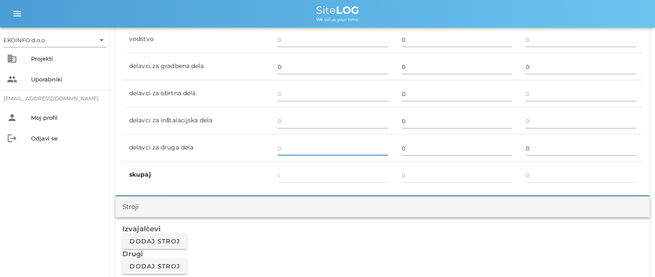
scroll to position [560, 0]
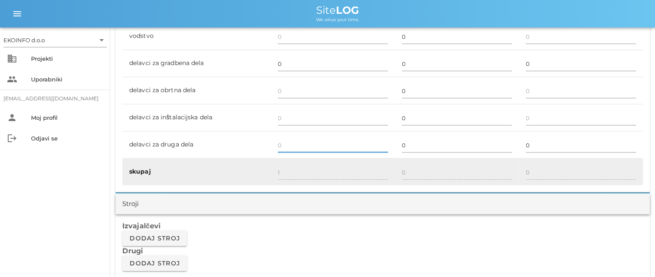
type input "0"
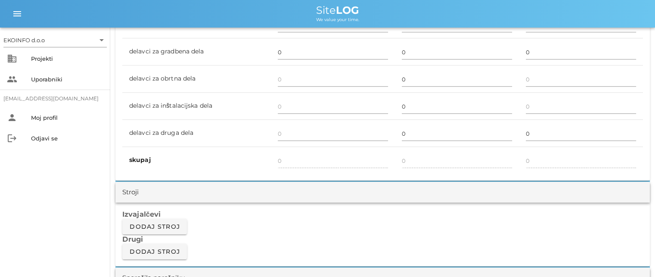
scroll to position [732, 0]
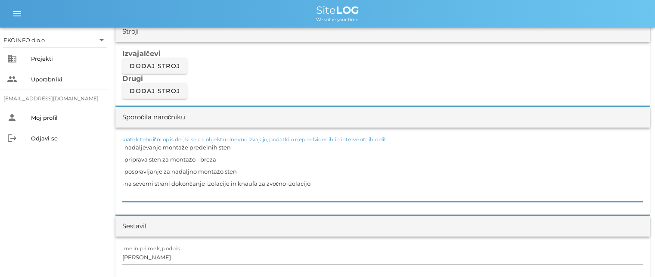
drag, startPoint x: 262, startPoint y: 183, endPoint x: 117, endPoint y: 141, distance: 150.7
click at [117, 141] on div "kratek tehnični opis del, ki se na objektu dnevno izvajajo, podatki o nepredvid…" at bounding box center [382, 170] width 534 height 87
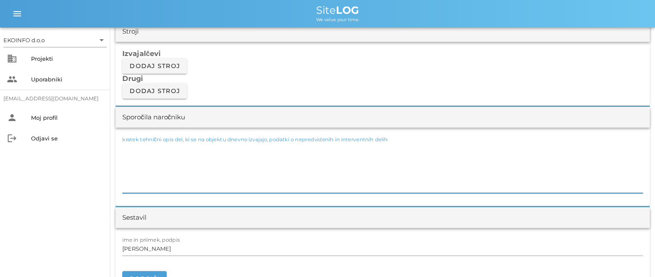
click at [126, 174] on textarea "kratek tehnični opis del, ki se na objektu dnevno izvajajo, podatki o nepredvid…" at bounding box center [382, 167] width 521 height 52
click at [123, 177] on textarea "kratek tehnični opis del, ki se na objektu dnevno izvajajo, podatki o nepredvid…" at bounding box center [382, 167] width 521 height 52
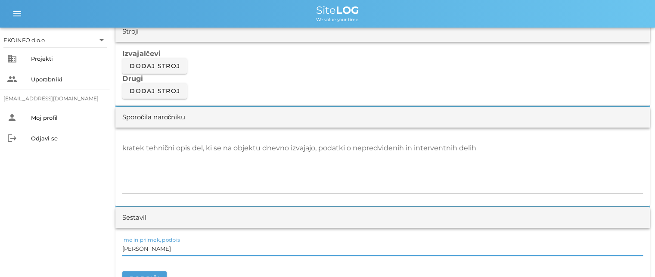
click at [161, 250] on input "[PERSON_NAME]" at bounding box center [382, 249] width 521 height 14
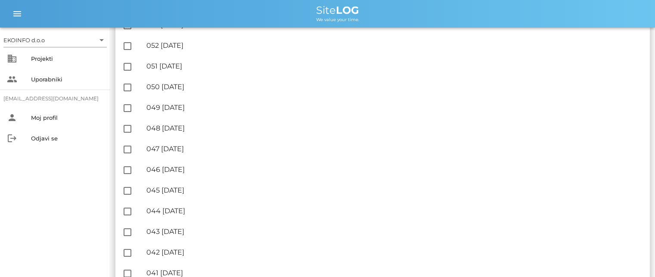
scroll to position [818, 0]
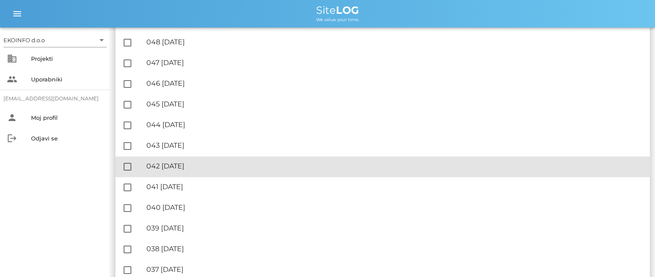
click at [202, 168] on div "🔏 042 petek, 15.08.2025" at bounding box center [394, 166] width 497 height 8
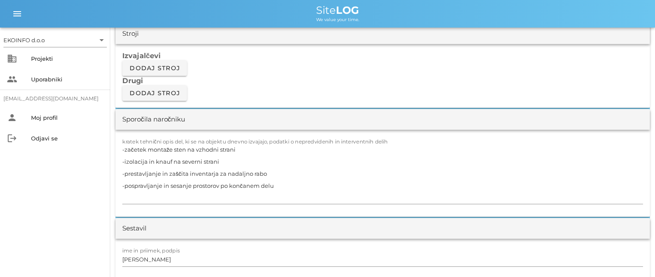
scroll to position [732, 0]
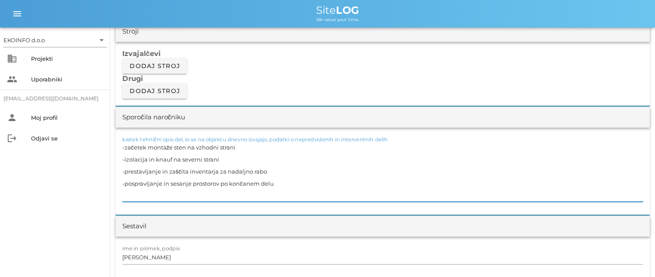
click at [220, 158] on textarea "-začetek montaže sten na vzhodni strani -izolacija in knauf na severni strani -…" at bounding box center [382, 171] width 521 height 60
click at [281, 171] on textarea "-začetek montaže sten na vzhodni strani -izolacija in knauf na severni strani (…" at bounding box center [382, 171] width 521 height 60
click at [274, 159] on textarea "-začetek montaže sten na vzhodni strani -izolacija in knauf na severni strani (…" at bounding box center [382, 171] width 521 height 60
click at [238, 145] on textarea "-začetek montaže sten na vzhodni strani -izolacija in knauf na severni strani (…" at bounding box center [382, 171] width 521 height 60
type textarea "-začetek montaže sten na vzhodni strani -izolacija in knauf na severni strani (…"
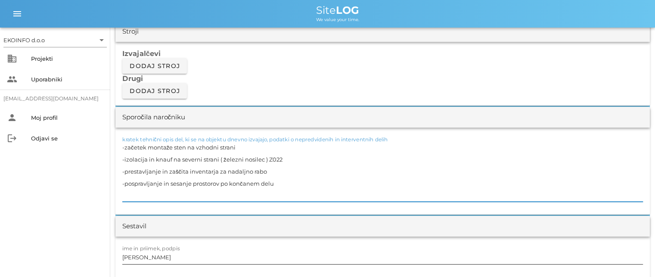
click at [166, 257] on input "[PERSON_NAME]" at bounding box center [382, 257] width 521 height 14
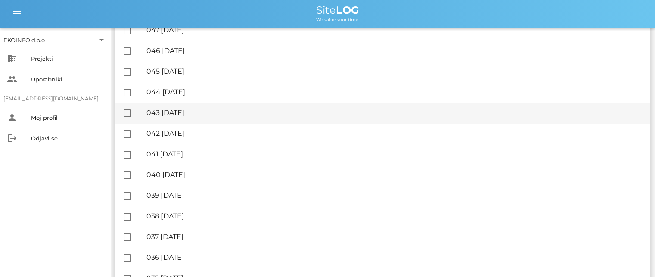
scroll to position [861, 0]
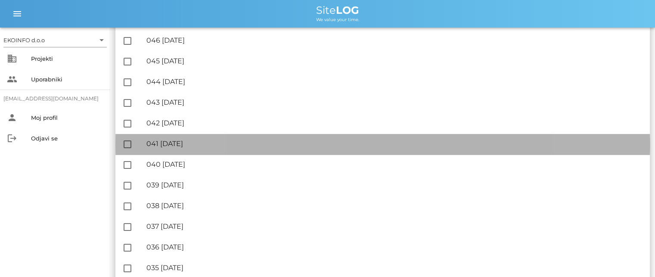
click at [206, 140] on div "🔏 041 četrtek, 14.08.2025" at bounding box center [394, 144] width 497 height 8
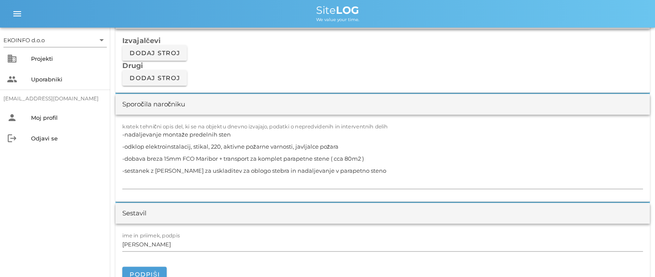
scroll to position [775, 0]
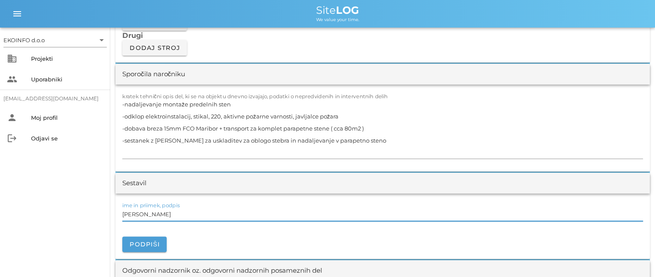
click at [157, 219] on input "[PERSON_NAME]" at bounding box center [382, 214] width 521 height 14
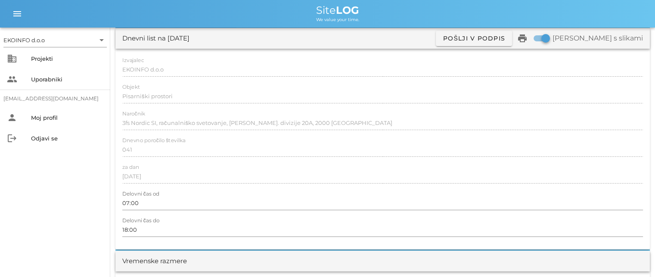
scroll to position [0, 0]
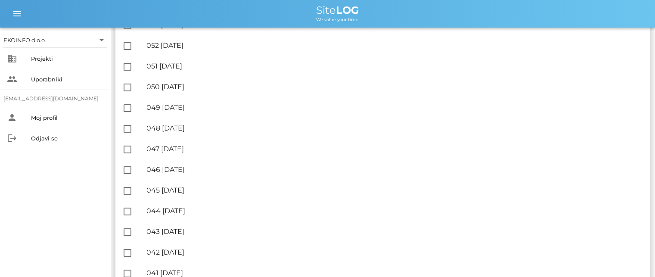
scroll to position [861, 0]
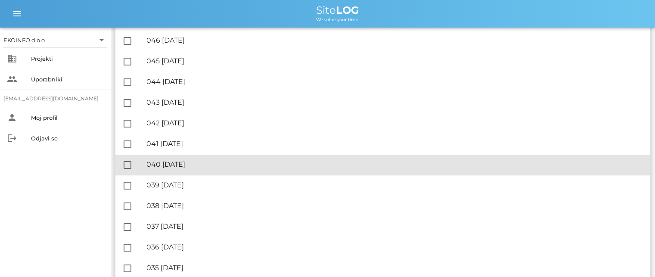
click at [203, 168] on div "🔏 040 sreda, 13.08.2025" at bounding box center [394, 164] width 497 height 8
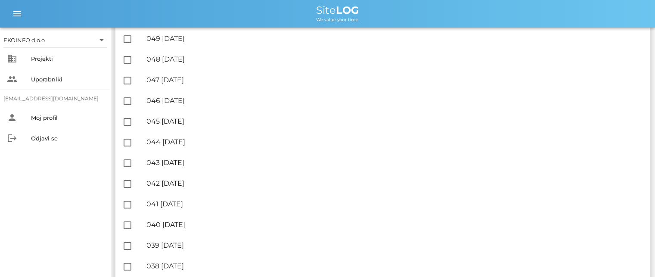
scroll to position [861, 0]
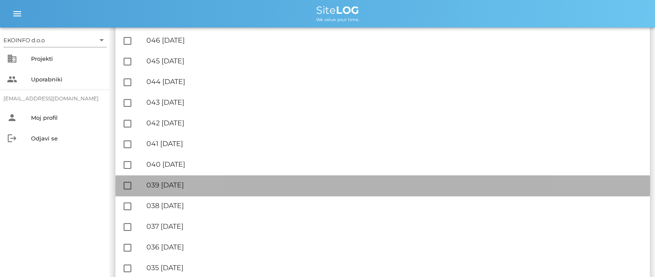
click at [209, 182] on div "🔏 039 torek, 12.08.2025" at bounding box center [394, 185] width 497 height 8
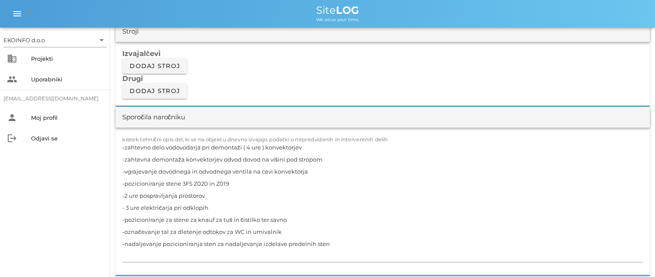
scroll to position [775, 0]
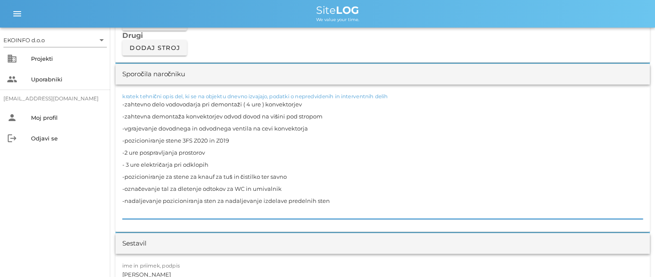
click at [298, 176] on textarea "-zahtevno delo vodovodarja pri demontaži ( 4 ure ) konvektorjev -zahtevna demon…" at bounding box center [382, 158] width 521 height 121
click at [287, 188] on textarea "-zahtevno delo vodovodarja pri demontaži ( 4 ure ) konvektorjev -zahtevna demon…" at bounding box center [382, 158] width 521 height 121
paste textarea "V016 sredina"
type textarea "-zahtevno delo vodovodarja pri demontaži ( 4 ure ) konvektorjev -zahtevna demon…"
click at [162, 273] on input "[PERSON_NAME]" at bounding box center [382, 274] width 521 height 14
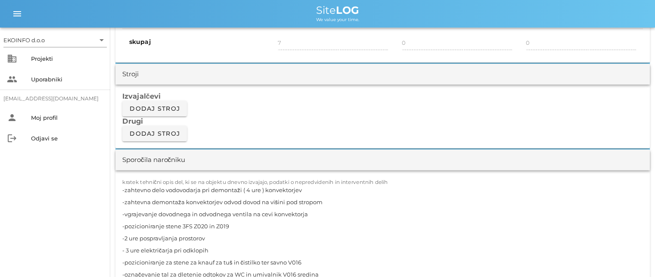
scroll to position [689, 0]
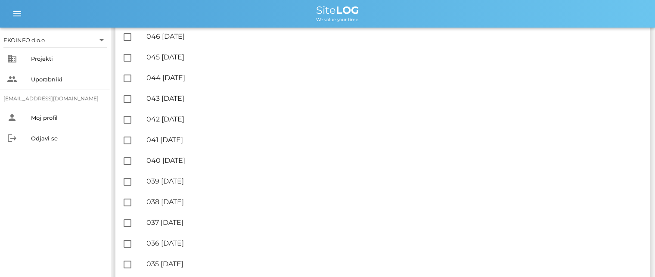
scroll to position [904, 0]
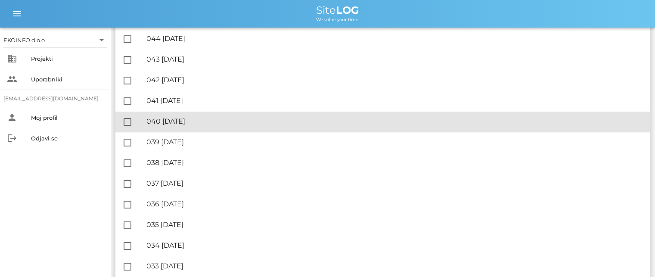
click at [201, 120] on div "🔏 040 sreda, 13.08.2025" at bounding box center [394, 121] width 497 height 8
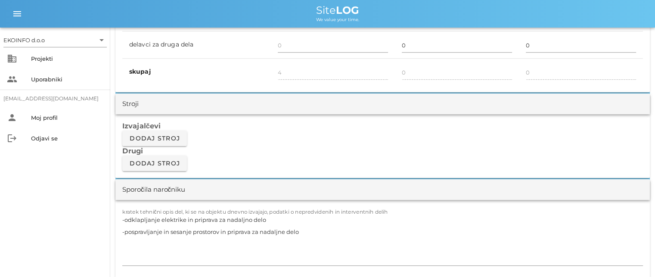
scroll to position [732, 0]
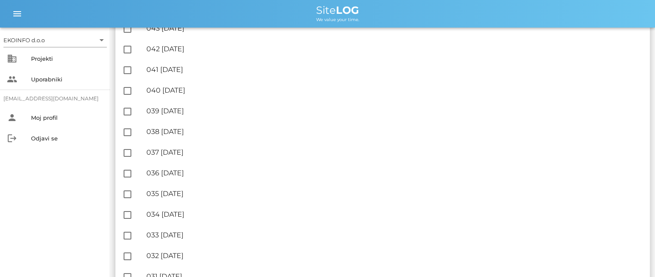
scroll to position [947, 0]
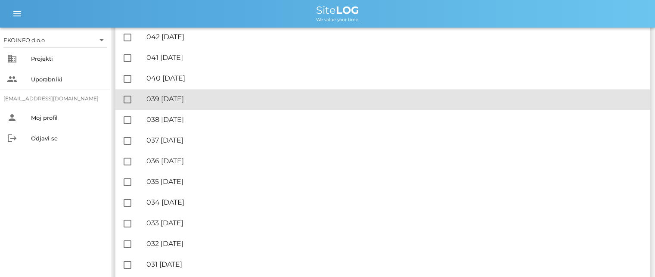
click at [201, 97] on div "🔏 039 torek, 12.08.2025" at bounding box center [394, 99] width 497 height 8
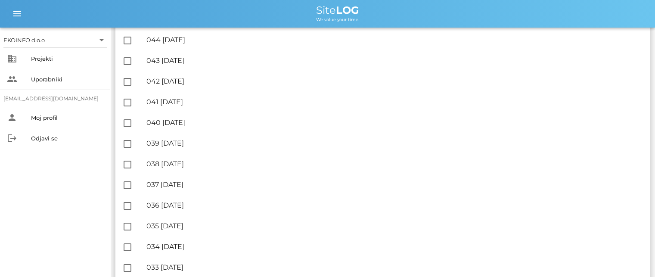
scroll to position [904, 0]
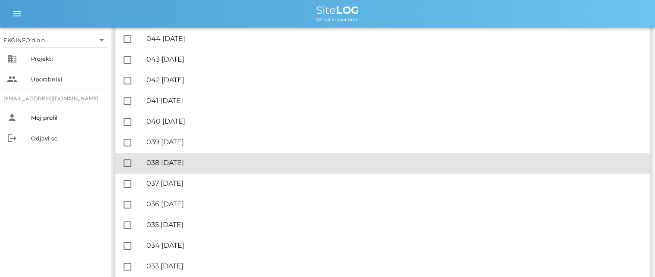
click at [221, 165] on div "🔏 038 ponedeljek, 11.08.2025" at bounding box center [394, 162] width 497 height 8
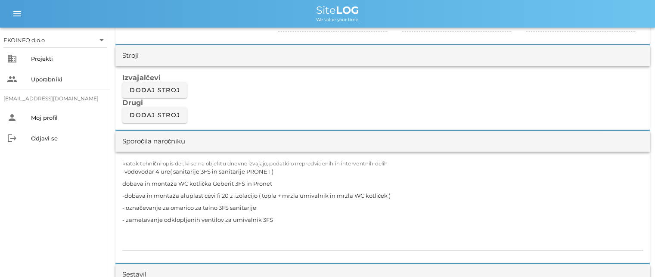
scroll to position [775, 0]
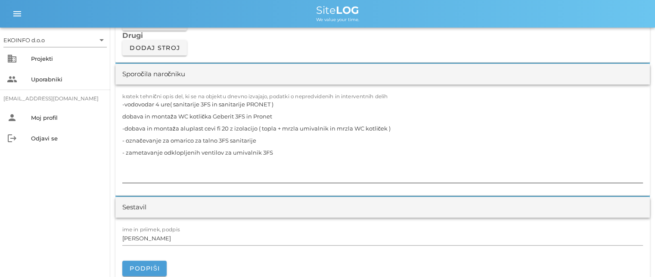
click at [122, 115] on textarea "-vodovodar 4 ure( sanitarije 3FS in sanitarije PRONET ) dobava in montaža WC ko…" at bounding box center [382, 140] width 521 height 84
click at [257, 140] on textarea "-vodovodar 4 ure( sanitarije 3FS in sanitarije PRONET ) -dobava in montaža WC k…" at bounding box center [382, 140] width 521 height 84
click at [272, 155] on textarea "-vodovodar 4 ure( sanitarije 3FS in sanitarije PRONET ) -dobava in montaža WC k…" at bounding box center [382, 140] width 521 height 84
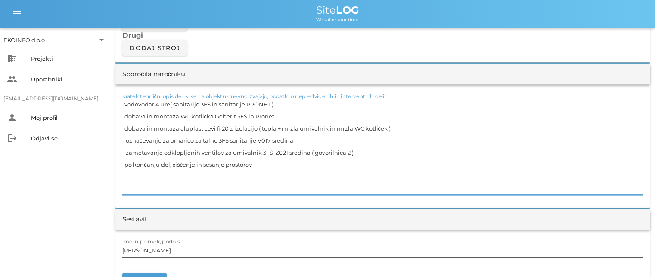
type textarea "-vodovodar 4 ure( sanitarije 3FS in sanitarije PRONET ) -dobava in montaža WC k…"
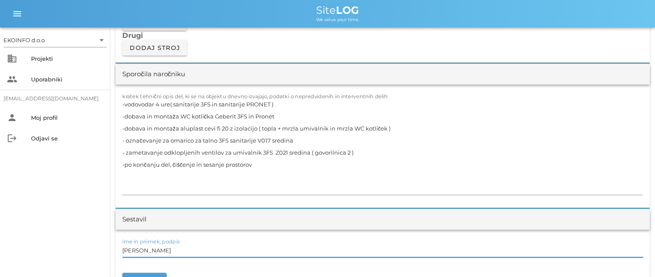
click at [161, 250] on input "[PERSON_NAME]" at bounding box center [382, 250] width 521 height 14
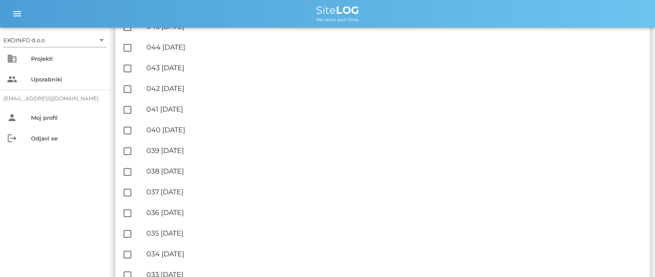
scroll to position [904, 0]
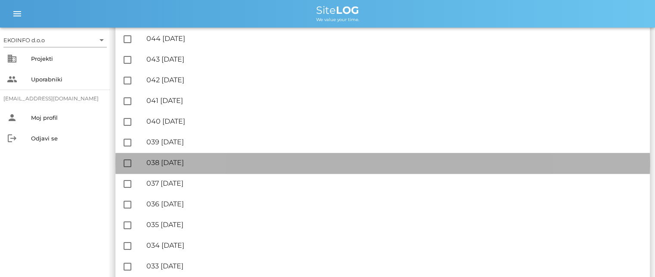
click at [211, 165] on div "🔏 038 ponedeljek, 11.08.2025" at bounding box center [394, 162] width 497 height 8
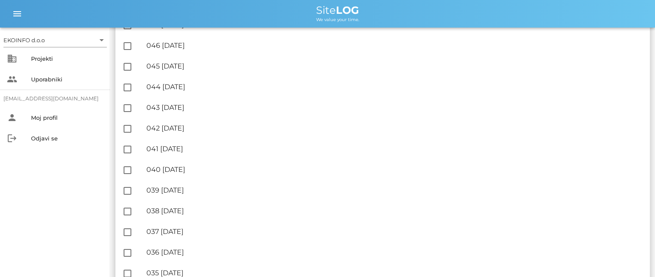
scroll to position [861, 0]
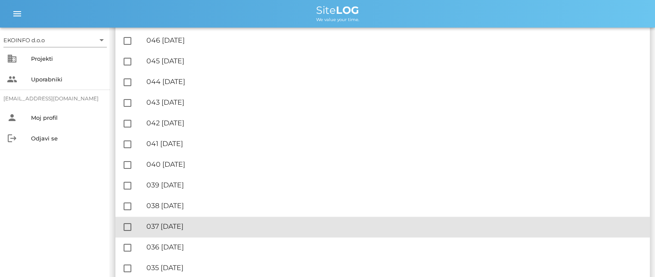
click at [207, 228] on div "🔏 037 nedelja, 10.08.2025" at bounding box center [394, 226] width 497 height 8
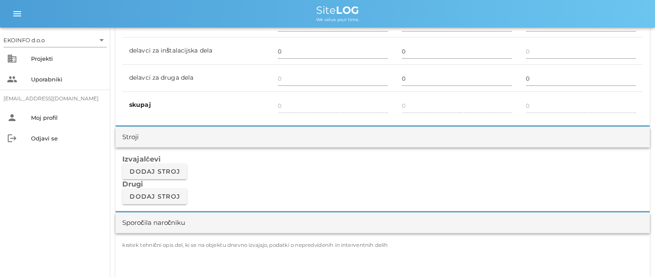
scroll to position [732, 0]
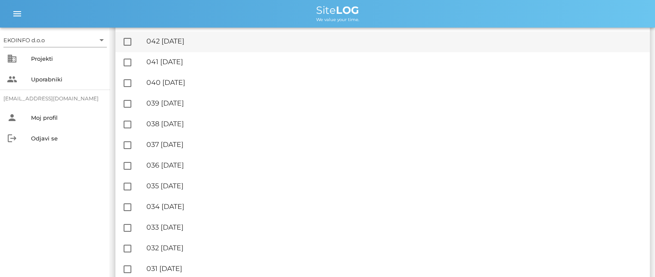
scroll to position [947, 0]
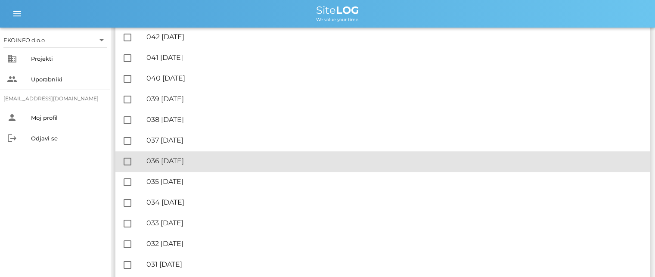
click at [211, 156] on div "🔏 036 sobota, 09.08.2025 ✓ Podpisal: Nadzornik ✓ Podpisal: Sestavljalec ✓ Podpi…" at bounding box center [394, 161] width 497 height 19
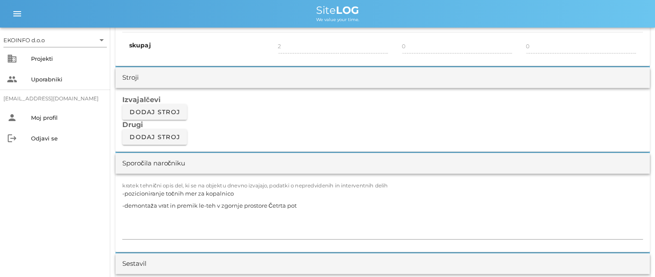
scroll to position [732, 0]
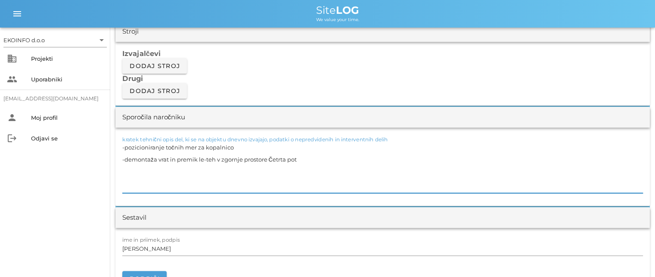
click at [236, 147] on textarea "-pozicioniranje točnih mer za kopalnico -demontaža vrat in premik le-teh v zgor…" at bounding box center [382, 167] width 521 height 52
click at [305, 160] on textarea "-pozicioniranje točnih mer za kopalnico V016 -demontaža vrat in premik le-teh v…" at bounding box center [382, 167] width 521 height 52
type textarea "-pozicioniranje točnih mer za kopalnico V016 -demontaža vrat in premik le-teh v…"
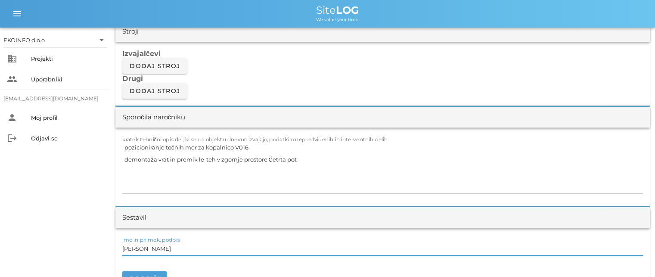
click at [162, 249] on input "[PERSON_NAME]" at bounding box center [382, 249] width 521 height 14
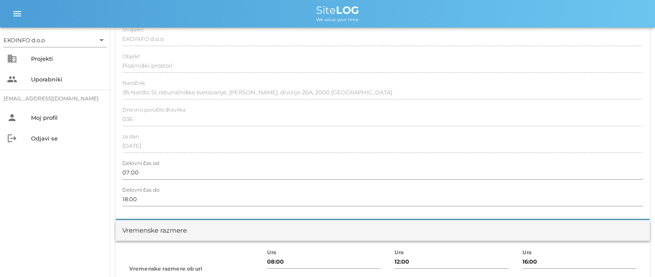
scroll to position [0, 0]
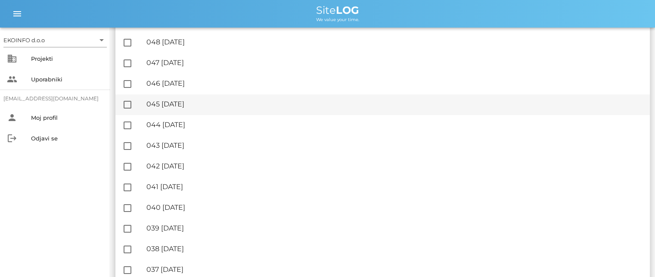
scroll to position [947, 0]
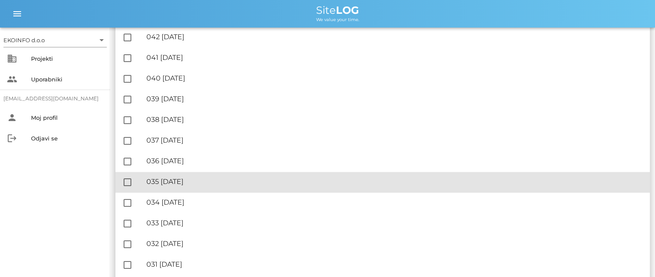
click at [208, 187] on div "🔏 035 petek, 08.08.2025 ✓ Podpisal: Nadzornik ✓ Podpisal: Sestavljalec ✓ Podpis…" at bounding box center [394, 181] width 497 height 19
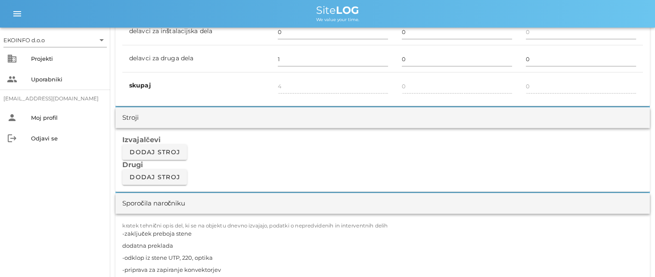
scroll to position [775, 0]
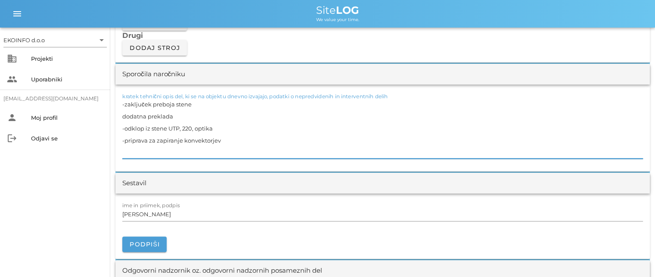
click at [124, 114] on textarea "-zaključek preboja stene dodatna preklada -odklop iz stene UTP, 220, optika -pr…" at bounding box center [382, 128] width 521 height 60
click at [227, 139] on textarea "-zaključek preboja stene -dodatna preklada -odklop iz stene UTP, 220, optika -p…" at bounding box center [382, 128] width 521 height 60
click at [196, 99] on textarea "-zaključek preboja stene -dodatna preklada -odklop iz stene UTP, 220, optika -p…" at bounding box center [382, 128] width 521 height 60
click at [179, 115] on textarea "-zaključek preboja stene V019 -dodatna preklada -odklop iz stene UTP, 220, opti…" at bounding box center [382, 128] width 521 height 60
type textarea "-zaključek preboja stene V019 -dodatna preklada V019 -odklop iz stene UTP, 220,…"
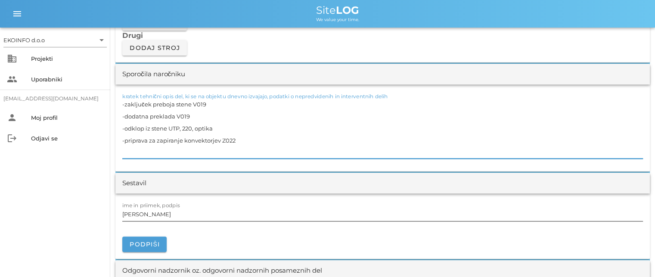
click at [161, 214] on input "[PERSON_NAME]" at bounding box center [382, 214] width 521 height 14
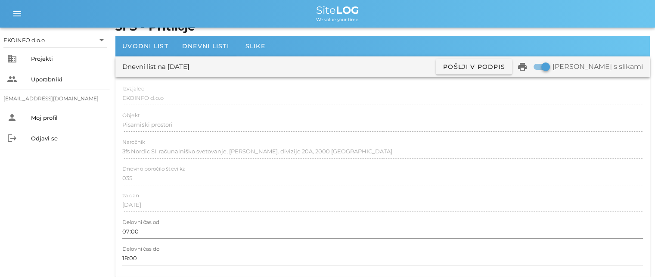
scroll to position [0, 0]
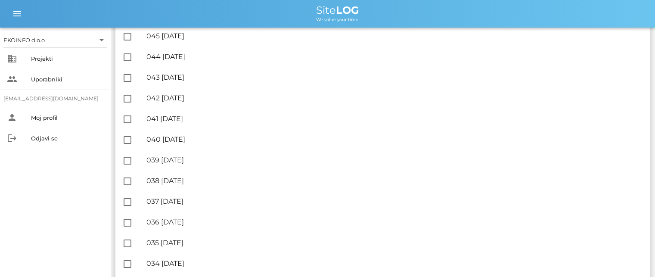
scroll to position [947, 0]
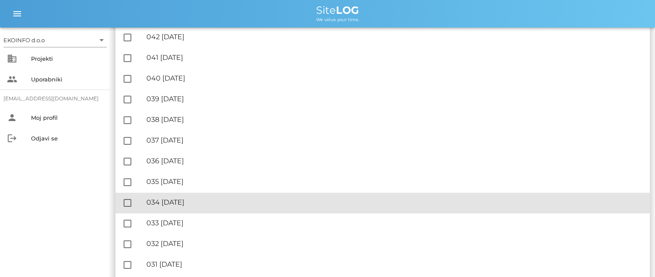
click at [208, 200] on div "🔏 034 četrtek, 07.08.2025" at bounding box center [394, 202] width 497 height 8
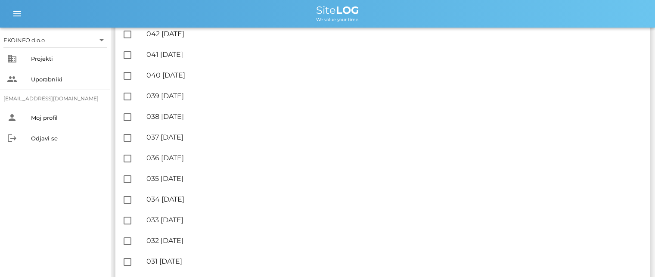
scroll to position [1034, 0]
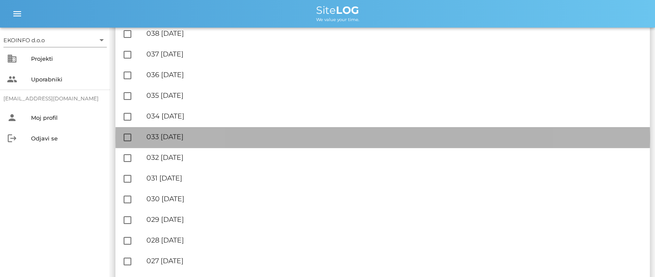
click at [214, 141] on div "🔏 033 sreda, 06.08.2025" at bounding box center [394, 137] width 497 height 8
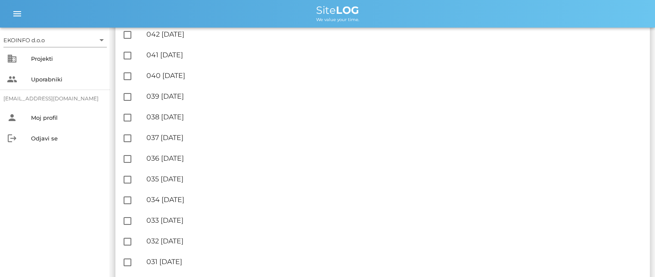
scroll to position [1034, 0]
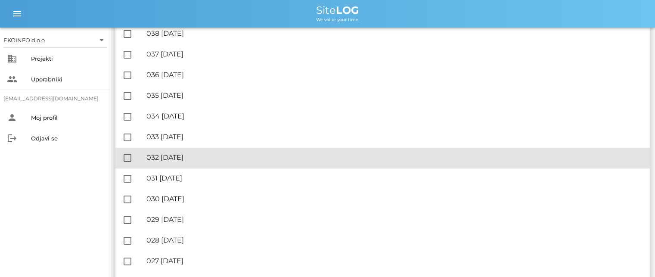
click at [205, 158] on div "🔏 032 torek, 05.08.2025" at bounding box center [394, 157] width 497 height 8
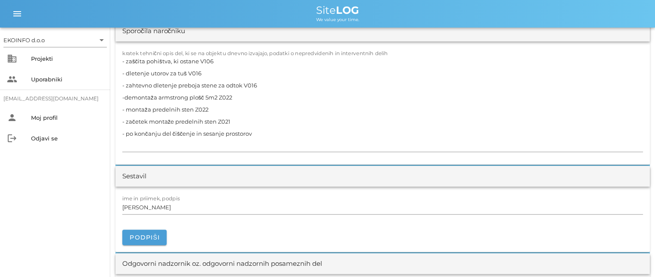
scroll to position [775, 0]
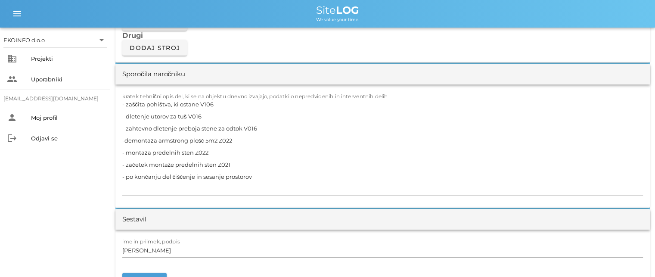
click at [192, 150] on textarea "- zaščita pohištva, ki ostane V106 - dletenje utorov za tuš V016 - zahtevno dle…" at bounding box center [382, 146] width 521 height 96
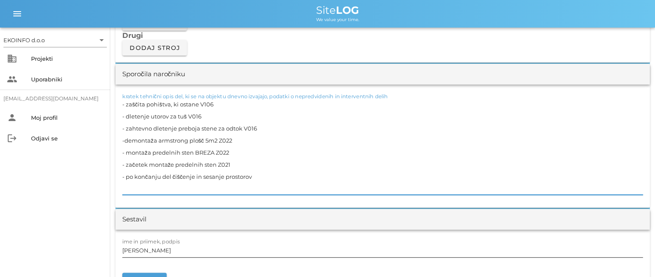
type textarea "- zaščita pohištva, ki ostane V106 - dletenje utorov za tuš V016 - zahtevno dle…"
click at [162, 251] on input "[PERSON_NAME]" at bounding box center [382, 250] width 521 height 14
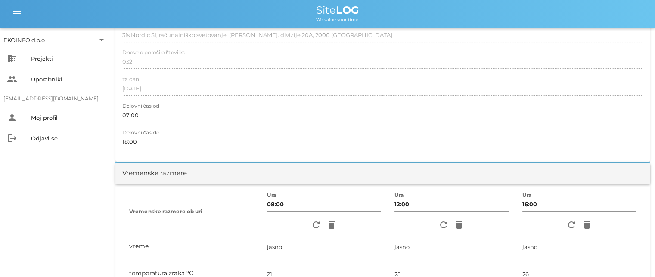
scroll to position [0, 0]
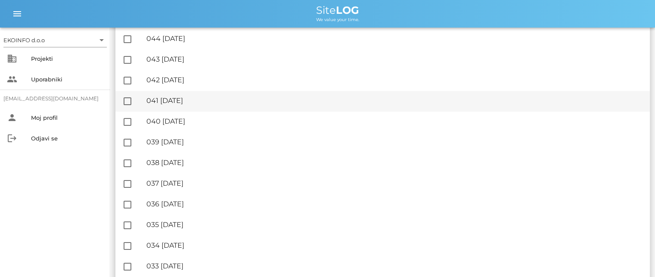
scroll to position [1034, 0]
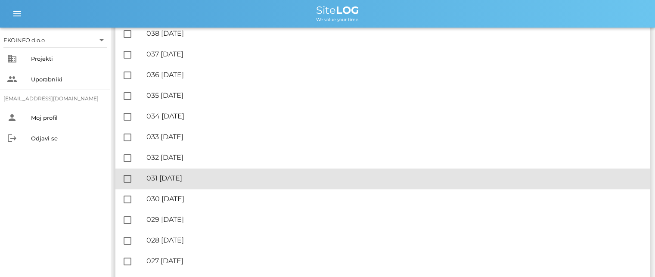
click at [221, 180] on div "🔏 031 ponedeljek, 04.08.2025" at bounding box center [394, 178] width 497 height 8
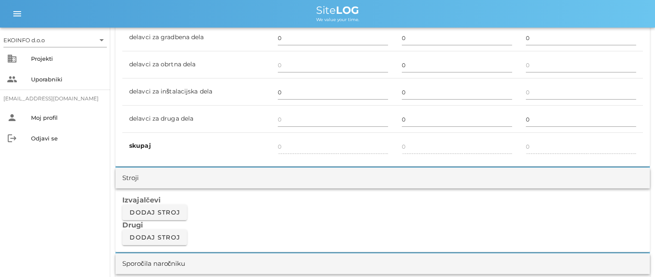
scroll to position [689, 0]
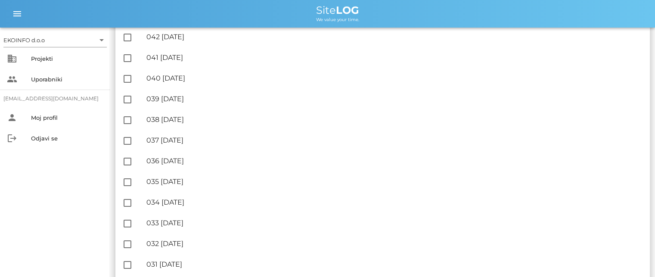
scroll to position [1077, 0]
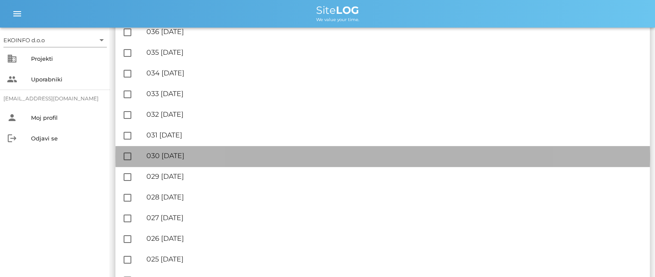
click at [224, 153] on div "🔏 030 nedelja, 03.08.2025" at bounding box center [394, 156] width 497 height 8
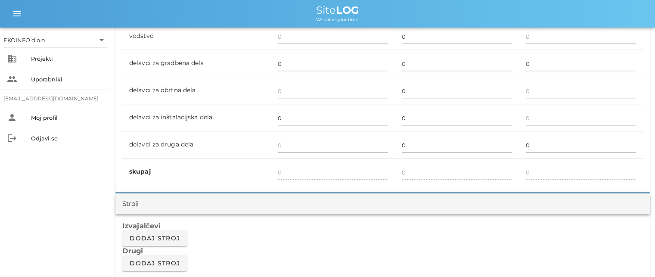
scroll to position [732, 0]
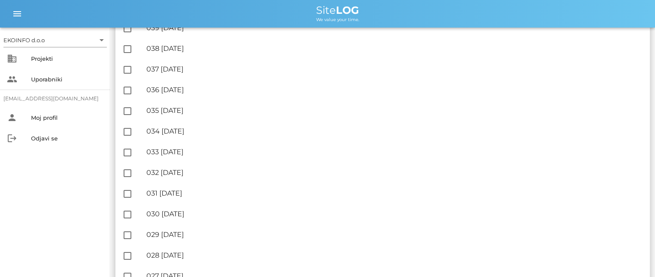
scroll to position [1034, 0]
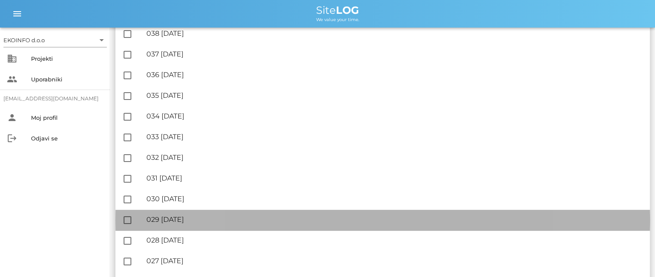
click at [207, 218] on div "🔏 029 sobota, 02.08.2025" at bounding box center [394, 219] width 497 height 8
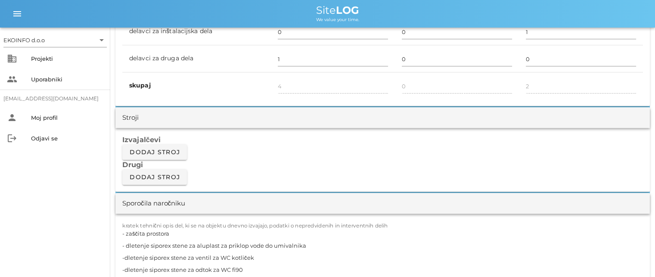
scroll to position [732, 0]
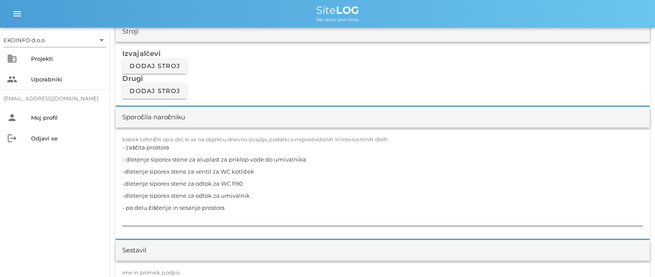
click at [309, 158] on textarea "- zaščita prostora - dletenje siporex stene za aluplast za priklop vode do umiv…" at bounding box center [382, 183] width 521 height 84
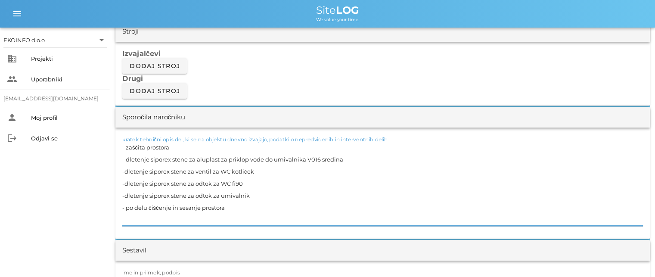
drag, startPoint x: 343, startPoint y: 156, endPoint x: 305, endPoint y: 157, distance: 37.9
click at [305, 157] on textarea "- zaščita prostora - dletenje siporex stene za aluplast za priklop vode do umiv…" at bounding box center [382, 183] width 521 height 84
click at [260, 172] on textarea "- zaščita prostora - dletenje siporex stene za aluplast za priklop vode do umiv…" at bounding box center [382, 183] width 521 height 84
paste textarea "V016 sredina"
click at [252, 183] on textarea "- zaščita prostora - dletenje siporex stene za aluplast za priklop vode do umiv…" at bounding box center [382, 183] width 521 height 84
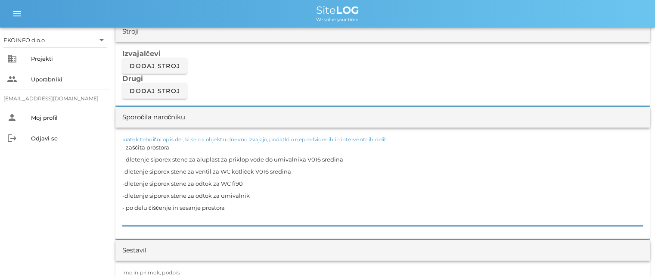
paste textarea "V016 sredina"
click at [258, 194] on textarea "- zaščita prostora - dletenje siporex stene za aluplast za priklop vode do umiv…" at bounding box center [382, 183] width 521 height 84
paste textarea "V016 sredina"
click at [230, 204] on textarea "- zaščita prostora - dletenje siporex stene za aluplast za priklop vode do umiv…" at bounding box center [382, 183] width 521 height 84
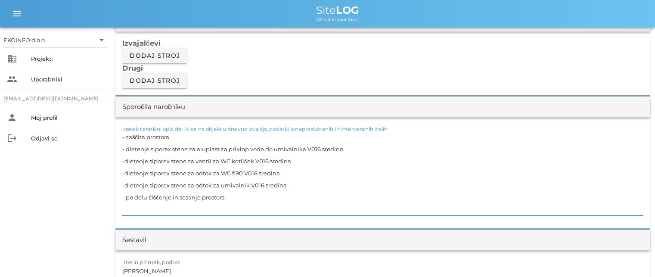
scroll to position [775, 0]
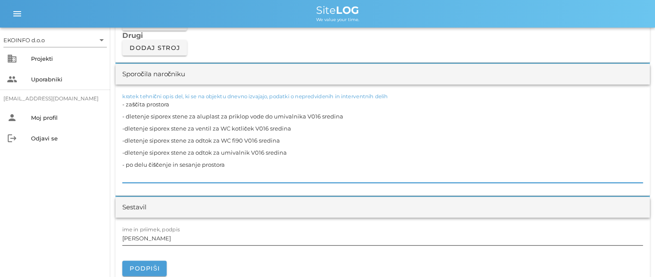
type textarea "- zaščita prostora - dletenje siporex stene za aluplast za priklop vode do umiv…"
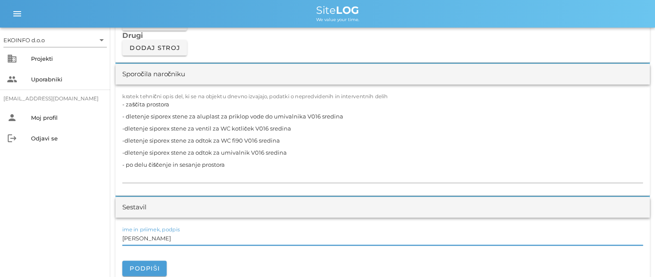
click at [163, 237] on input "[PERSON_NAME]" at bounding box center [382, 238] width 521 height 14
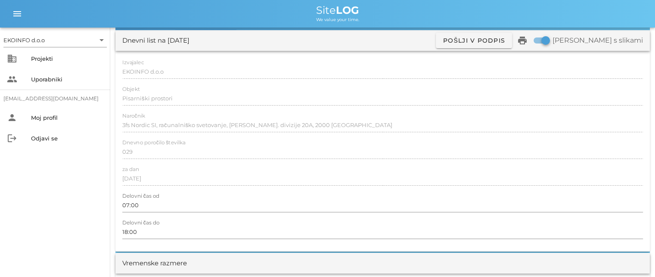
scroll to position [0, 0]
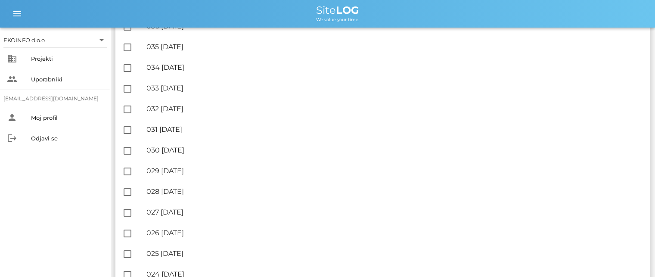
scroll to position [1163, 0]
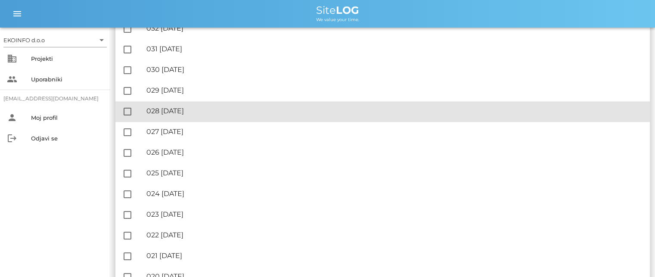
click at [199, 110] on div "🔏 028 petek, 01.08.2025" at bounding box center [394, 111] width 497 height 8
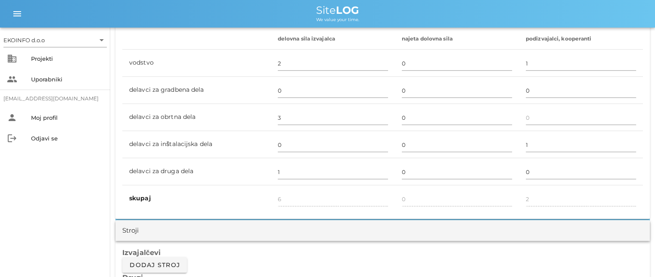
scroll to position [517, 0]
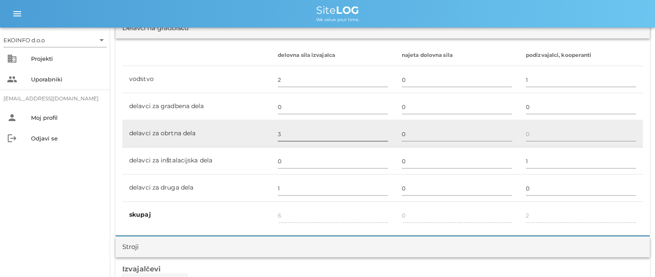
click at [279, 132] on input "3" at bounding box center [333, 134] width 110 height 14
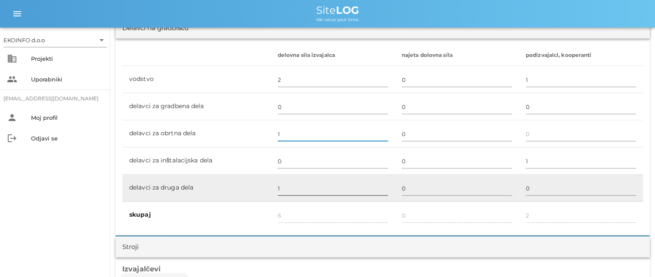
type input "1"
type input "4"
click at [279, 188] on input "1" at bounding box center [333, 188] width 110 height 14
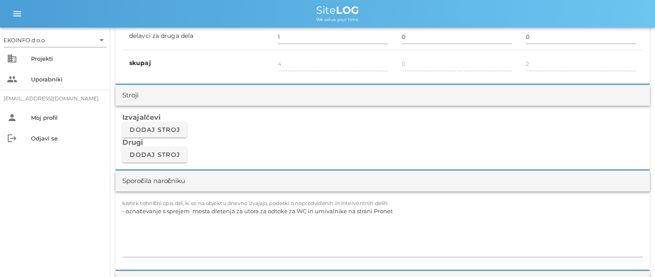
scroll to position [689, 0]
